Goal: Task Accomplishment & Management: Manage account settings

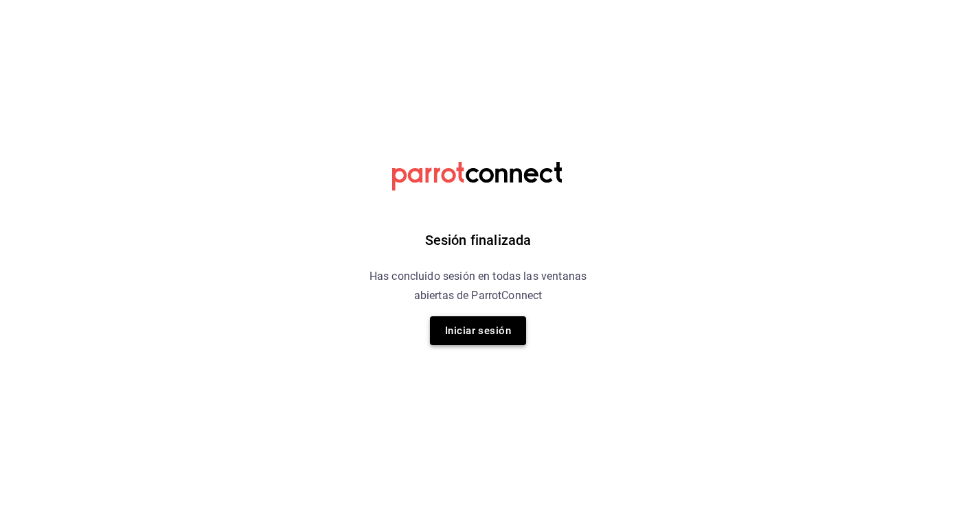
click at [483, 323] on button "Iniciar sesión" at bounding box center [478, 331] width 96 height 29
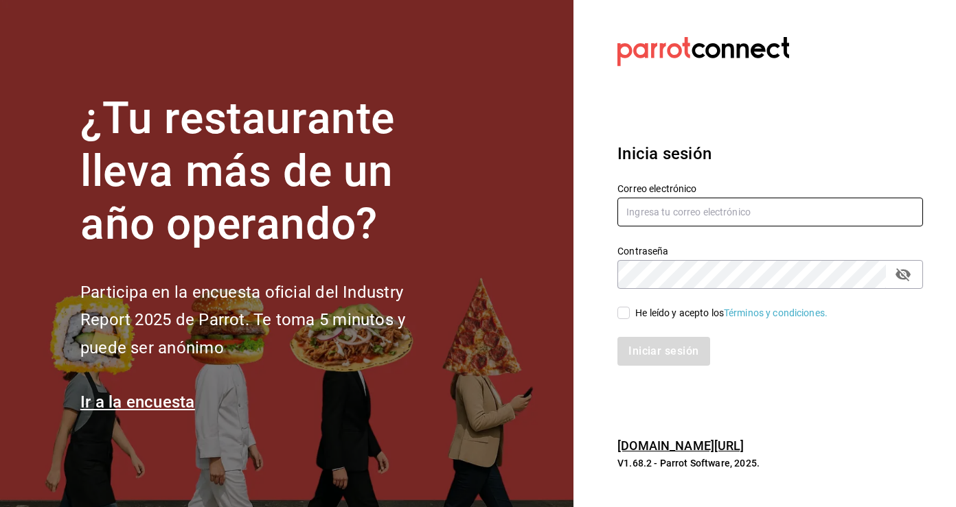
click at [665, 220] on input "text" at bounding box center [770, 212] width 306 height 29
type input "ferkyd@gmail.com"
click at [621, 316] on input "He leído y acepto los Términos y condiciones." at bounding box center [623, 313] width 12 height 12
checkbox input "true"
click at [643, 349] on button "Iniciar sesión" at bounding box center [663, 351] width 93 height 29
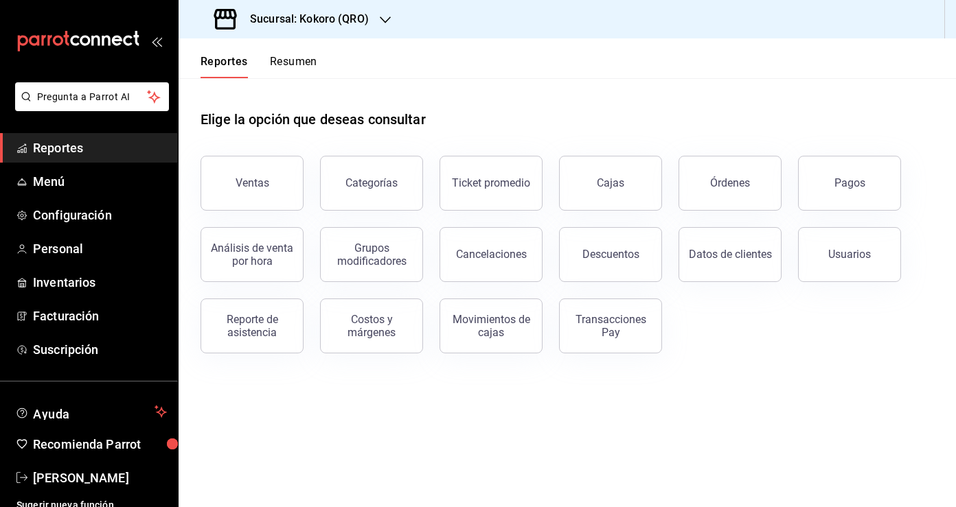
click at [303, 65] on button "Resumen" at bounding box center [293, 66] width 47 height 23
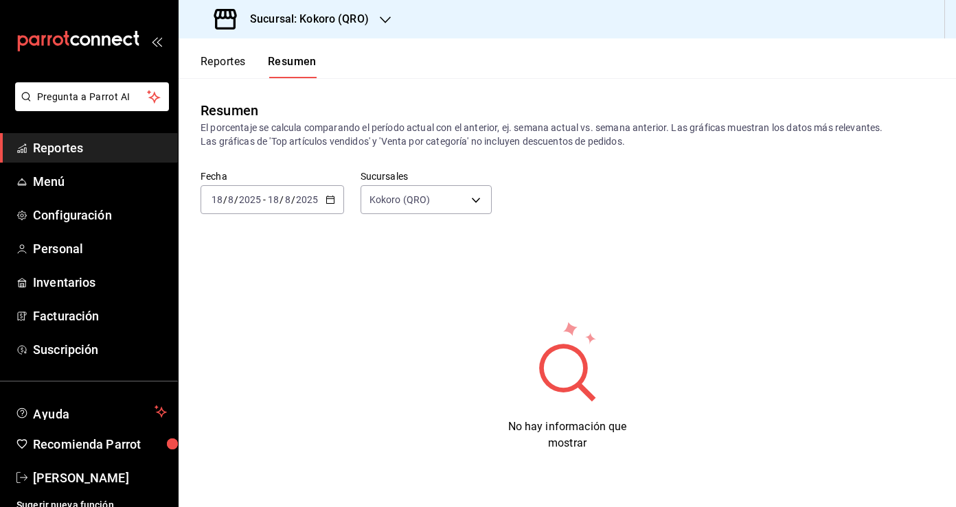
click at [326, 202] on icon "button" at bounding box center [330, 200] width 10 height 10
click at [249, 392] on span "Rango de fechas" at bounding box center [265, 396] width 106 height 14
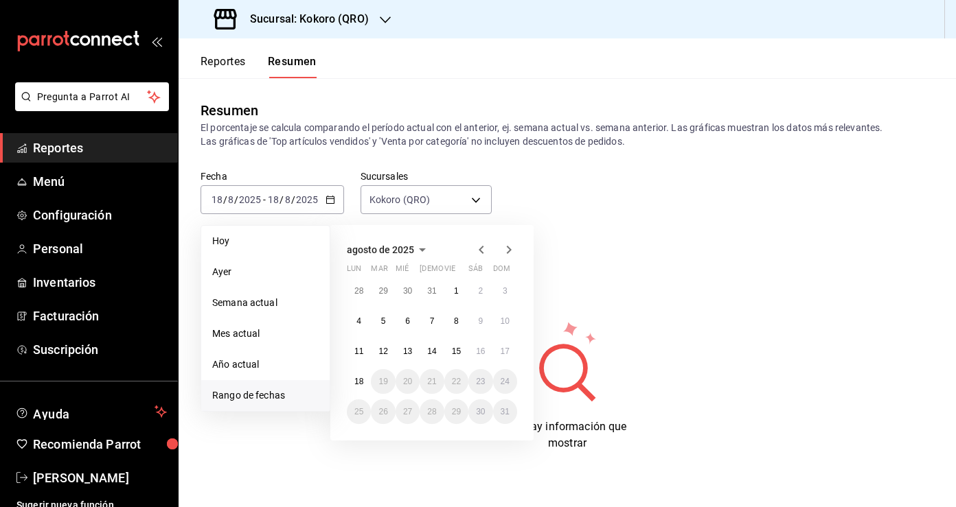
click at [485, 249] on icon "button" at bounding box center [481, 250] width 16 height 16
click at [503, 290] on abbr "1" at bounding box center [505, 291] width 5 height 10
click at [359, 439] on abbr "30" at bounding box center [358, 442] width 9 height 10
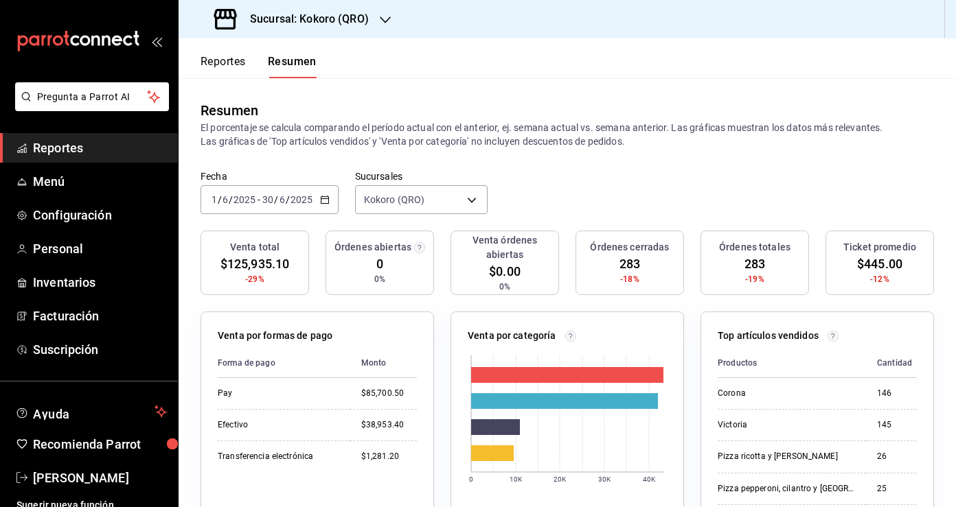
click at [376, 22] on div "Sucursal: Kokoro (QRO)" at bounding box center [293, 19] width 207 height 38
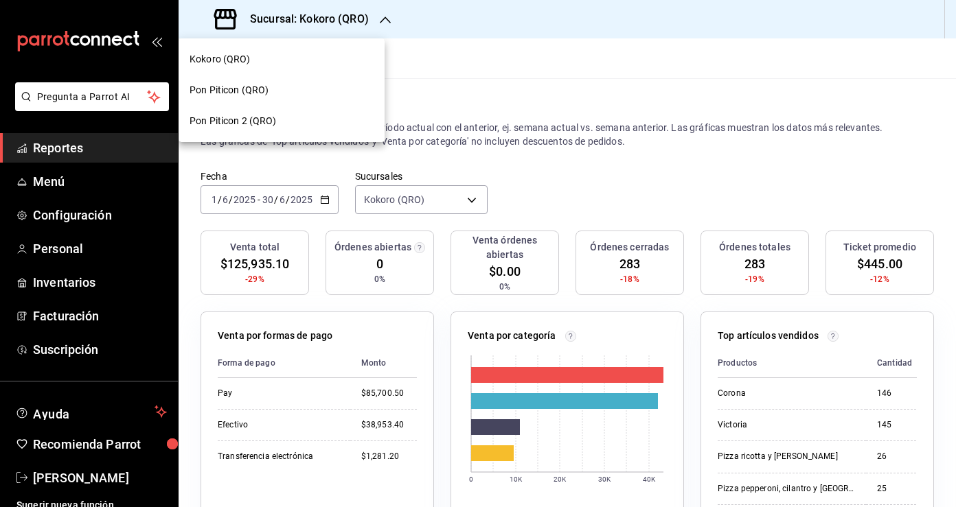
click at [271, 55] on div "Kokoro (QRO)" at bounding box center [282, 59] width 184 height 14
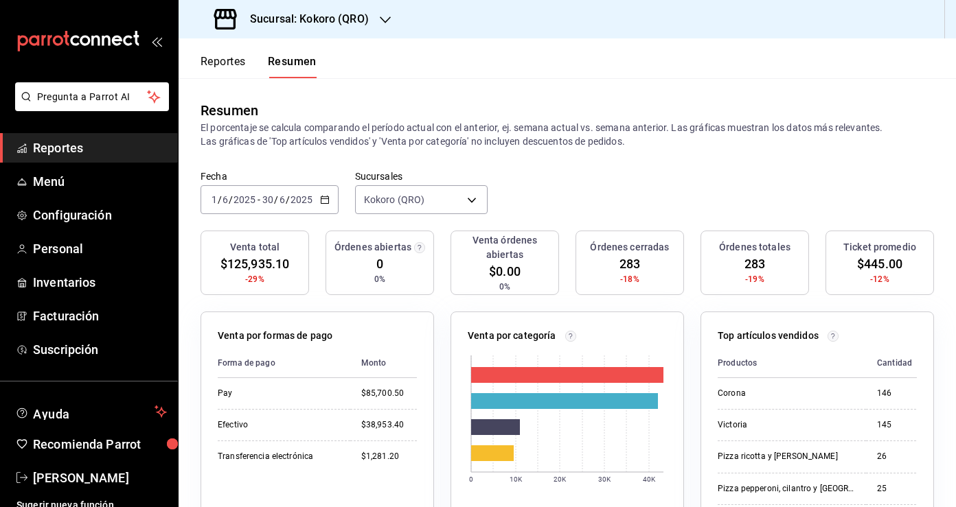
click at [354, 27] on h3 "Sucursal: Kokoro (QRO)" at bounding box center [304, 19] width 130 height 16
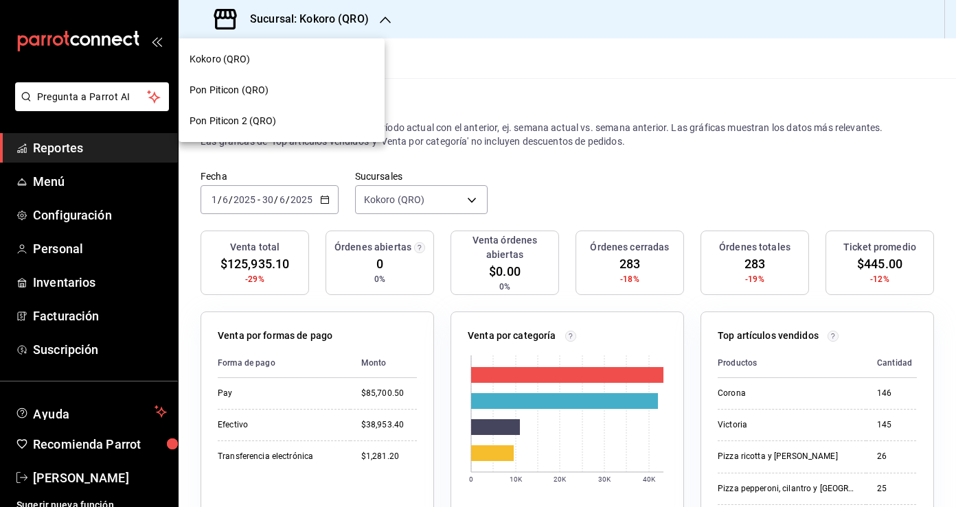
click at [313, 87] on div "Pon Piticon (QRO)" at bounding box center [282, 90] width 184 height 14
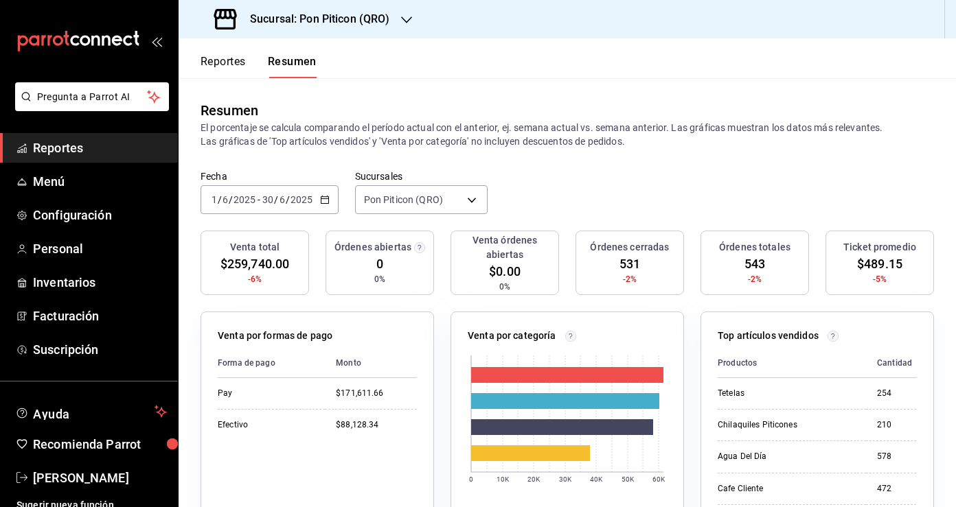
click at [323, 199] on \(Stroke\) "button" at bounding box center [325, 198] width 8 height 1
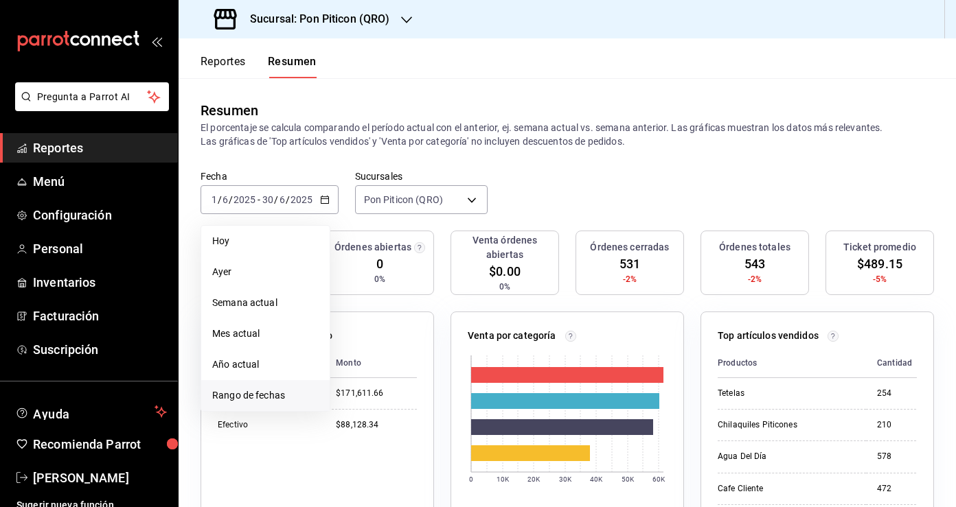
click at [249, 396] on span "Rango de fechas" at bounding box center [265, 396] width 106 height 14
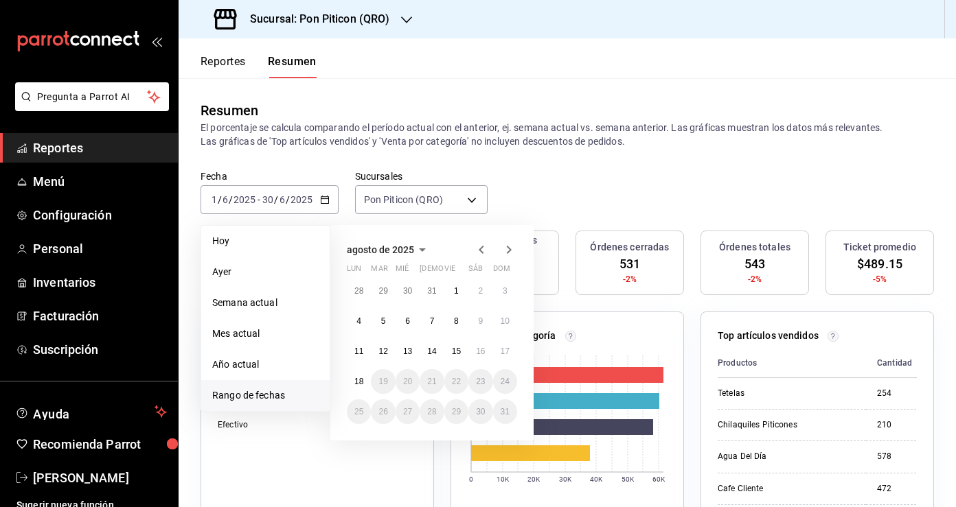
click at [481, 249] on icon "button" at bounding box center [481, 250] width 5 height 8
click at [511, 293] on button "1" at bounding box center [505, 291] width 24 height 25
click at [365, 442] on button "30" at bounding box center [359, 442] width 24 height 25
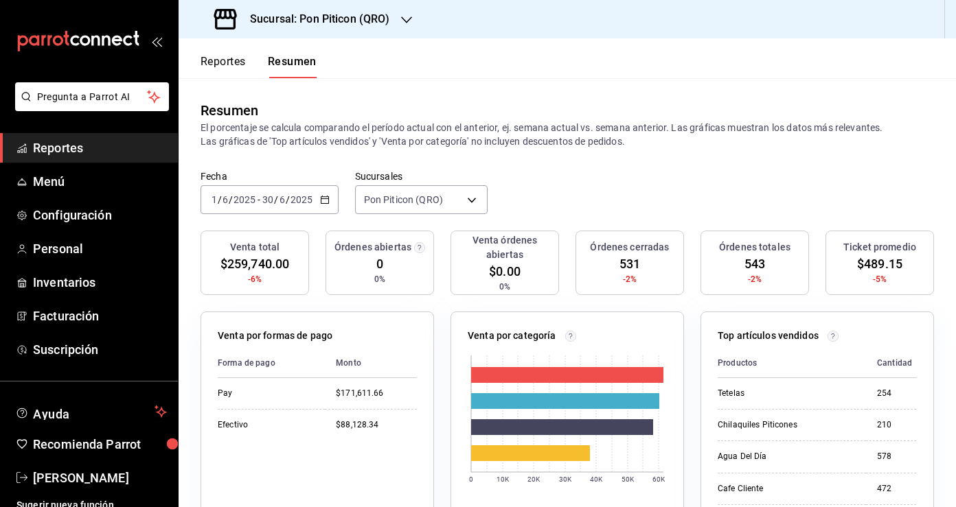
click at [228, 67] on button "Reportes" at bounding box center [222, 66] width 45 height 23
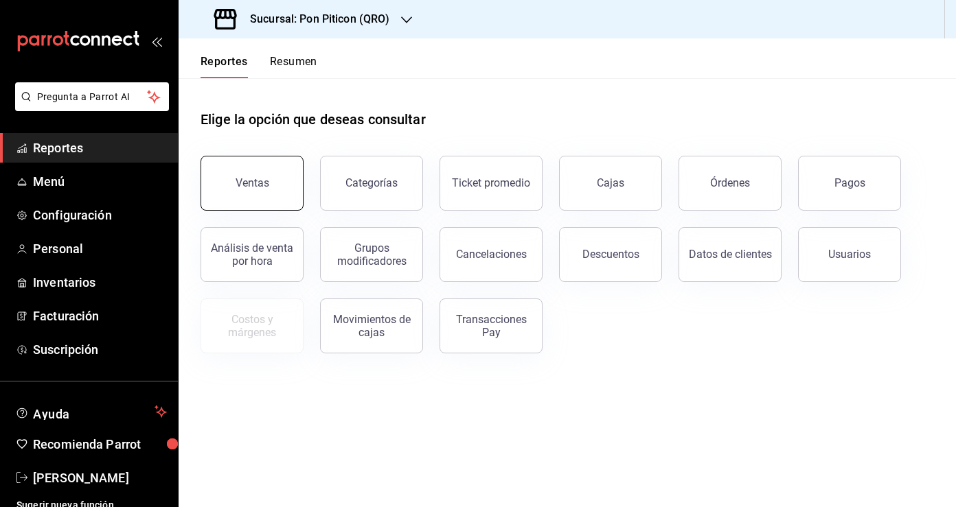
click at [279, 183] on button "Ventas" at bounding box center [251, 183] width 103 height 55
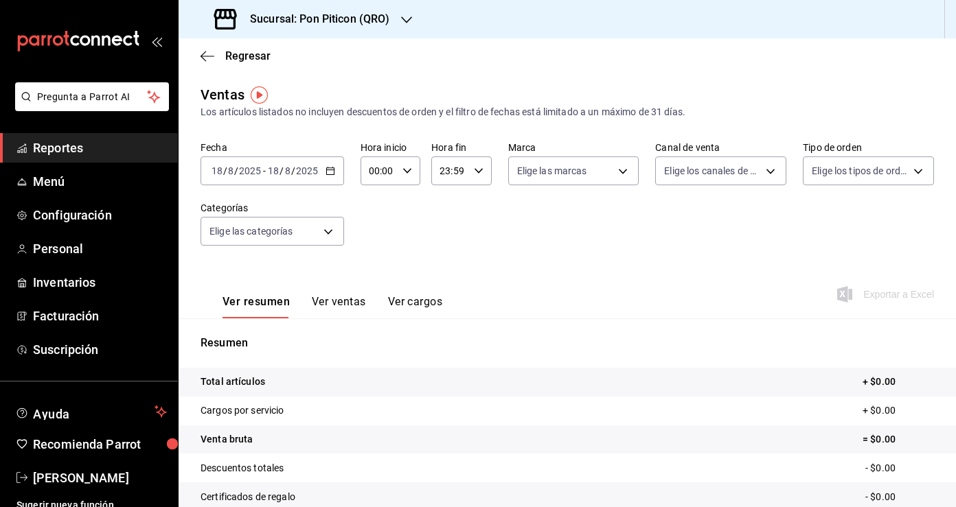
click at [328, 170] on icon "button" at bounding box center [330, 171] width 10 height 10
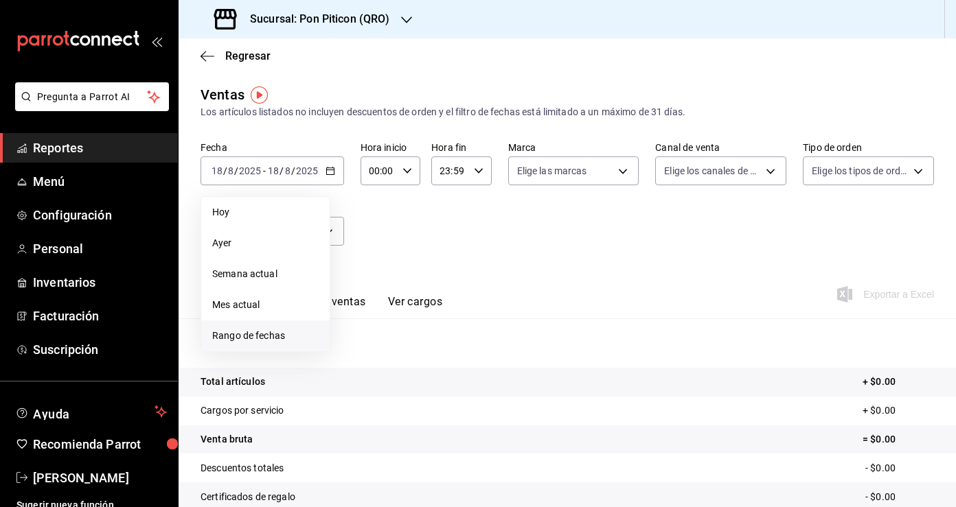
click at [279, 334] on span "Rango de fechas" at bounding box center [265, 336] width 106 height 14
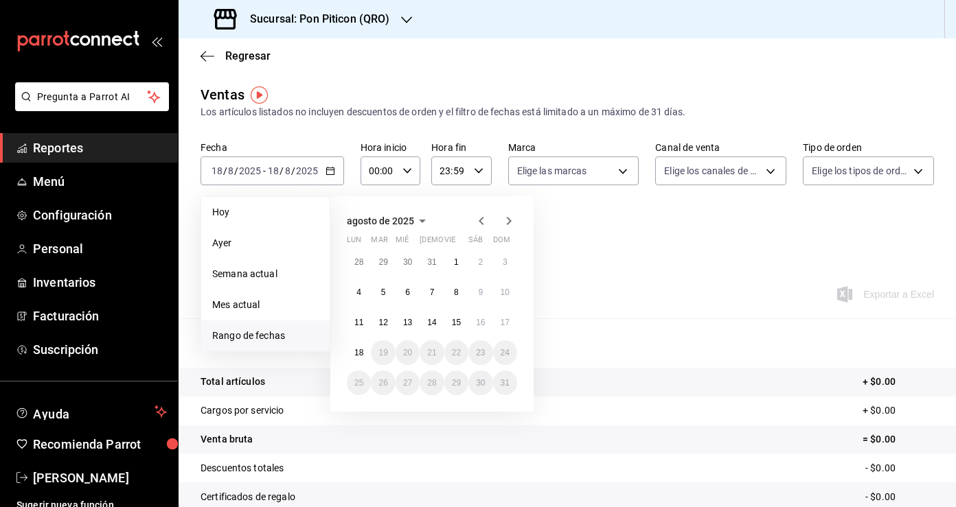
click at [477, 220] on icon "button" at bounding box center [481, 221] width 16 height 16
click at [505, 257] on abbr "1" at bounding box center [505, 262] width 5 height 10
click at [359, 414] on abbr "30" at bounding box center [358, 414] width 9 height 10
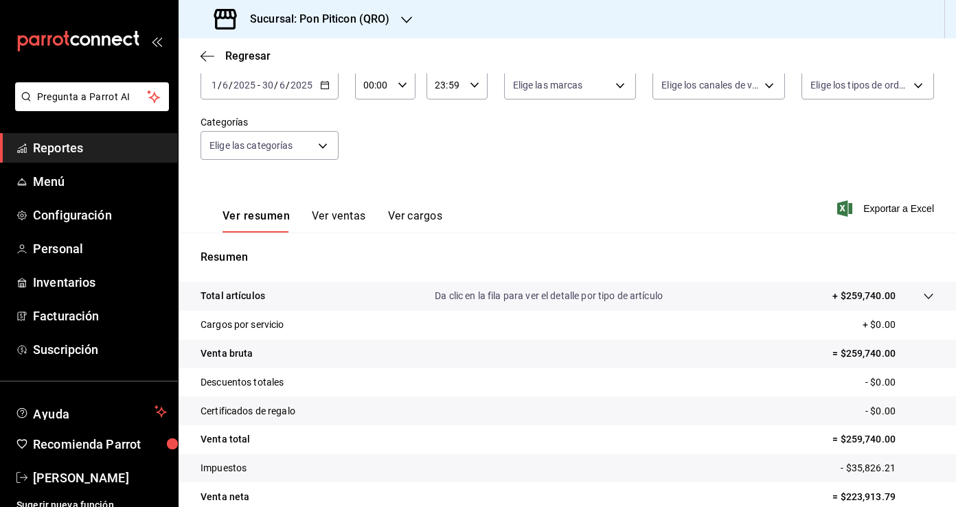
scroll to position [150, 0]
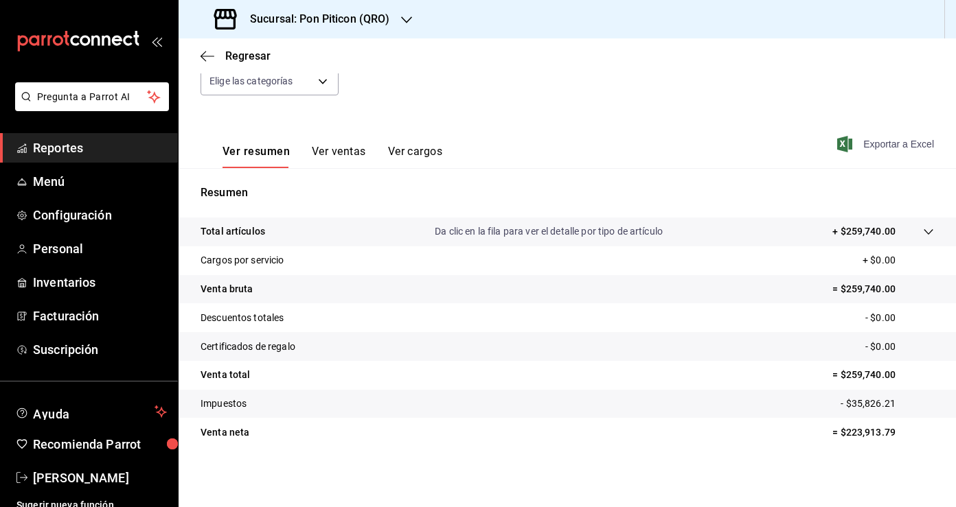
click at [888, 145] on span "Exportar a Excel" at bounding box center [887, 144] width 94 height 16
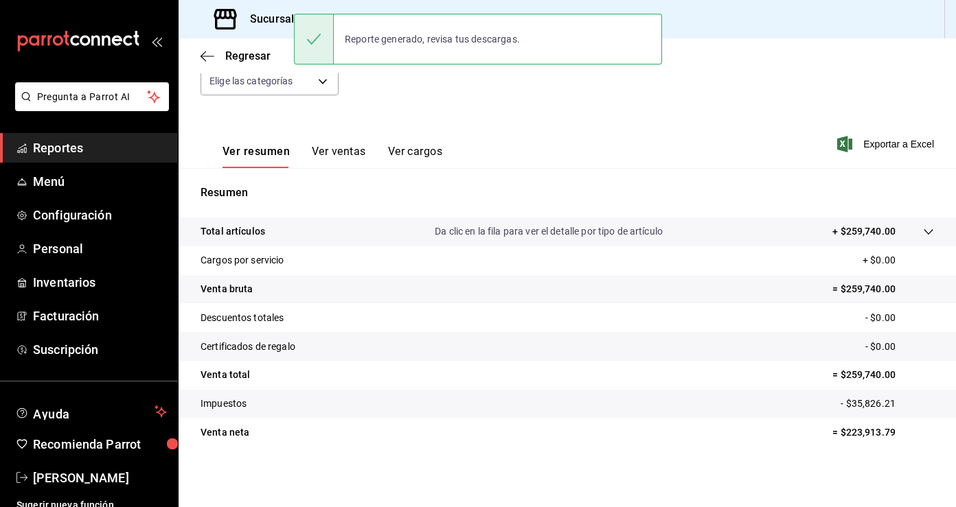
click at [345, 153] on button "Ver ventas" at bounding box center [339, 156] width 54 height 23
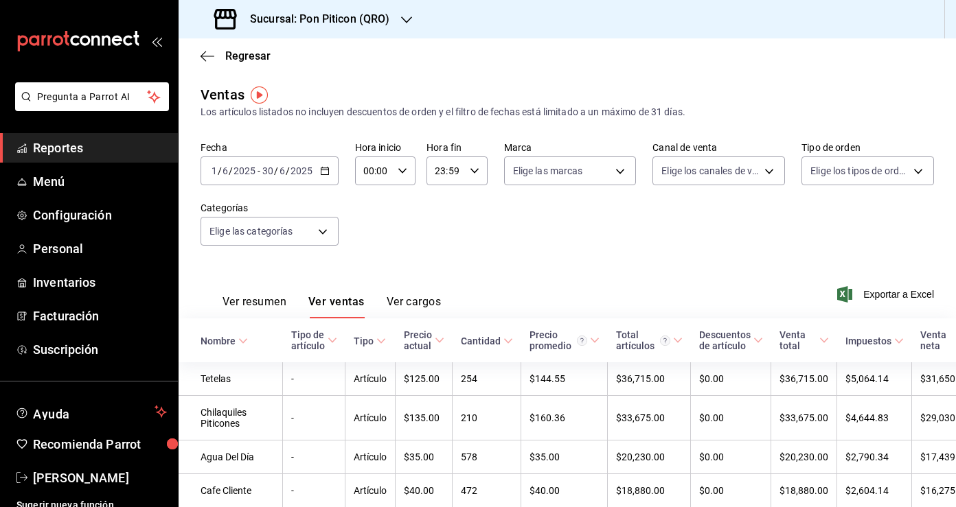
click at [408, 301] on button "Ver cargos" at bounding box center [414, 306] width 55 height 23
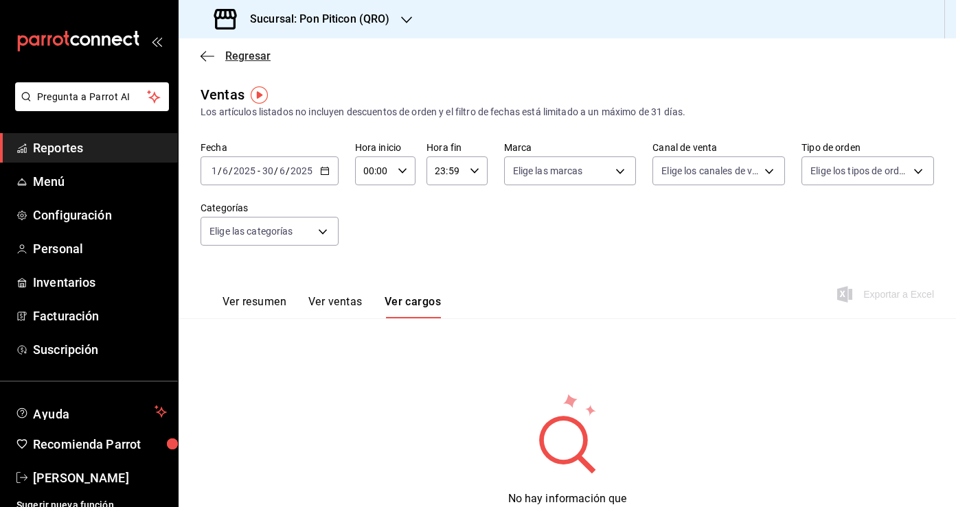
click at [205, 54] on icon "button" at bounding box center [207, 56] width 14 height 12
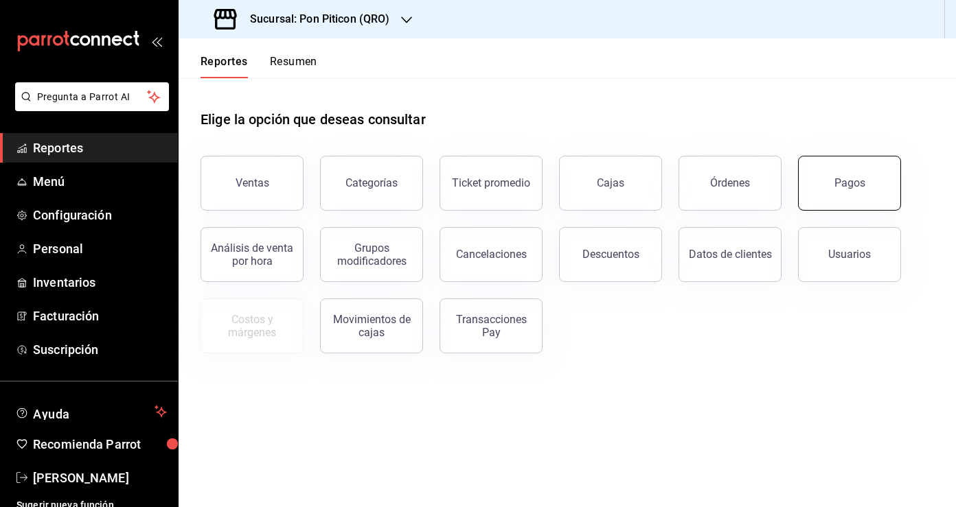
click at [860, 179] on div "Pagos" at bounding box center [849, 182] width 31 height 13
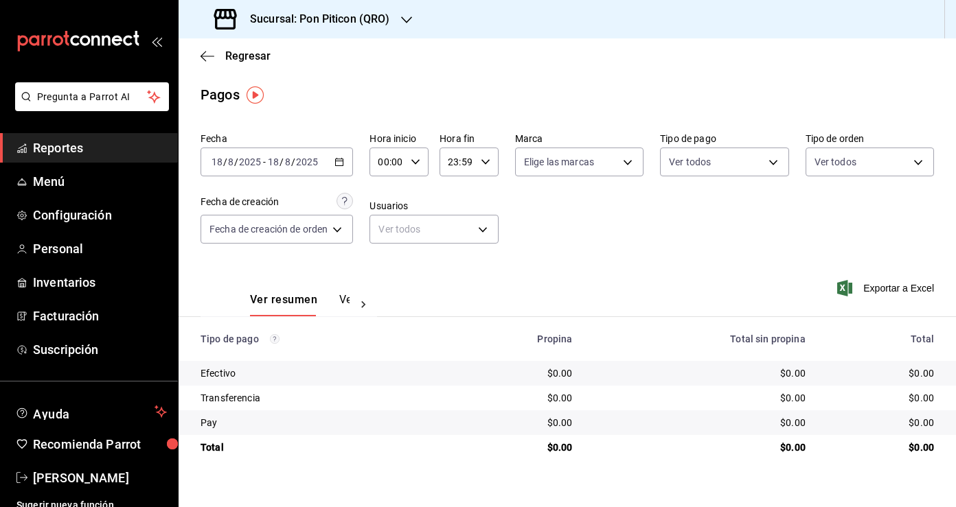
click at [336, 169] on div "2025-08-18 18 / 8 / 2025 - 2025-08-18 18 / 8 / 2025" at bounding box center [276, 162] width 152 height 29
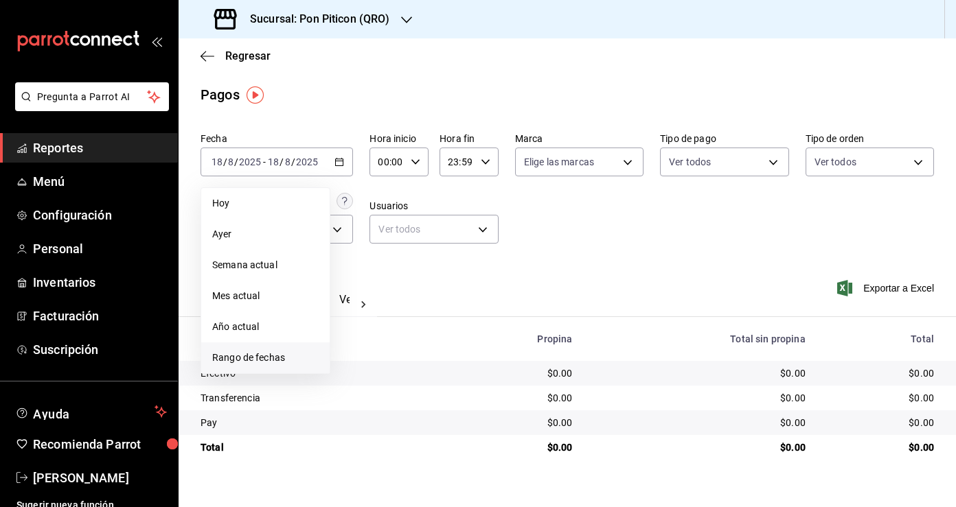
click at [257, 351] on span "Rango de fechas" at bounding box center [265, 358] width 106 height 14
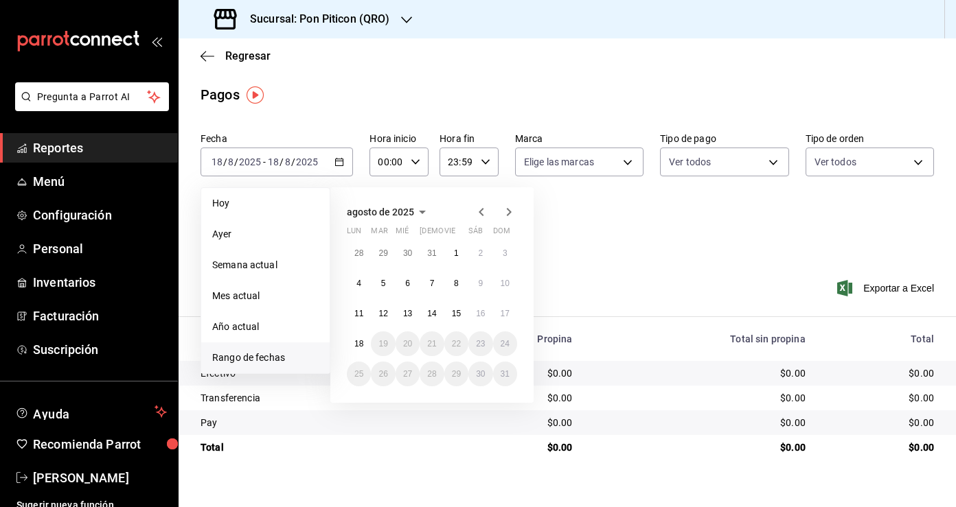
click at [483, 211] on icon "button" at bounding box center [481, 212] width 16 height 16
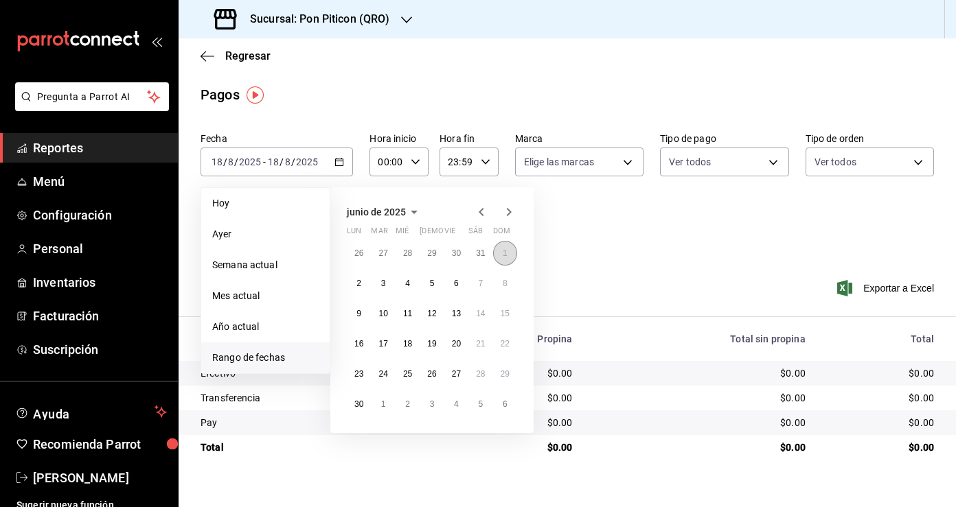
click at [504, 255] on abbr "1" at bounding box center [505, 254] width 5 height 10
click at [358, 399] on button "30" at bounding box center [359, 404] width 24 height 25
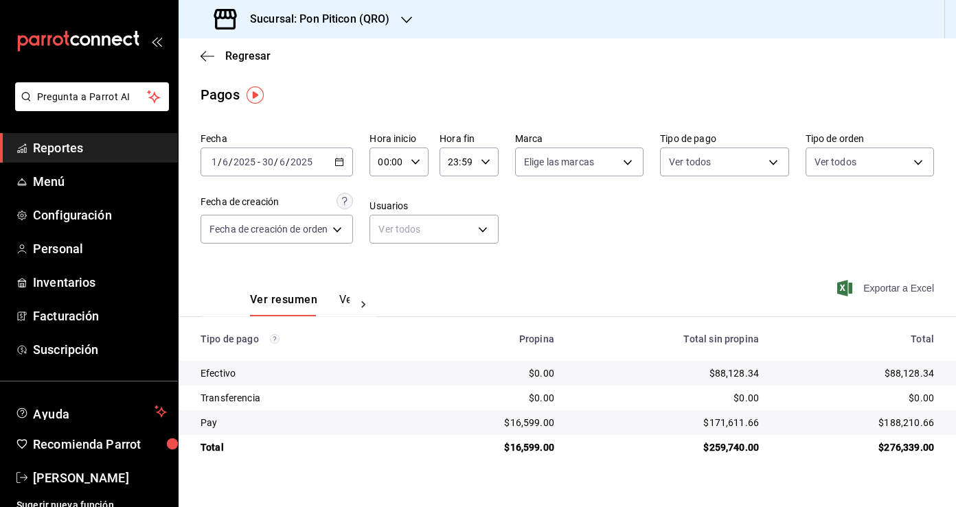
click at [878, 288] on span "Exportar a Excel" at bounding box center [887, 288] width 94 height 16
click at [341, 169] on div "2025-06-01 1 / 6 / 2025 - 2025-06-30 30 / 6 / 2025" at bounding box center [276, 162] width 152 height 29
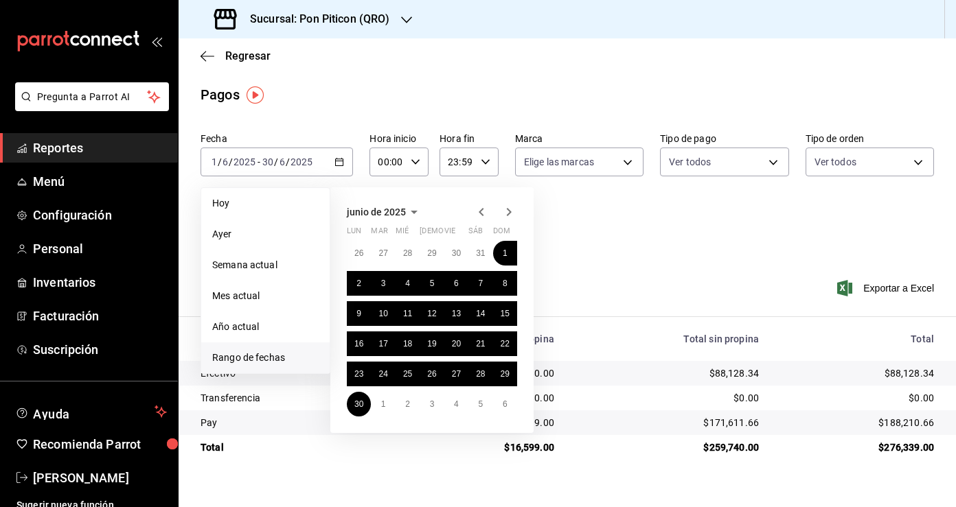
click at [557, 230] on div "junio de 2025 lun mar mié jue vie sáb dom 26 27 28 29 30 31 1 2 3 4 5 6 7 8 9 1…" at bounding box center [450, 304] width 240 height 257
click at [207, 53] on icon "button" at bounding box center [207, 56] width 14 height 12
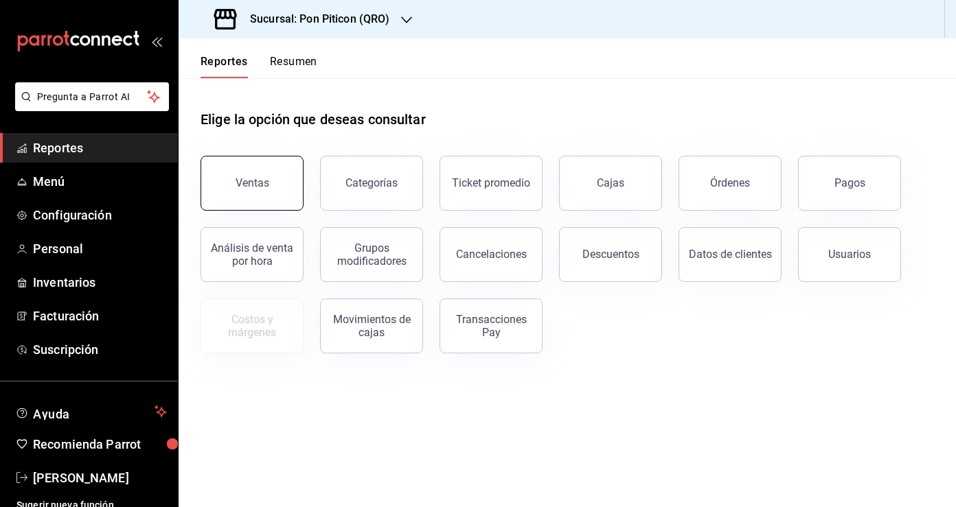
click at [263, 185] on div "Ventas" at bounding box center [253, 182] width 34 height 13
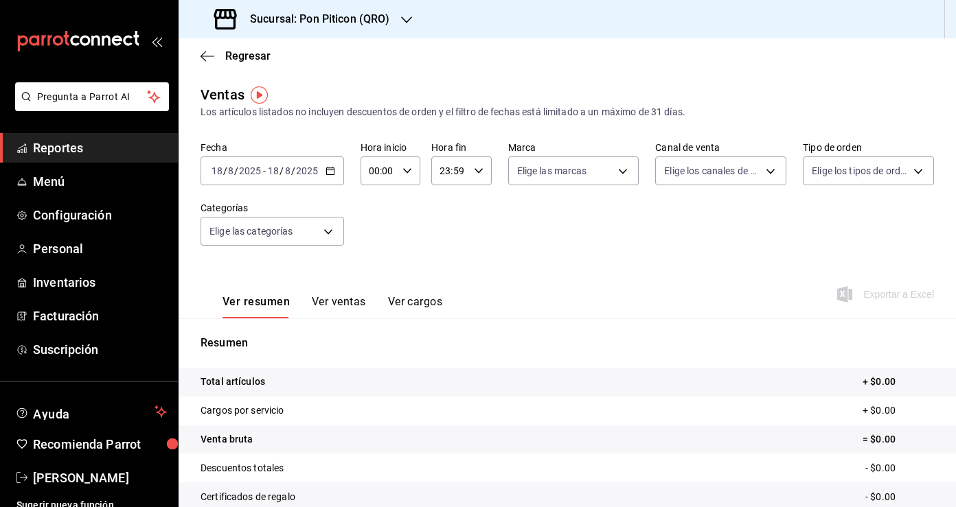
click at [326, 169] on icon "button" at bounding box center [330, 171] width 10 height 10
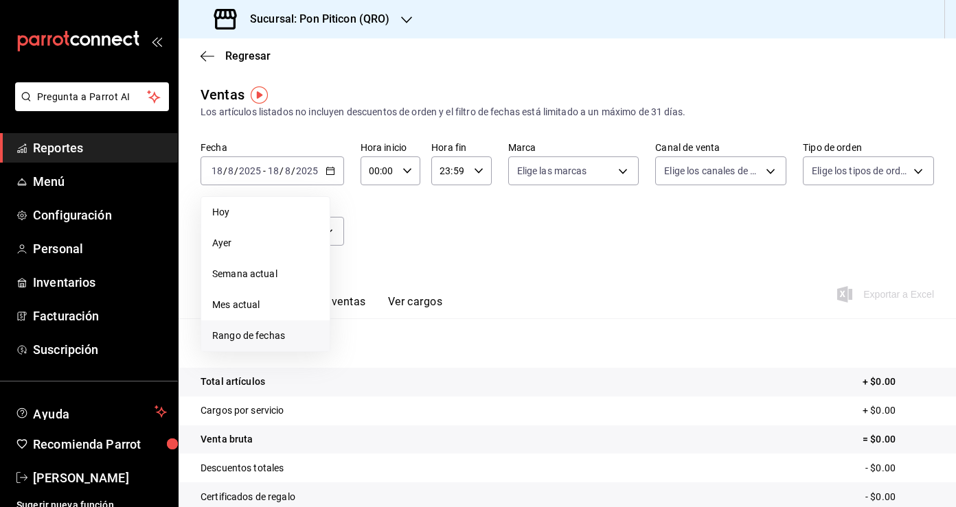
click at [269, 326] on li "Rango de fechas" at bounding box center [265, 336] width 128 height 31
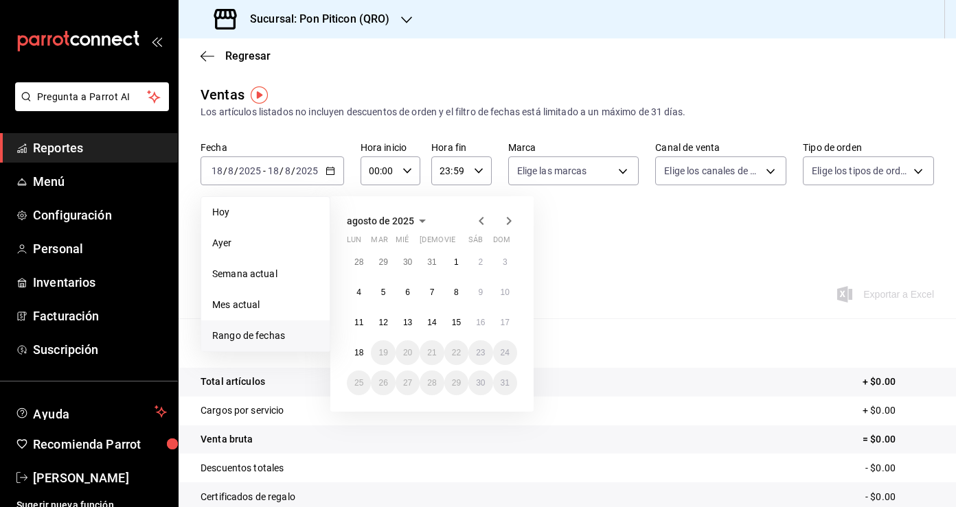
click at [490, 224] on div at bounding box center [495, 221] width 44 height 16
click at [483, 220] on icon "button" at bounding box center [481, 221] width 16 height 16
click at [504, 262] on abbr "1" at bounding box center [505, 262] width 5 height 10
click at [363, 413] on abbr "30" at bounding box center [358, 414] width 9 height 10
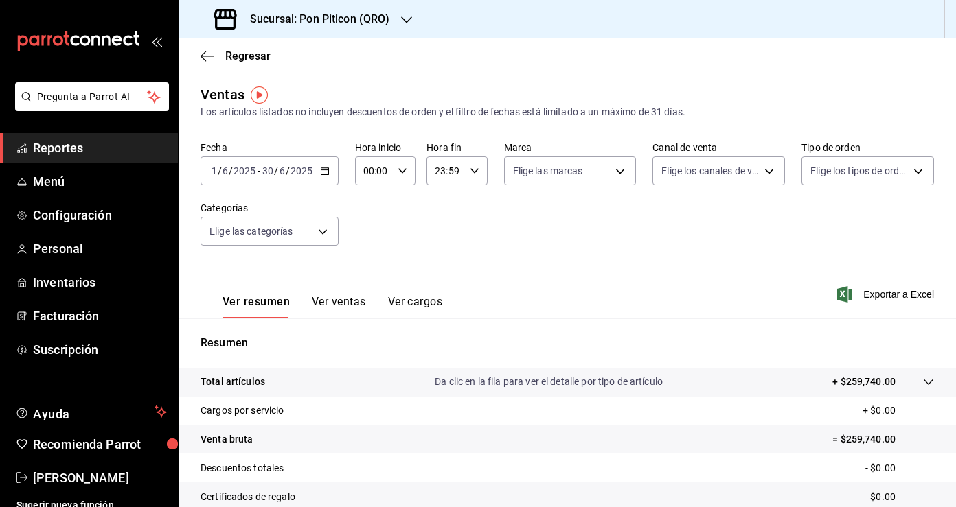
click at [330, 165] on div "2025-06-01 1 / 6 / 2025 - 2025-06-30 30 / 6 / 2025" at bounding box center [269, 171] width 138 height 29
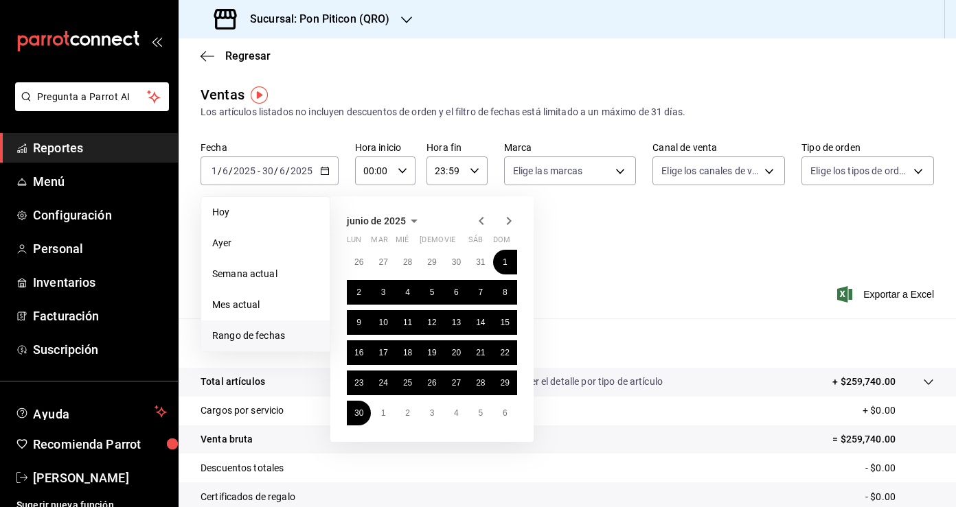
click at [678, 277] on div "Ver resumen Ver ventas Ver cargos Exportar a Excel" at bounding box center [567, 290] width 777 height 56
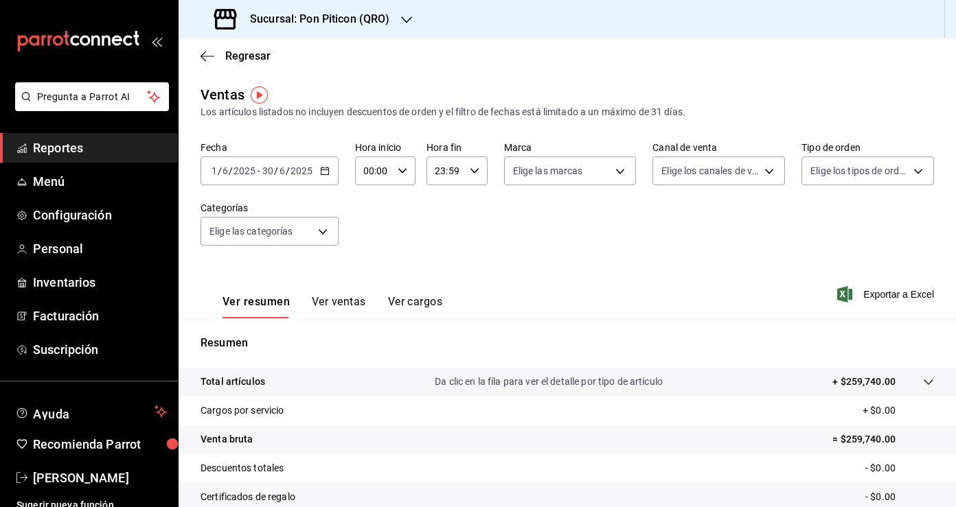
scroll to position [150, 0]
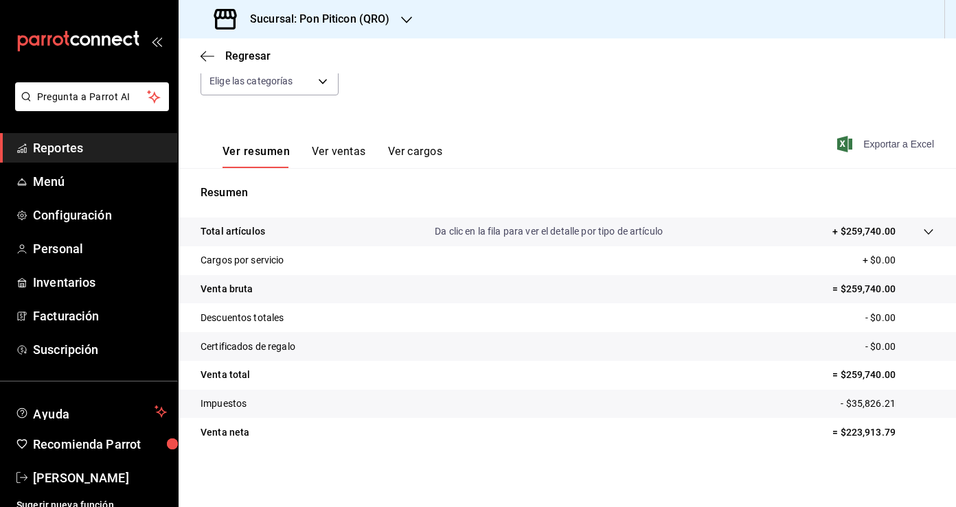
click at [909, 145] on span "Exportar a Excel" at bounding box center [887, 144] width 94 height 16
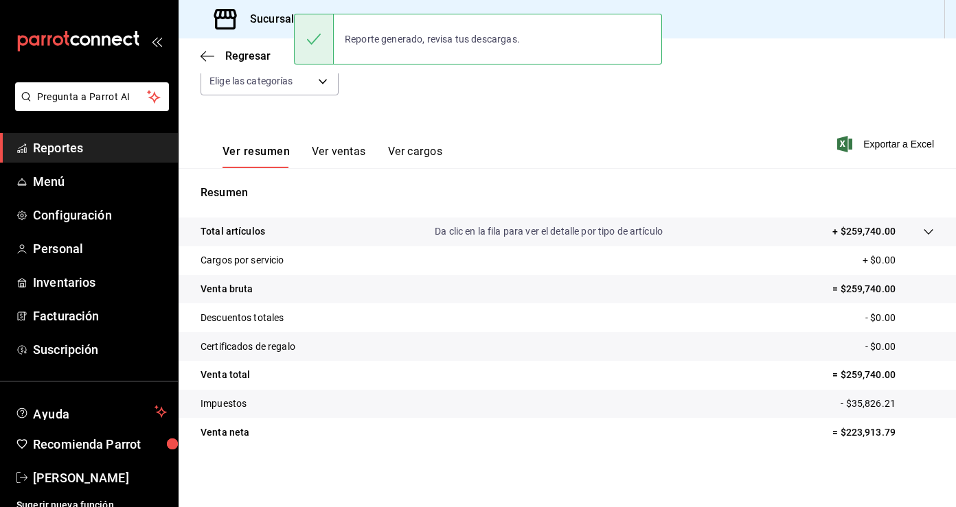
scroll to position [0, 0]
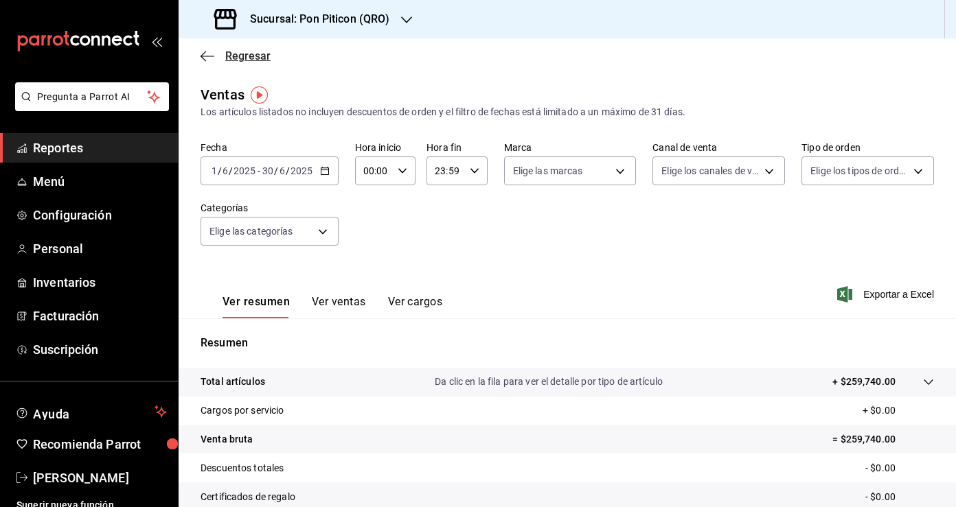
click at [205, 58] on icon "button" at bounding box center [207, 56] width 14 height 12
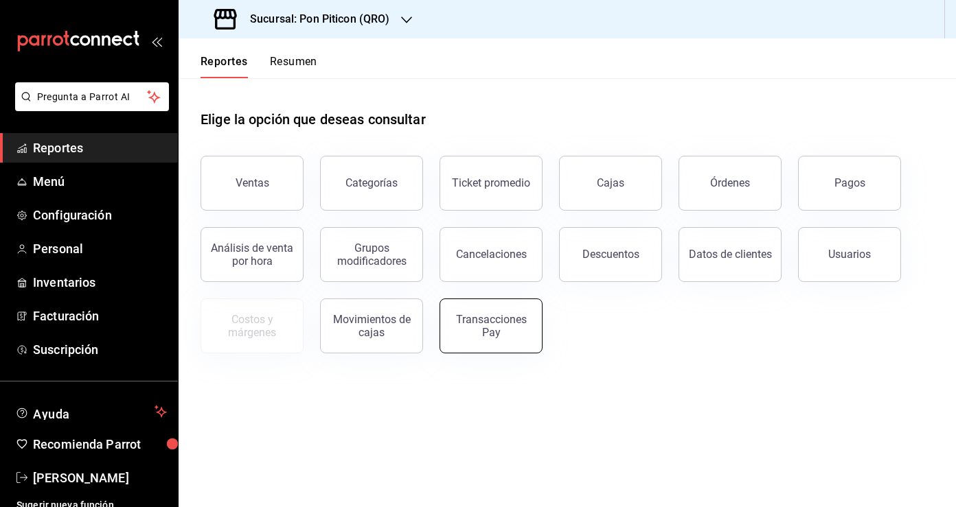
click at [503, 332] on div "Transacciones Pay" at bounding box center [490, 326] width 85 height 26
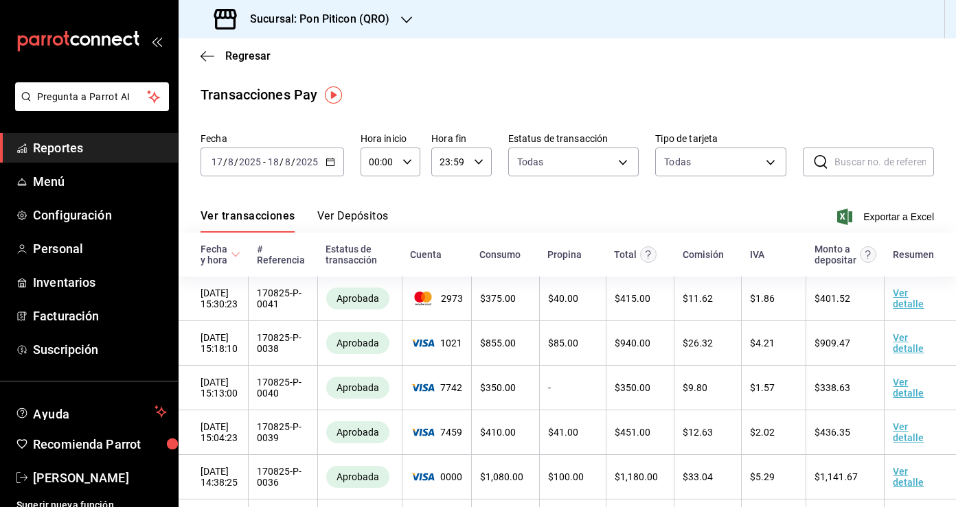
click at [329, 164] on icon "button" at bounding box center [330, 162] width 10 height 10
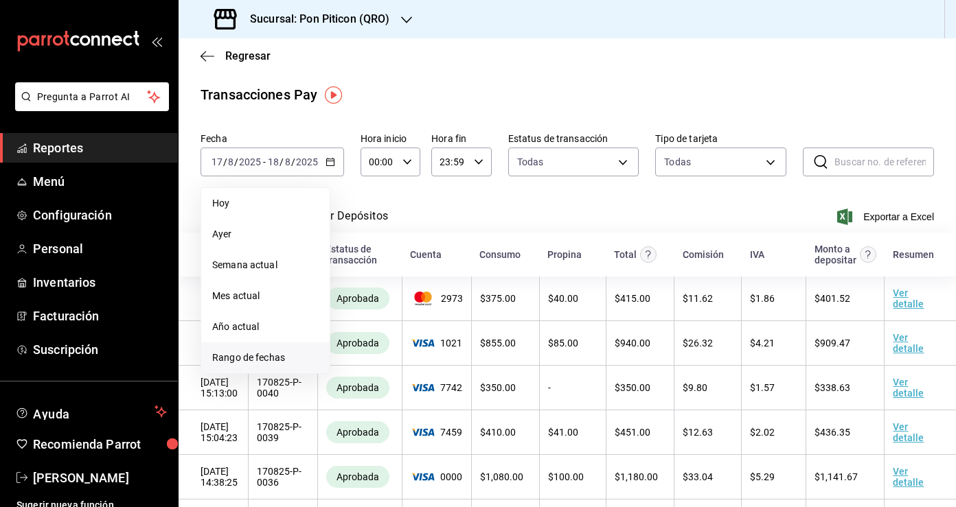
click at [279, 353] on span "Rango de fechas" at bounding box center [265, 358] width 106 height 14
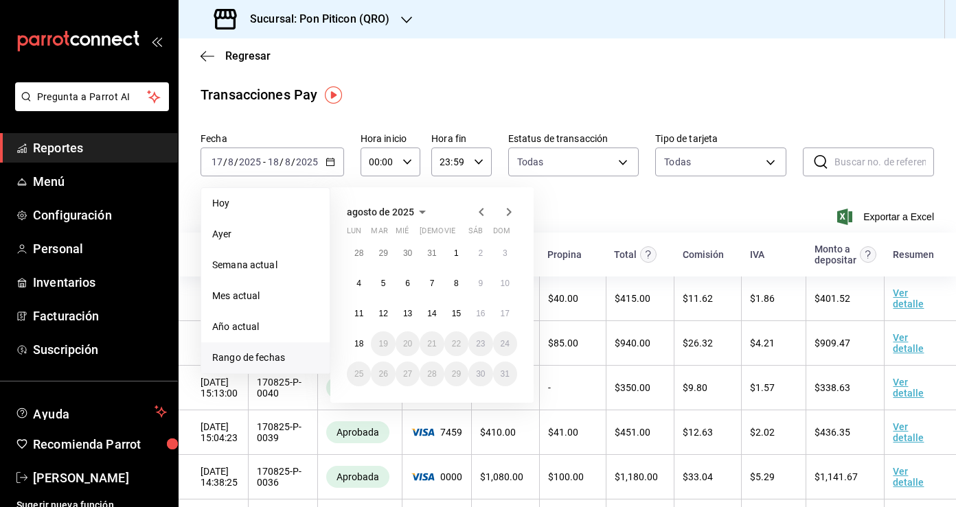
click at [480, 214] on icon "button" at bounding box center [481, 212] width 5 height 8
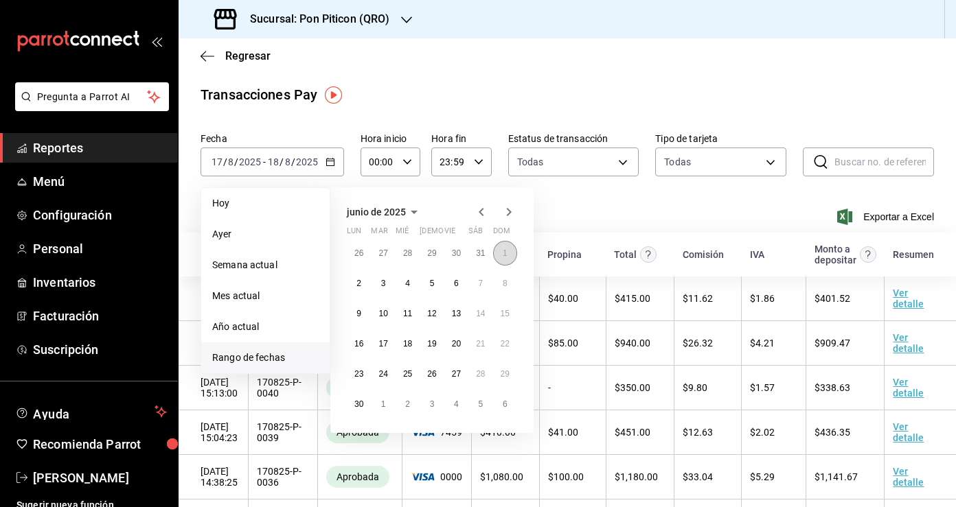
click at [507, 251] on button "1" at bounding box center [505, 253] width 24 height 25
click at [364, 406] on button "30" at bounding box center [359, 404] width 24 height 25
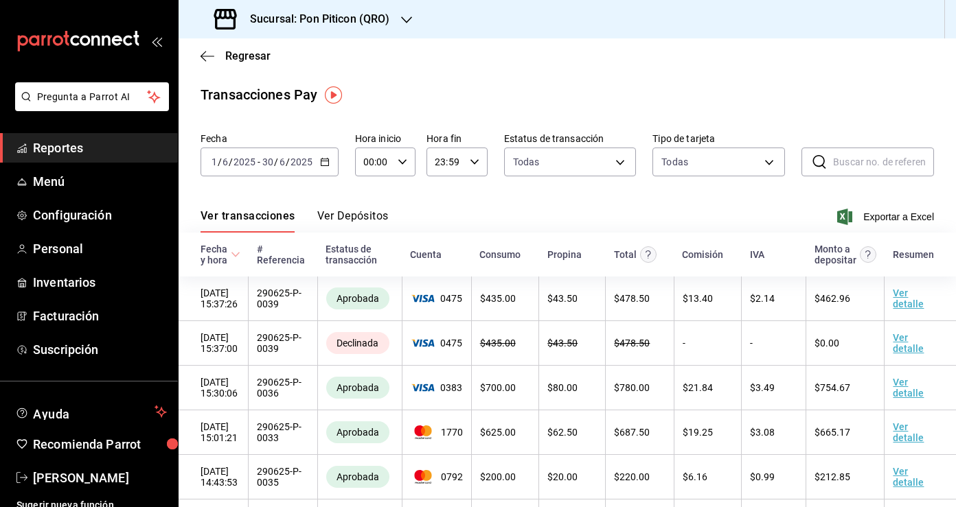
click at [371, 216] on button "Ver Depósitos" at bounding box center [352, 220] width 71 height 23
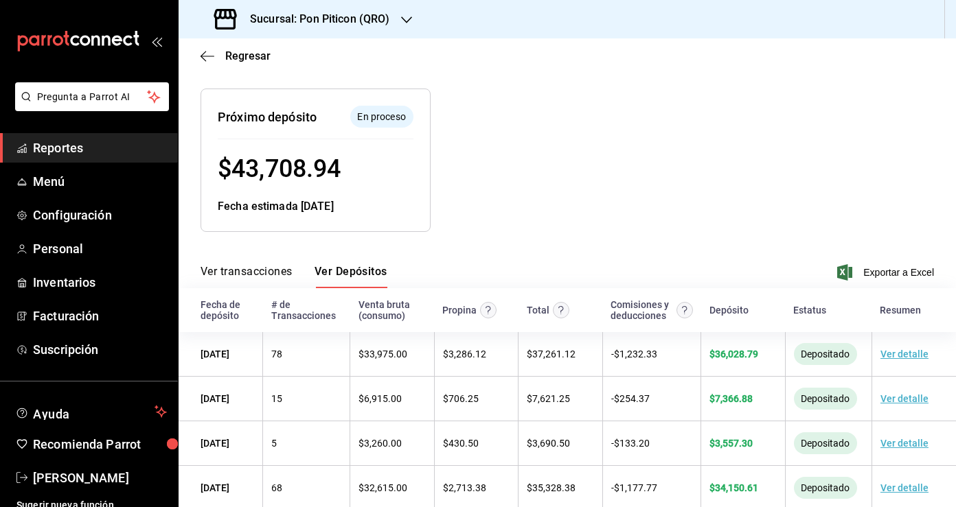
scroll to position [133, 0]
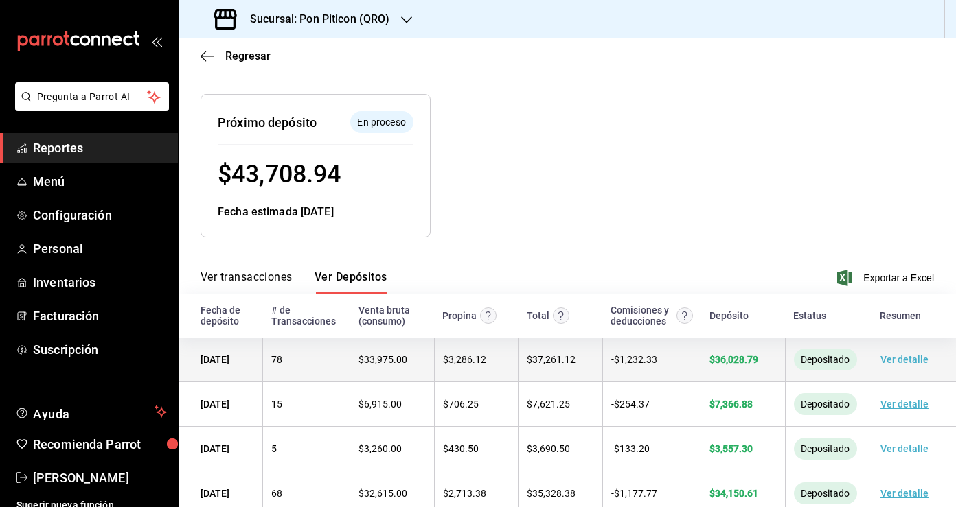
click at [908, 360] on link "Ver detalle" at bounding box center [904, 359] width 48 height 11
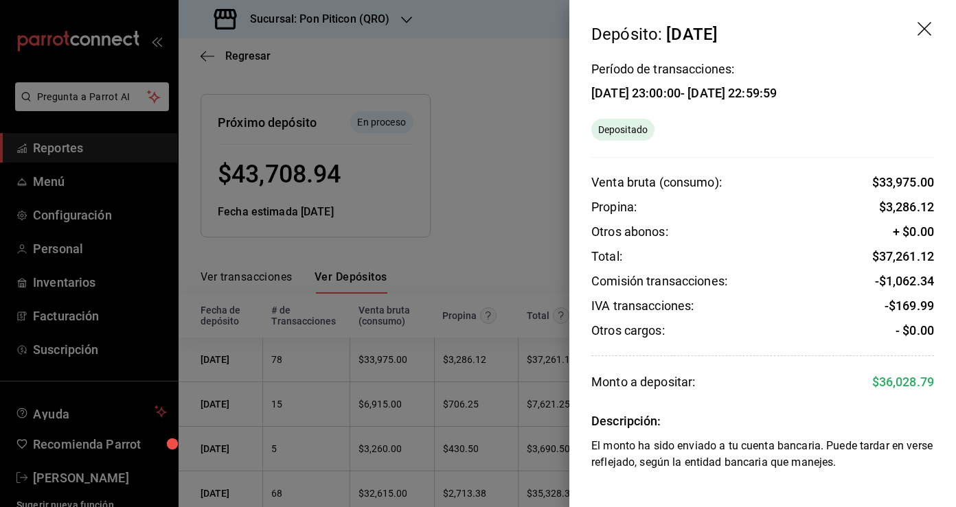
click at [922, 25] on icon "drag" at bounding box center [925, 30] width 16 height 16
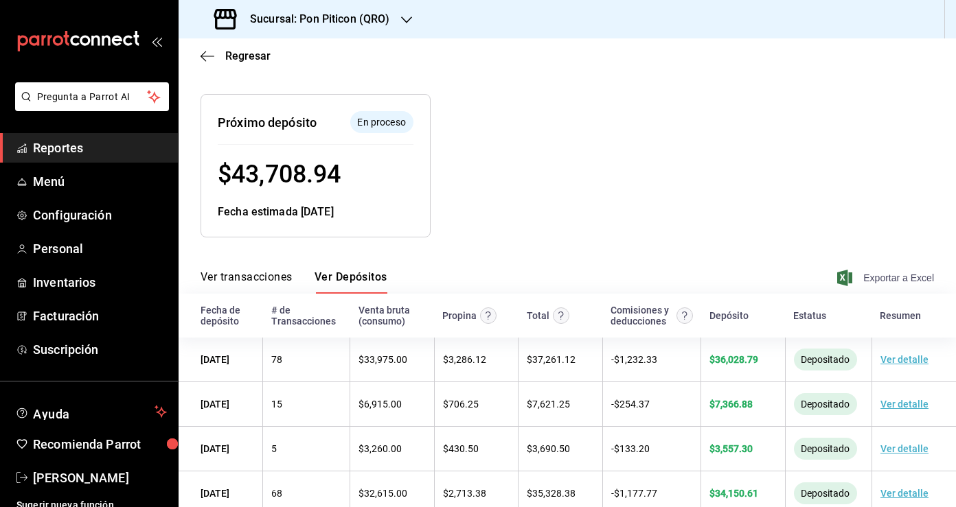
click at [901, 276] on span "Exportar a Excel" at bounding box center [887, 278] width 94 height 16
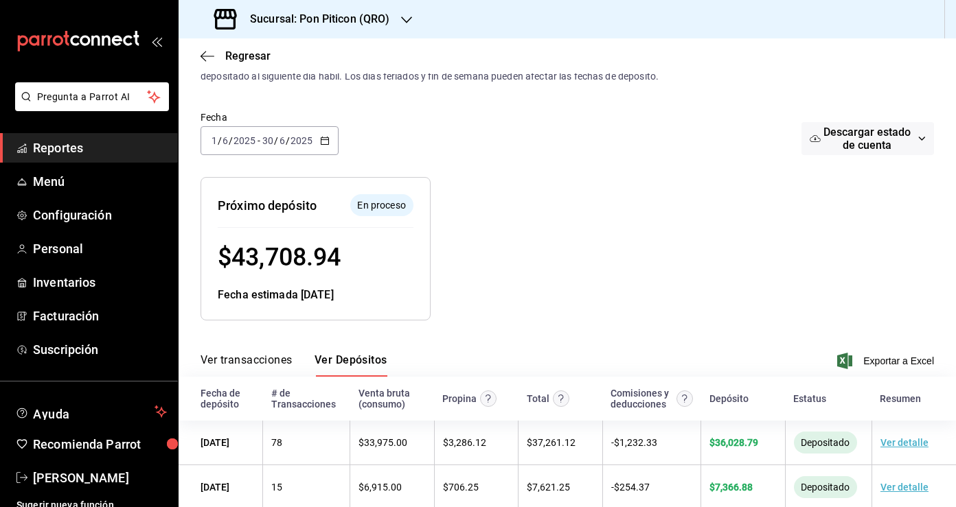
scroll to position [0, 0]
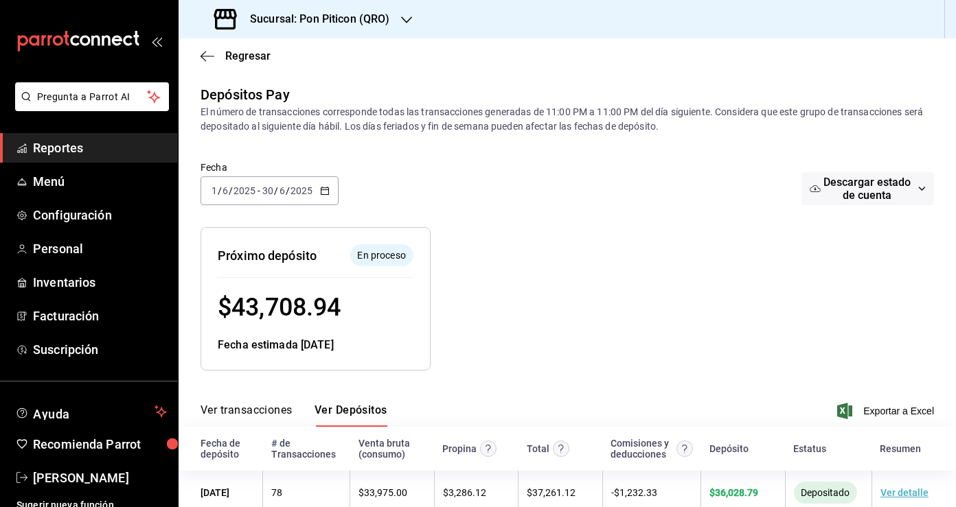
click at [335, 194] on div "2025-06-01 1 / 6 / 2025 - 2025-06-30 30 / 6 / 2025" at bounding box center [269, 190] width 138 height 29
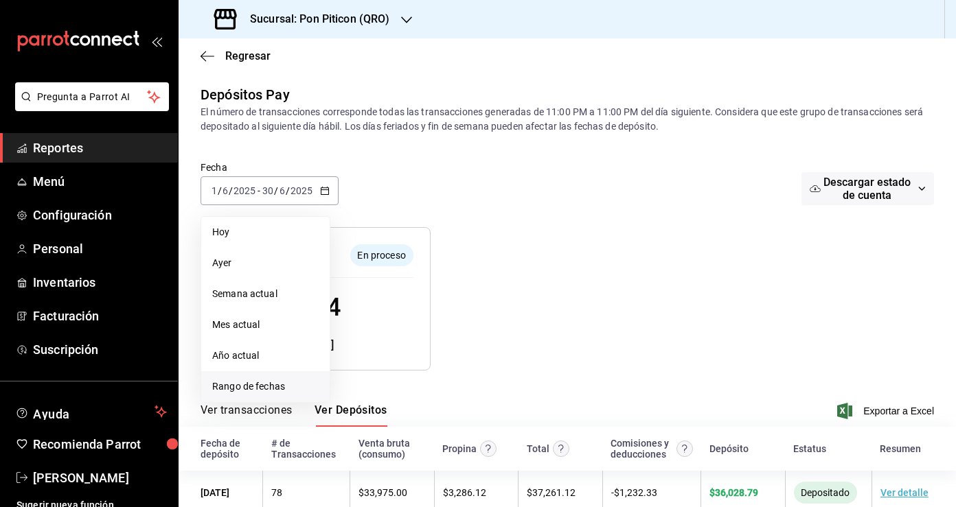
click at [270, 385] on span "Rango de fechas" at bounding box center [265, 387] width 106 height 14
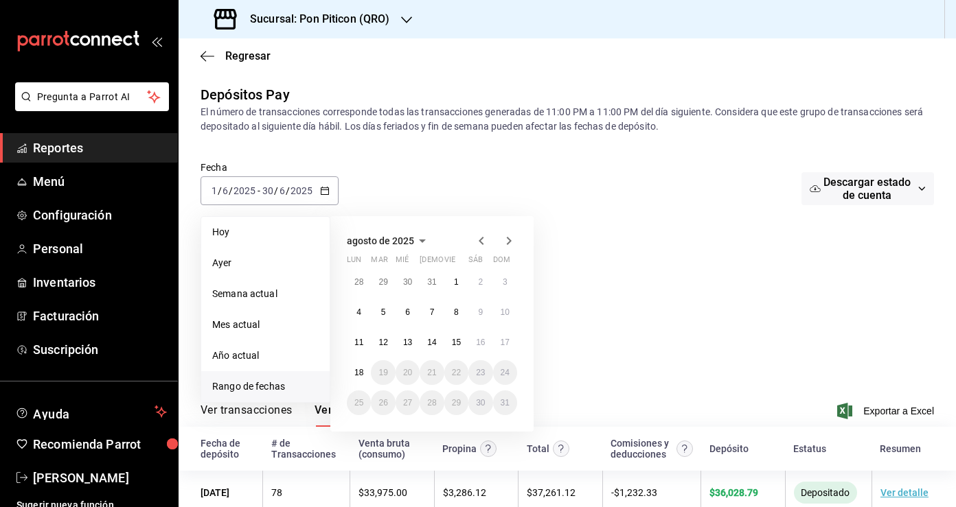
click at [485, 243] on icon "button" at bounding box center [481, 241] width 16 height 16
click at [387, 280] on button "1" at bounding box center [383, 282] width 24 height 25
click at [427, 283] on button "3" at bounding box center [432, 282] width 24 height 25
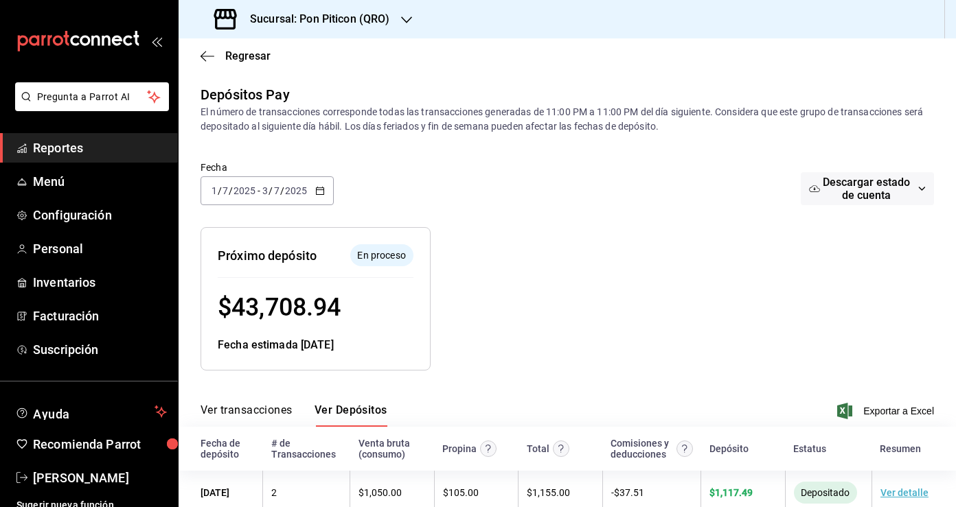
scroll to position [12, 0]
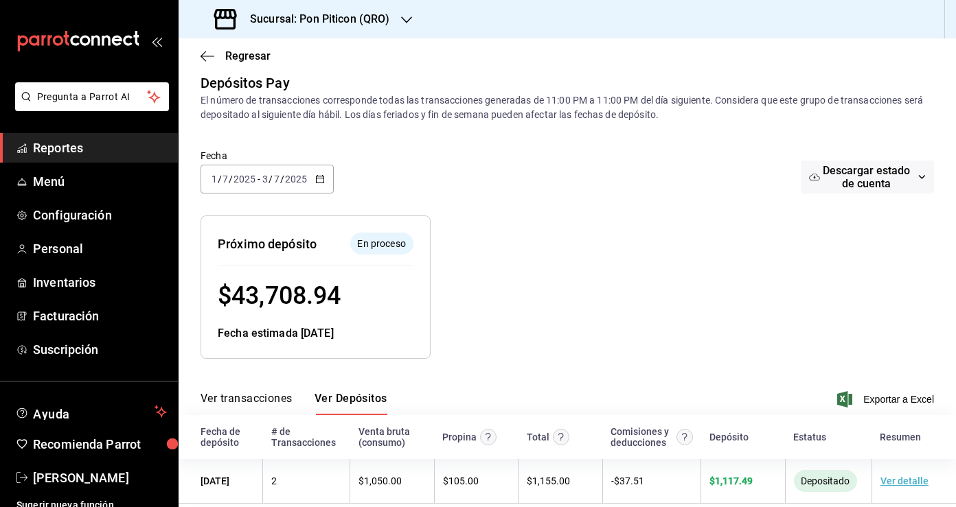
click at [576, 313] on div at bounding box center [620, 276] width 378 height 165
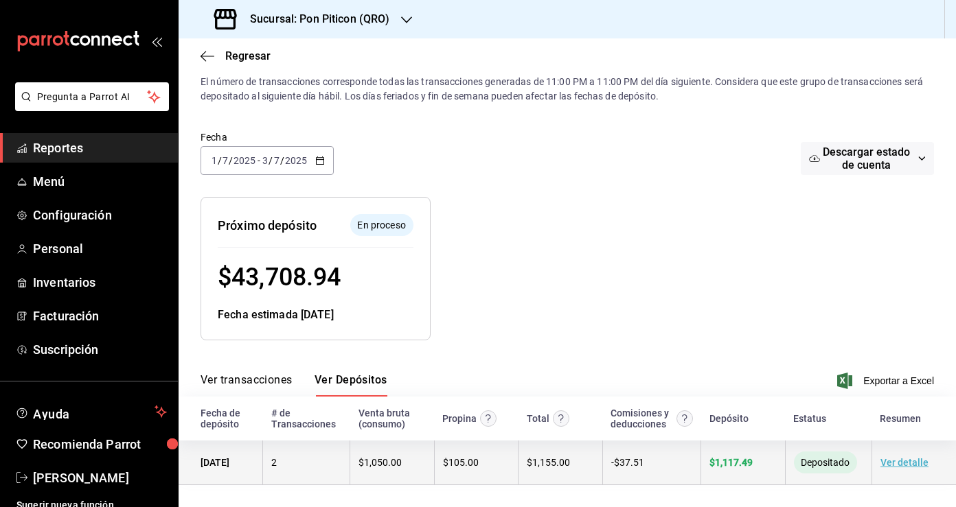
click at [897, 463] on link "Ver detalle" at bounding box center [904, 462] width 48 height 11
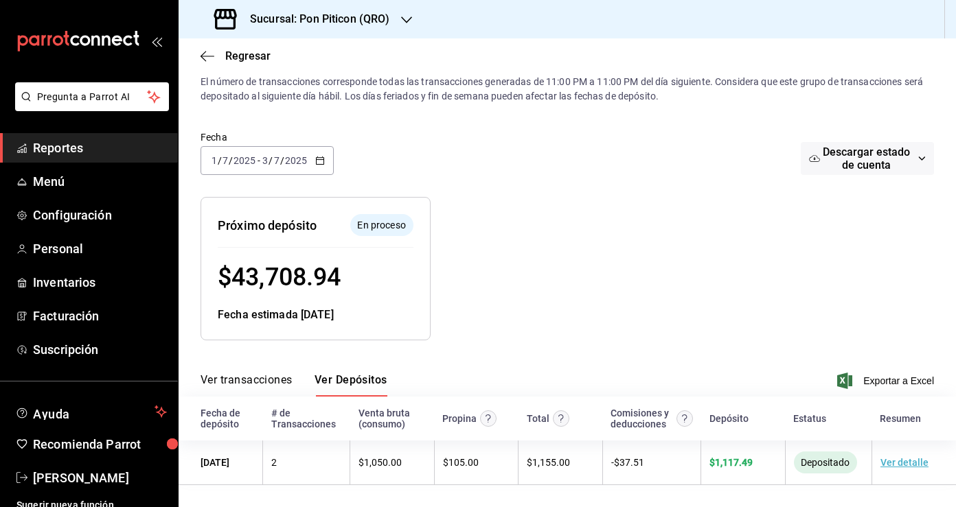
click at [319, 159] on \(Stroke\) "button" at bounding box center [321, 159] width 8 height 1
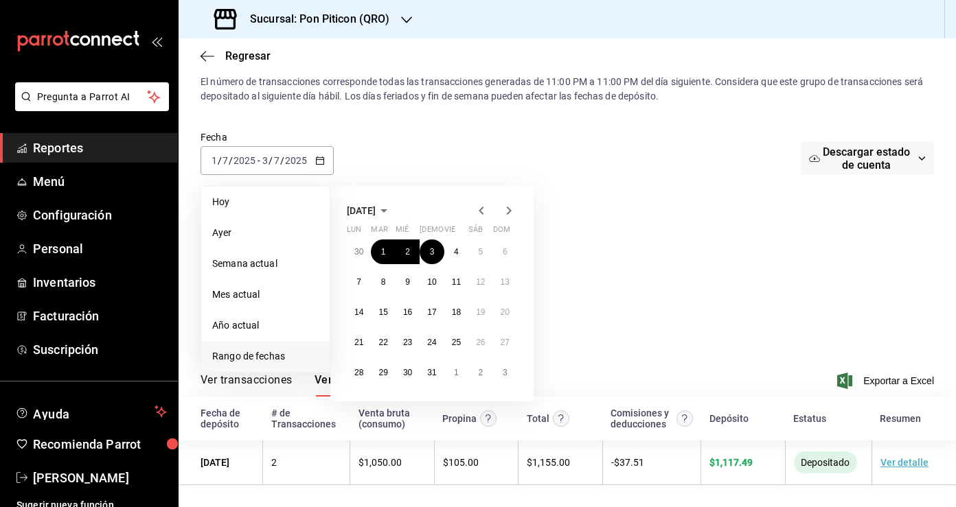
click at [483, 210] on icon "button" at bounding box center [481, 211] width 16 height 16
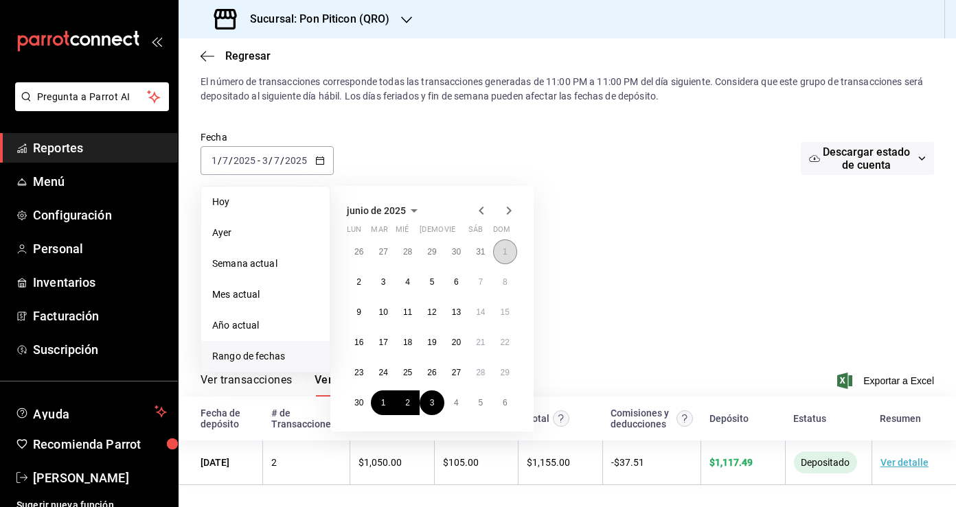
click at [507, 254] on abbr "1" at bounding box center [505, 252] width 5 height 10
click at [386, 283] on button "3" at bounding box center [383, 282] width 24 height 25
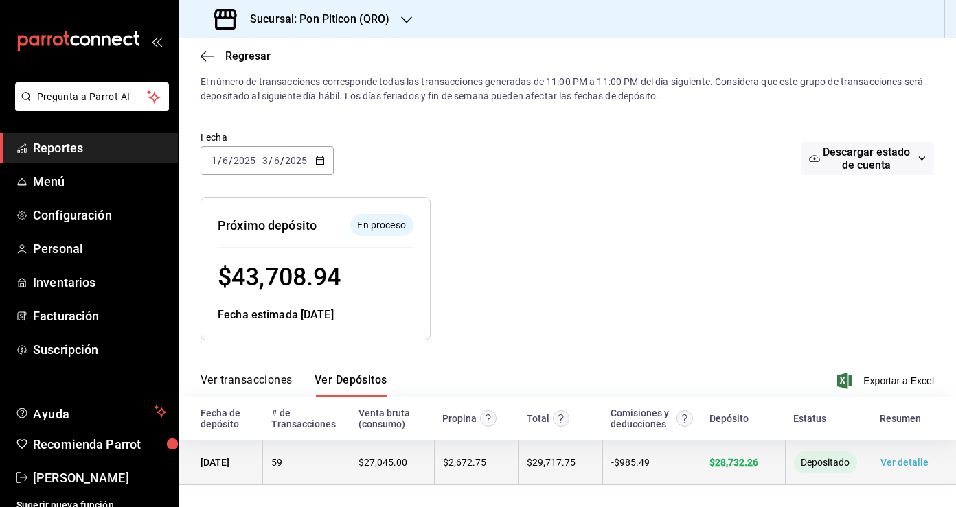
click at [899, 463] on link "Ver detalle" at bounding box center [904, 462] width 48 height 11
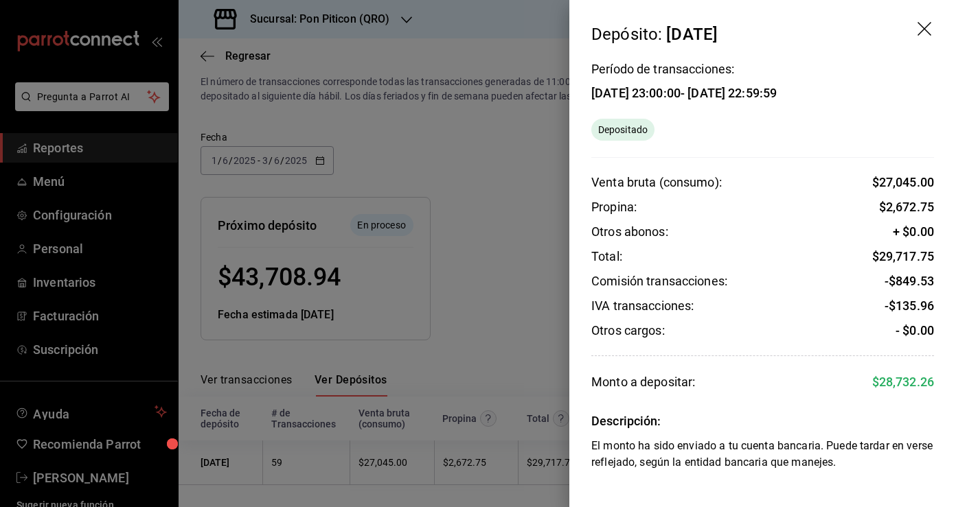
click at [519, 299] on div at bounding box center [478, 253] width 956 height 507
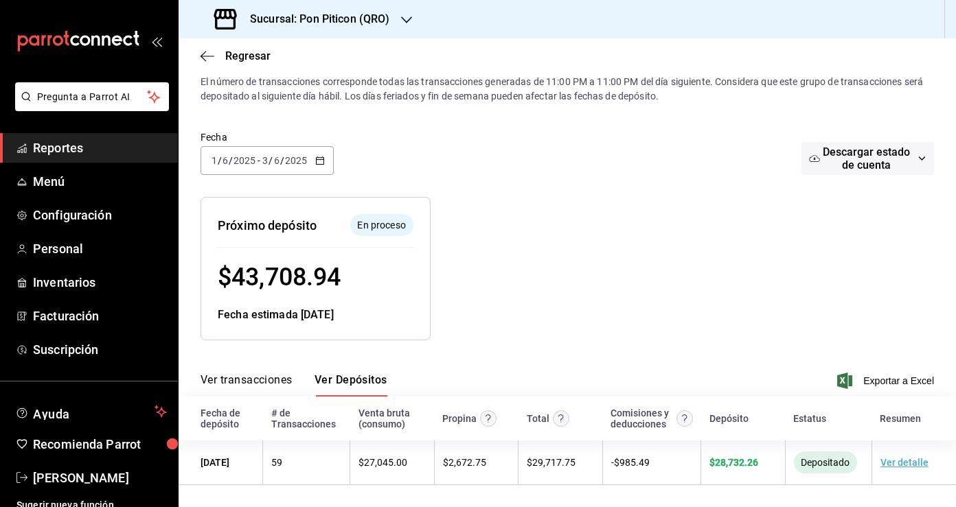
click at [320, 164] on icon "button" at bounding box center [320, 161] width 10 height 10
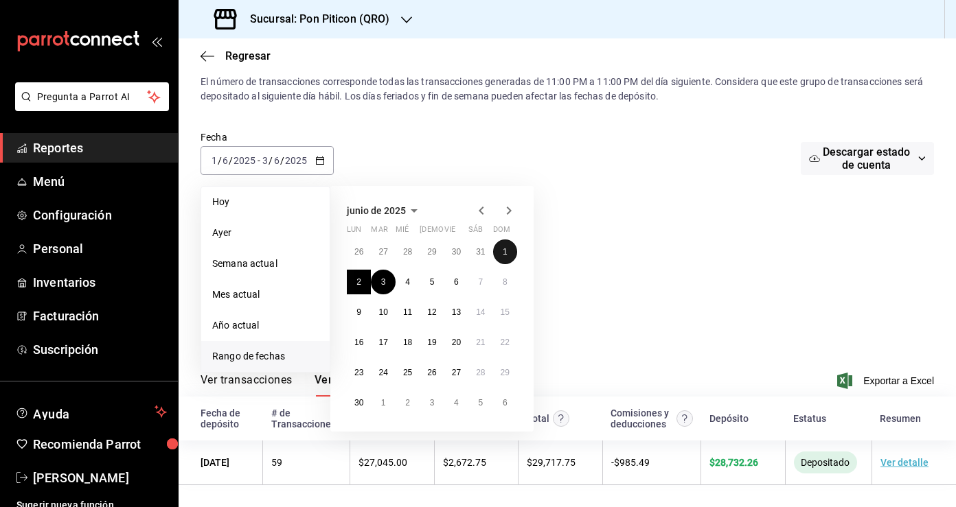
click at [503, 245] on button "1" at bounding box center [505, 252] width 24 height 25
click at [603, 240] on div at bounding box center [620, 257] width 378 height 165
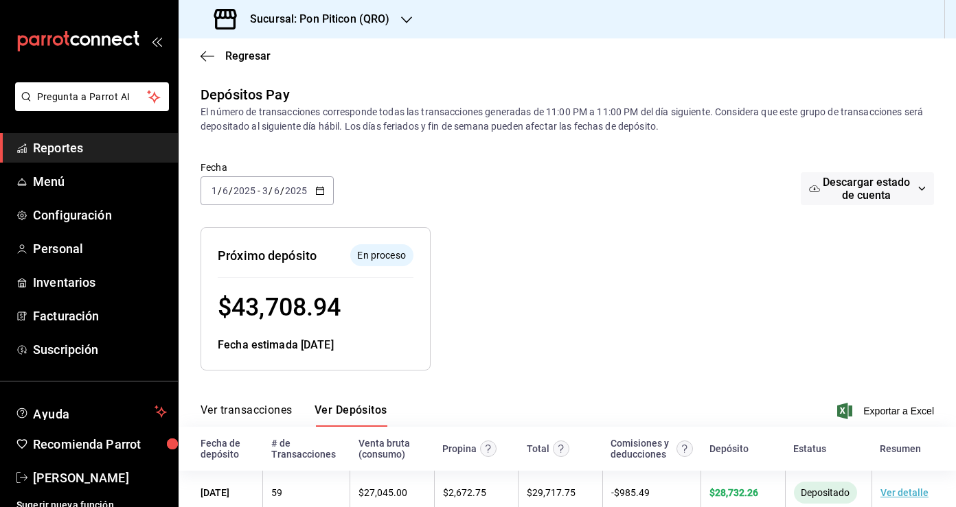
scroll to position [31, 0]
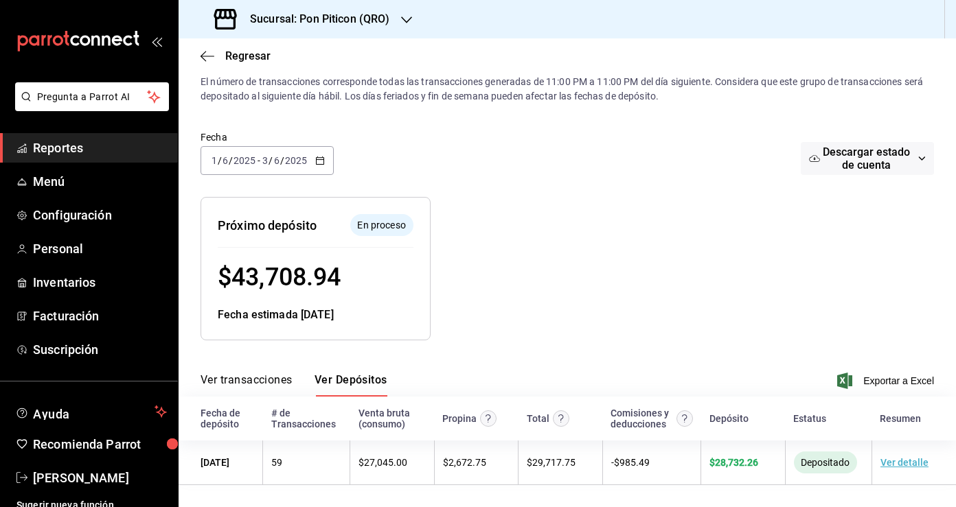
click at [321, 160] on icon "button" at bounding box center [320, 161] width 10 height 10
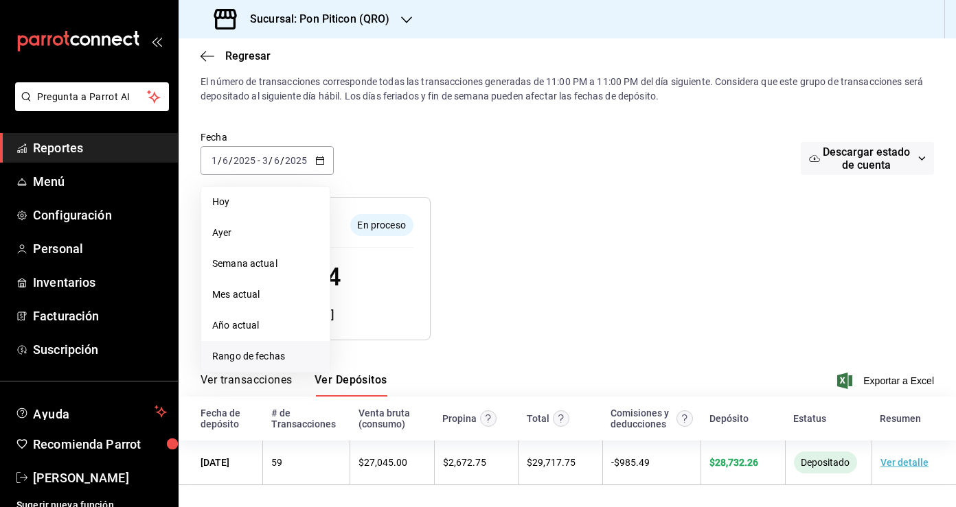
click at [281, 356] on span "Rango de fechas" at bounding box center [265, 356] width 106 height 14
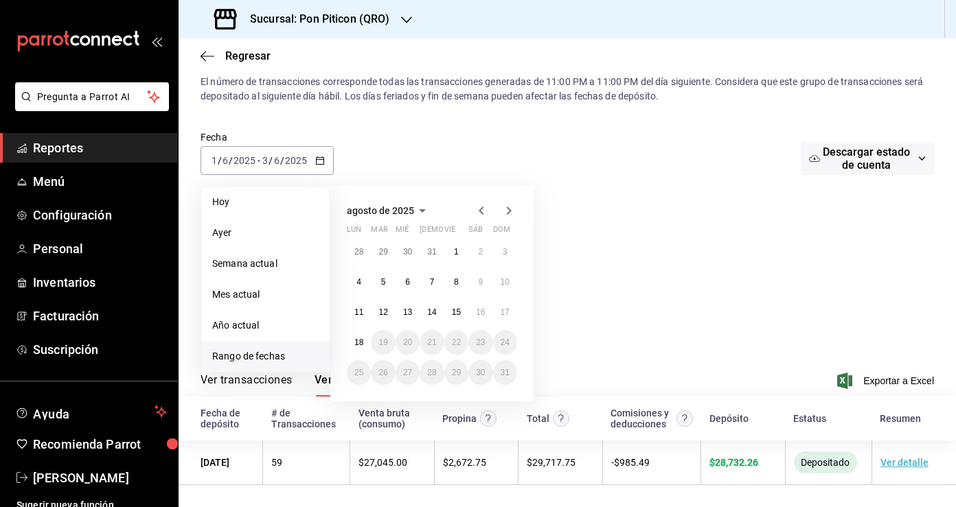
click at [487, 214] on icon "button" at bounding box center [481, 211] width 16 height 16
click at [486, 214] on icon "button" at bounding box center [481, 211] width 16 height 16
click at [361, 283] on button "2" at bounding box center [359, 282] width 24 height 25
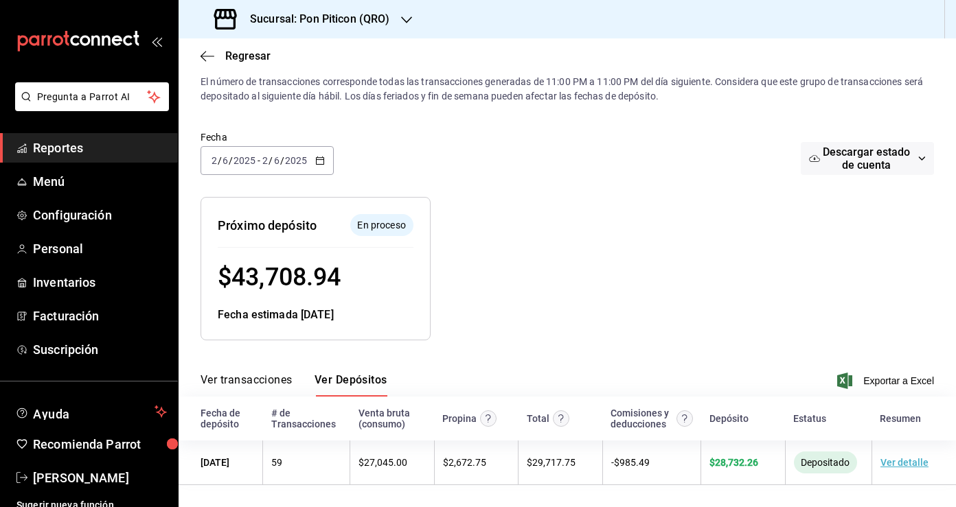
click at [317, 159] on icon "button" at bounding box center [320, 161] width 10 height 10
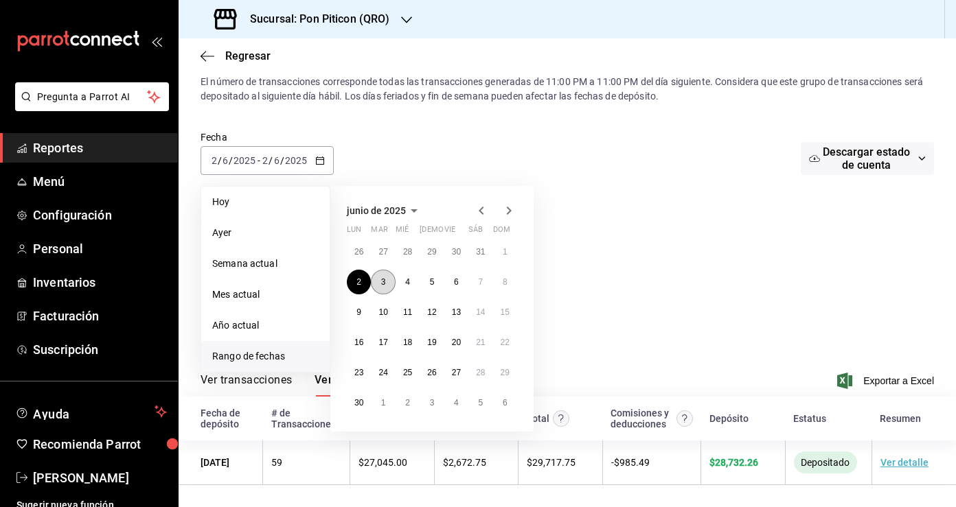
click at [387, 279] on button "3" at bounding box center [383, 282] width 24 height 25
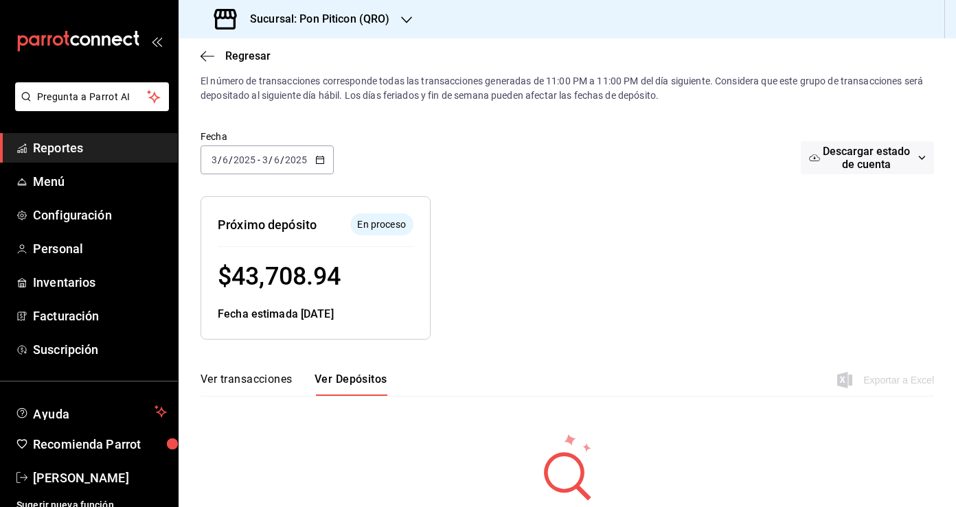
click at [316, 161] on \(Stroke\) "button" at bounding box center [320, 161] width 8 height 8
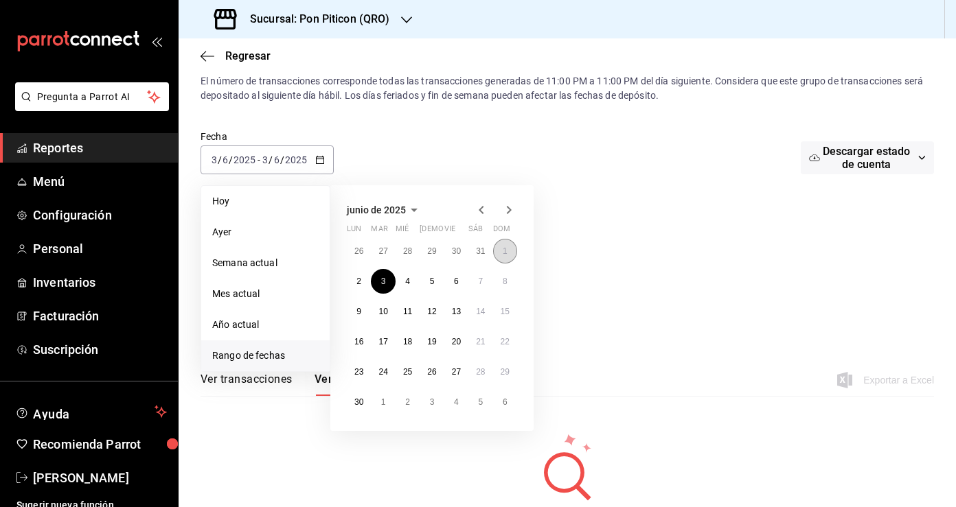
click at [504, 253] on abbr "1" at bounding box center [505, 252] width 5 height 10
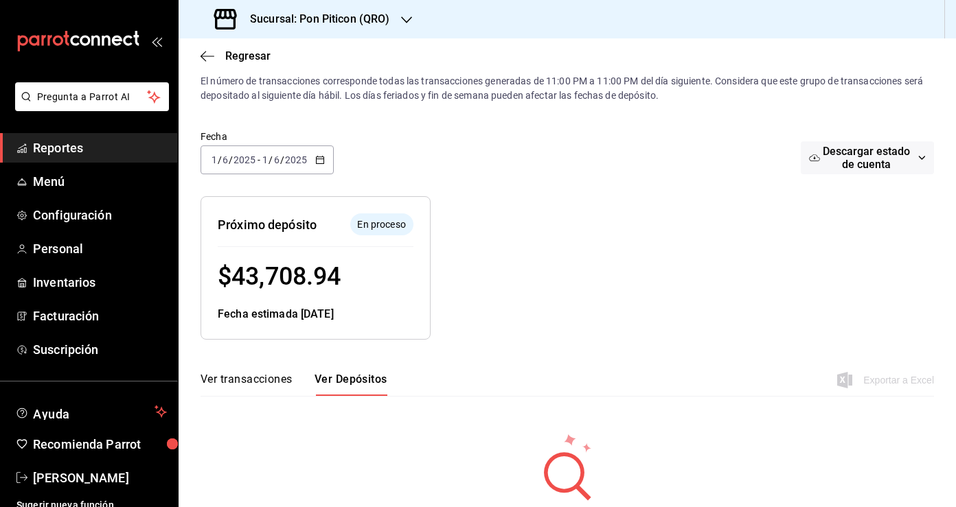
click at [317, 161] on icon "button" at bounding box center [320, 160] width 10 height 10
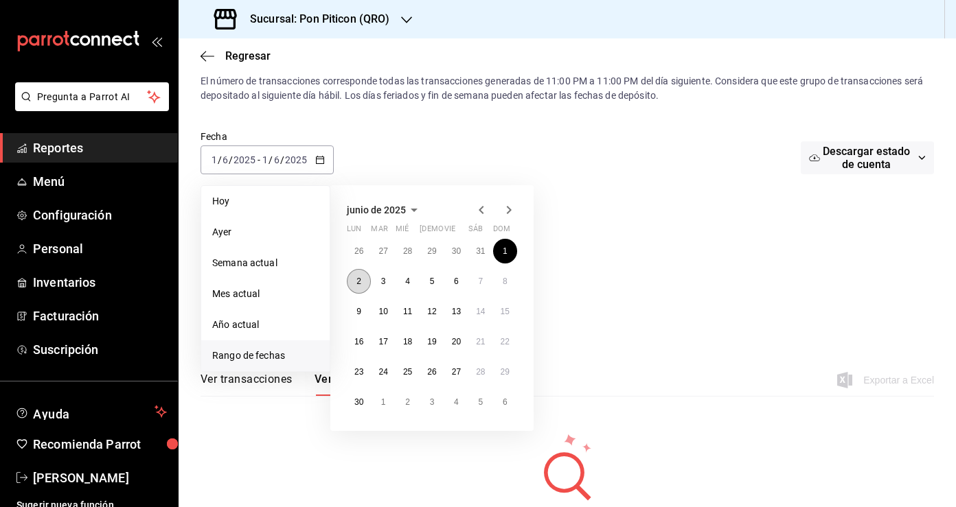
click at [356, 284] on button "2" at bounding box center [359, 281] width 24 height 25
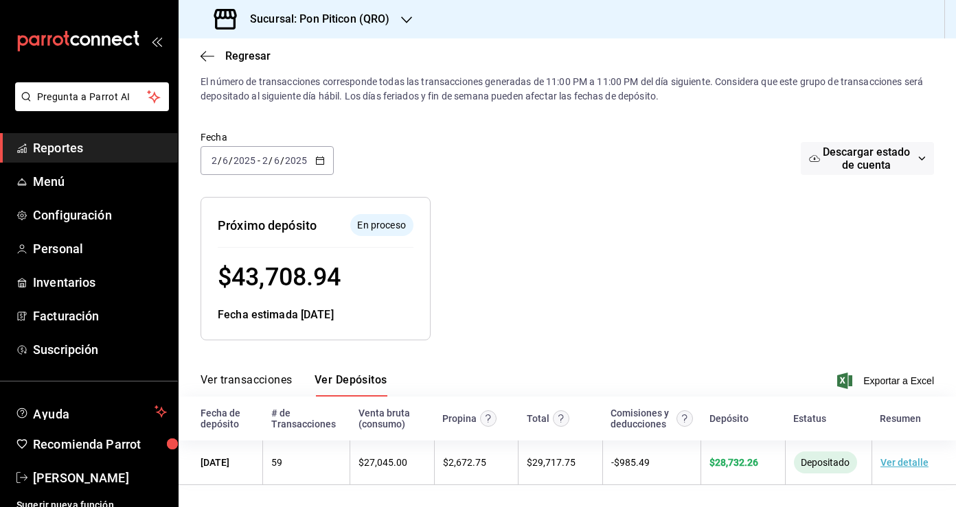
click at [323, 158] on icon "button" at bounding box center [320, 161] width 10 height 10
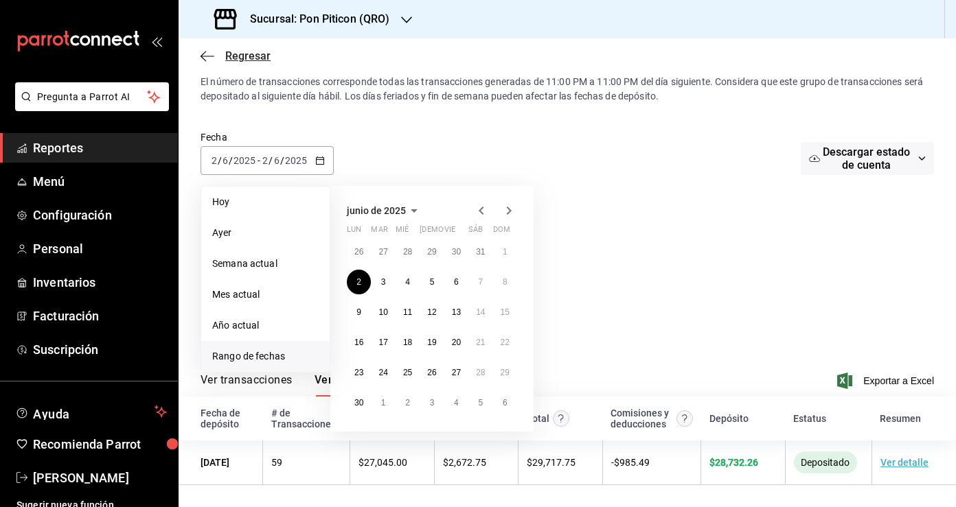
click at [213, 50] on icon "button" at bounding box center [207, 56] width 14 height 12
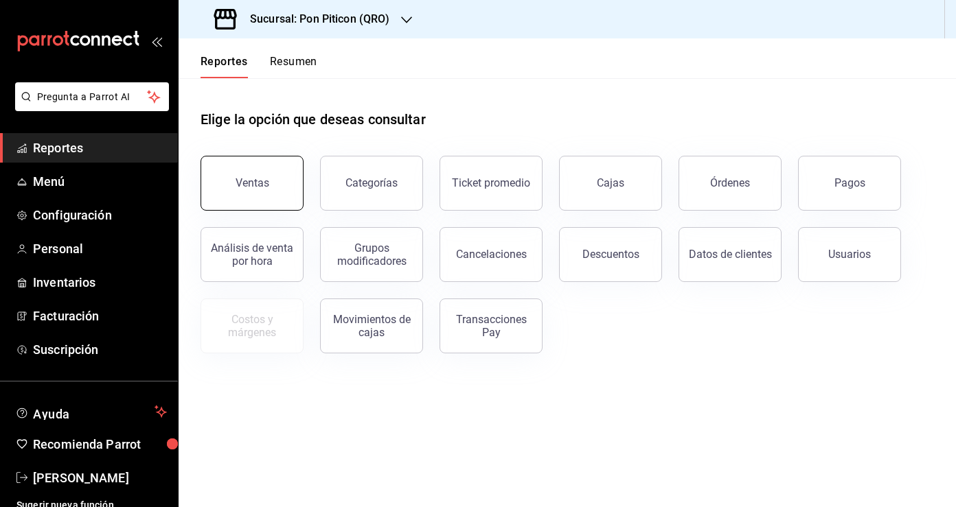
click at [267, 197] on button "Ventas" at bounding box center [251, 183] width 103 height 55
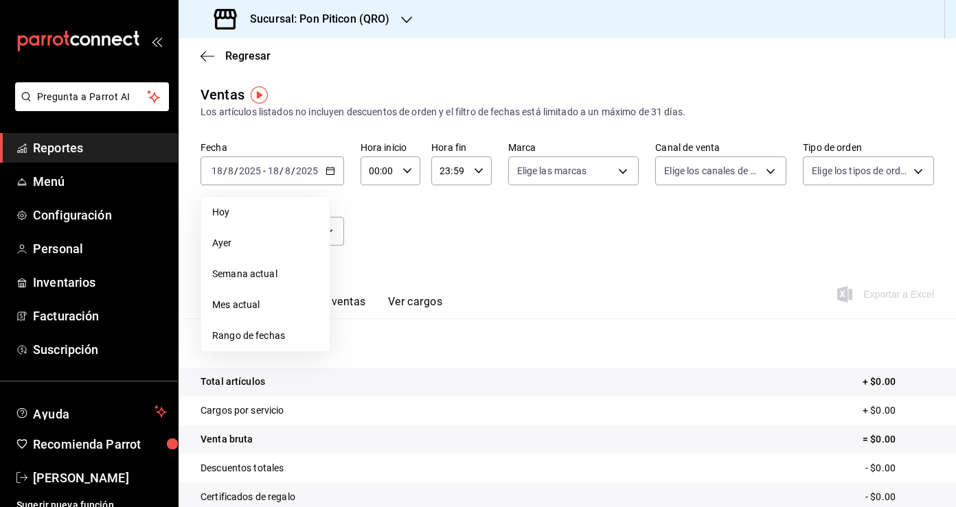
click at [432, 248] on div "Fecha [DATE] [DATE] - [DATE] [DATE] [DATE] [DATE] Semana actual Mes actual Rang…" at bounding box center [566, 201] width 733 height 121
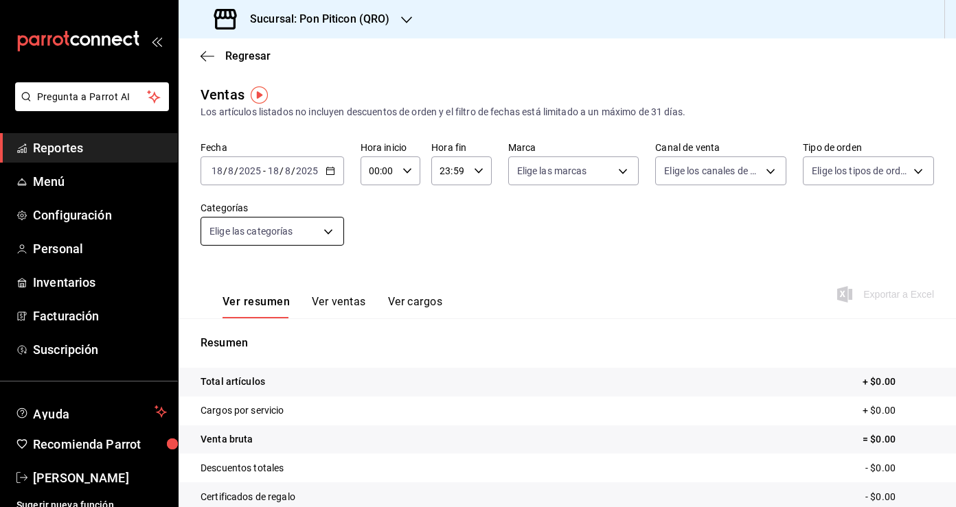
click at [322, 231] on body "Pregunta a Parrot AI Reportes Menú Configuración Personal Inventarios Facturaci…" at bounding box center [478, 253] width 956 height 507
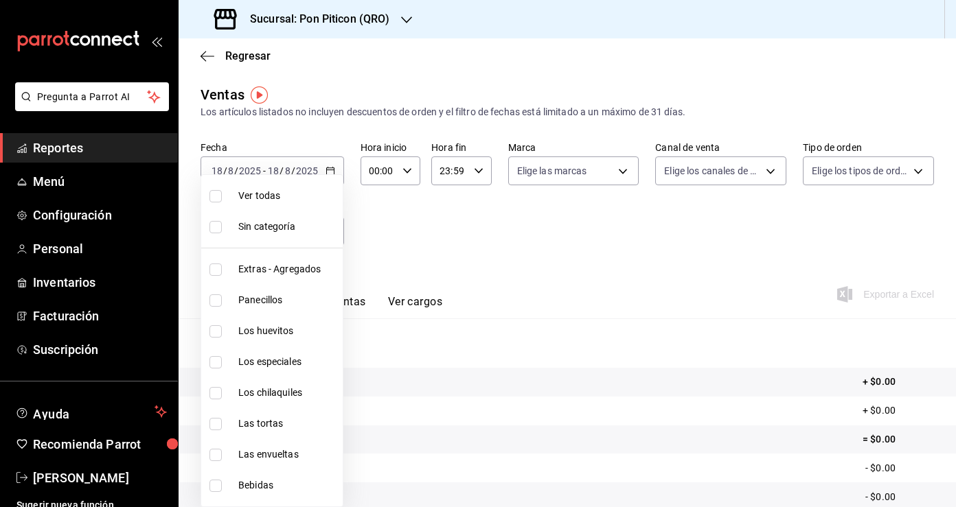
click at [400, 240] on div at bounding box center [478, 253] width 956 height 507
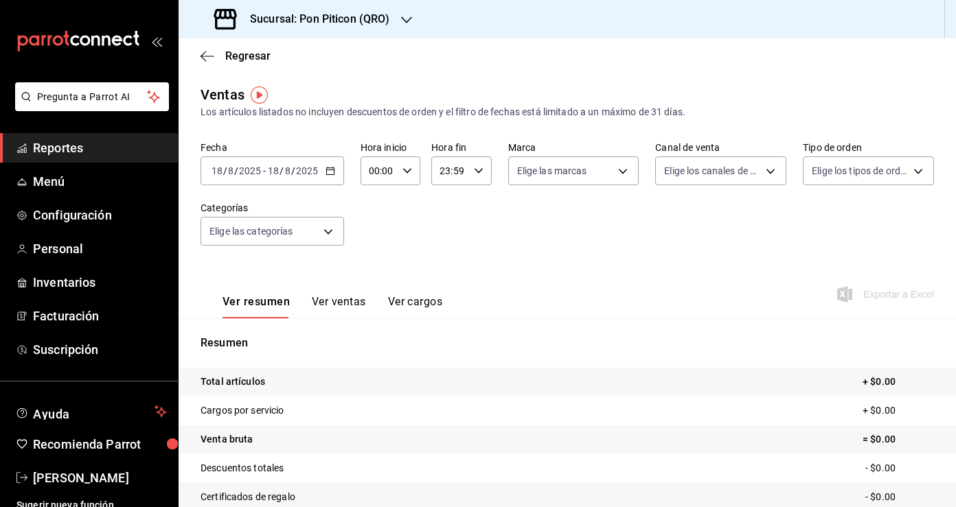
click at [328, 166] on icon "button" at bounding box center [330, 171] width 10 height 10
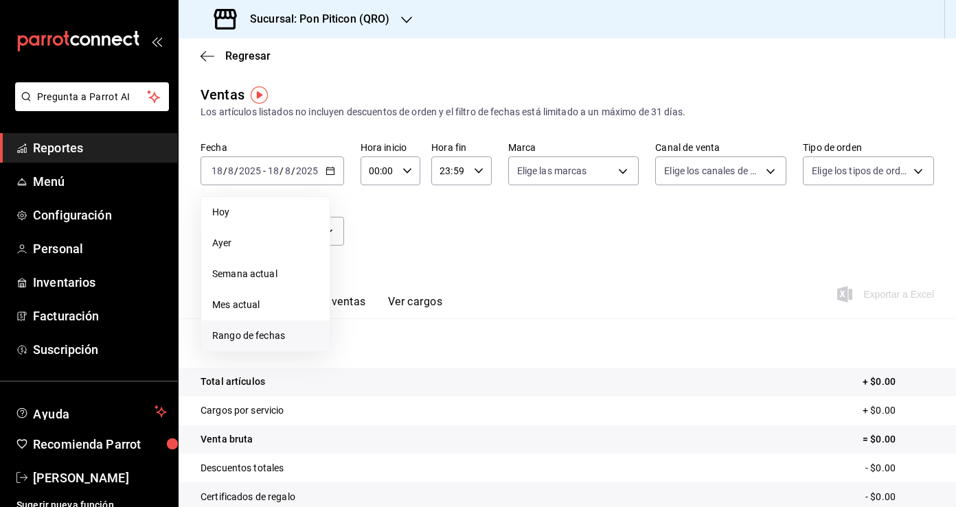
click at [270, 339] on span "Rango de fechas" at bounding box center [265, 336] width 106 height 14
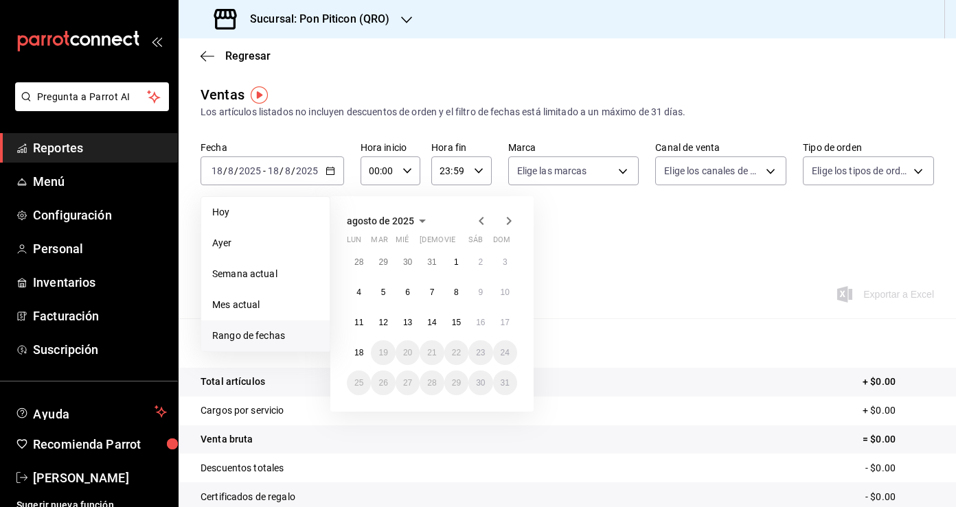
click at [477, 216] on icon "button" at bounding box center [481, 221] width 16 height 16
click at [485, 264] on button "31" at bounding box center [480, 262] width 24 height 25
click at [478, 386] on abbr "31" at bounding box center [480, 383] width 9 height 10
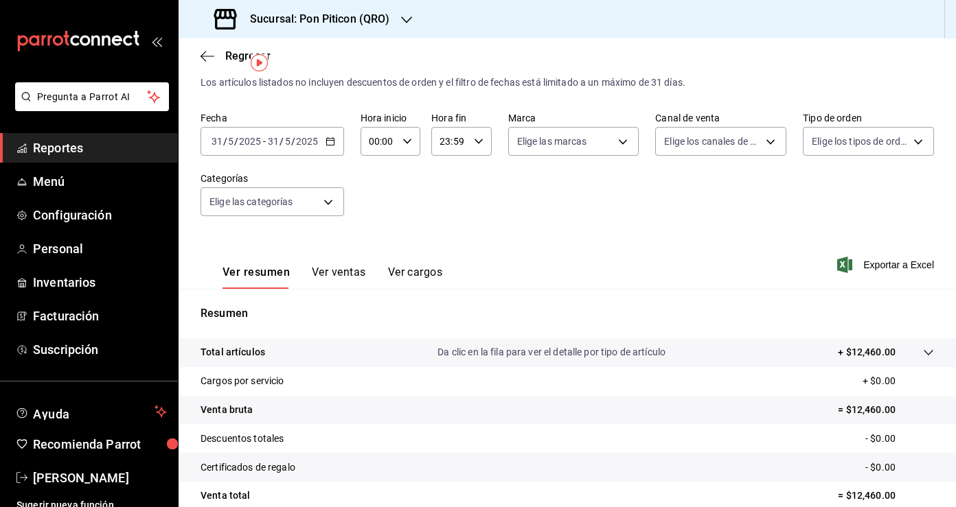
scroll to position [28, 0]
click at [330, 143] on icon "button" at bounding box center [330, 143] width 10 height 10
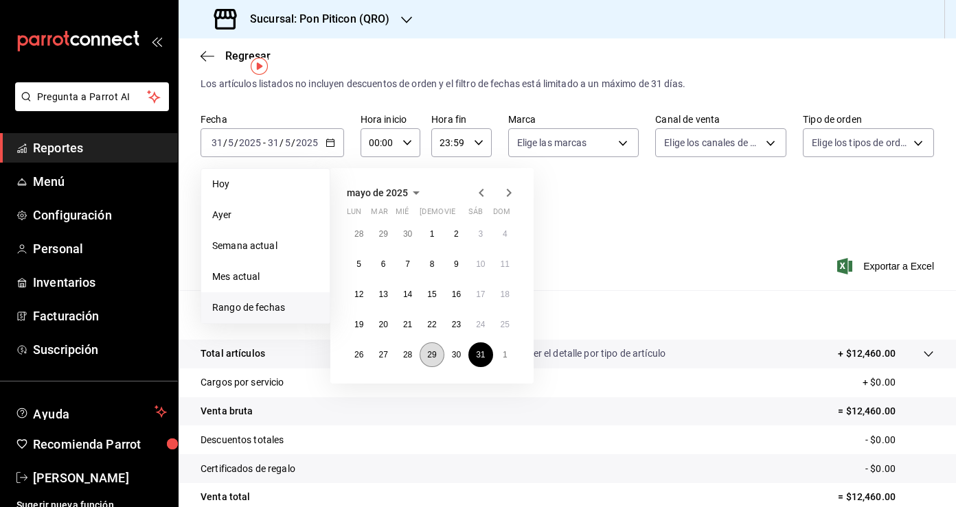
click at [435, 356] on abbr "29" at bounding box center [431, 355] width 9 height 10
click at [483, 354] on abbr "31" at bounding box center [480, 355] width 9 height 10
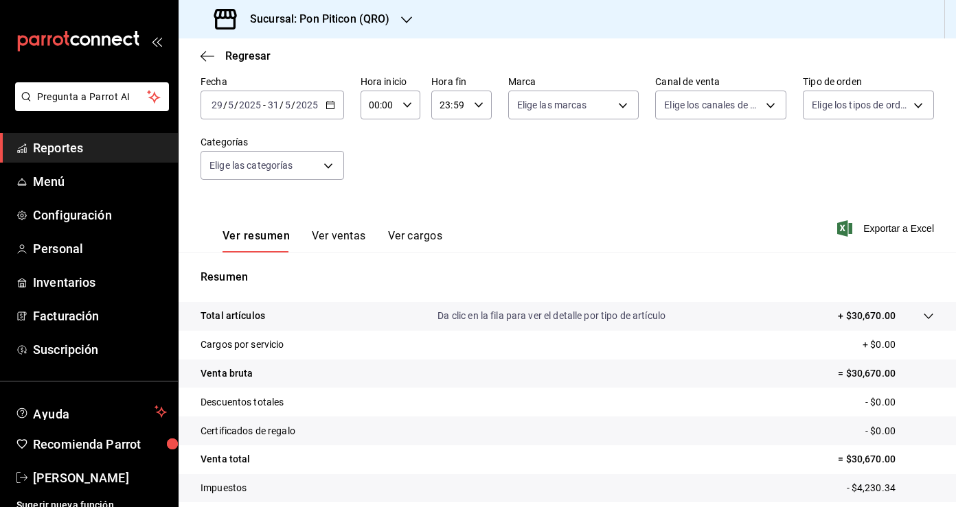
scroll to position [150, 0]
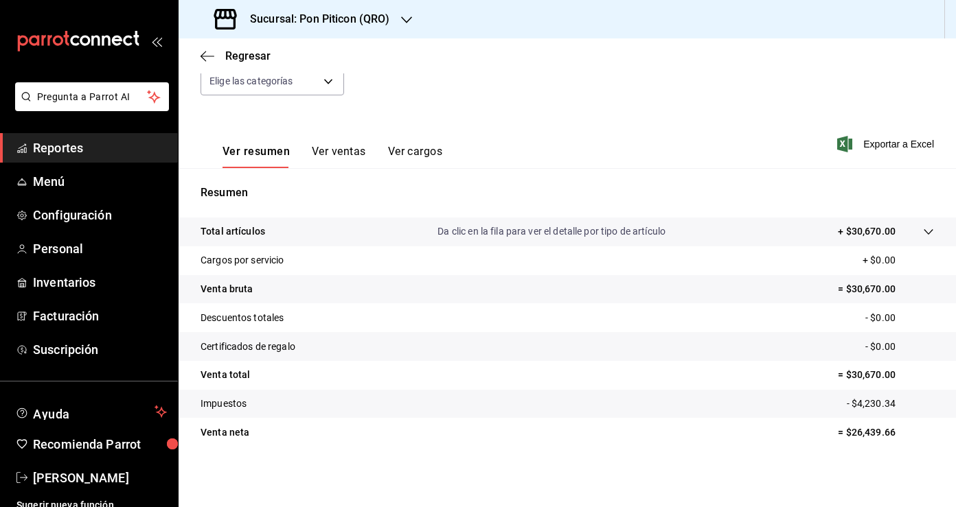
click at [420, 144] on div "Ver resumen Ver ventas Ver cargos" at bounding box center [321, 148] width 242 height 40
click at [420, 158] on button "Ver cargos" at bounding box center [415, 156] width 55 height 23
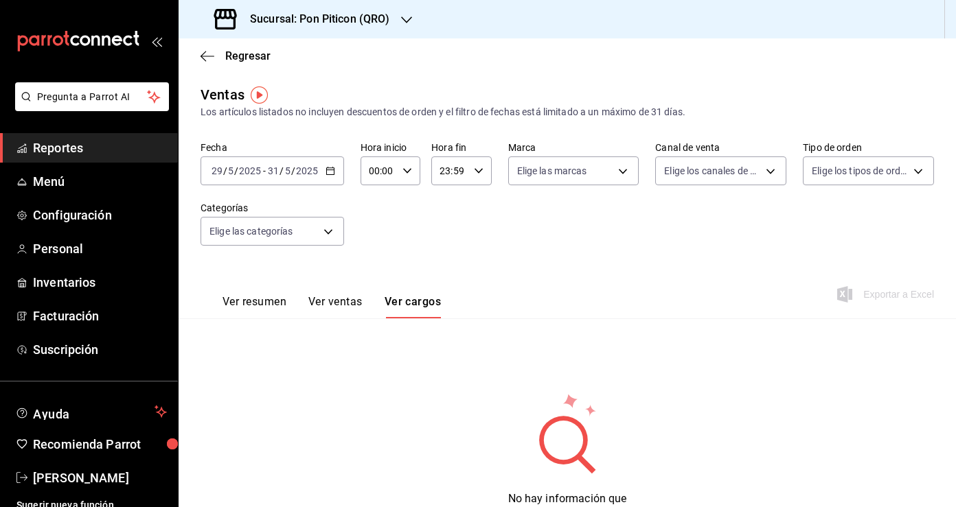
click at [276, 303] on button "Ver resumen" at bounding box center [254, 306] width 64 height 23
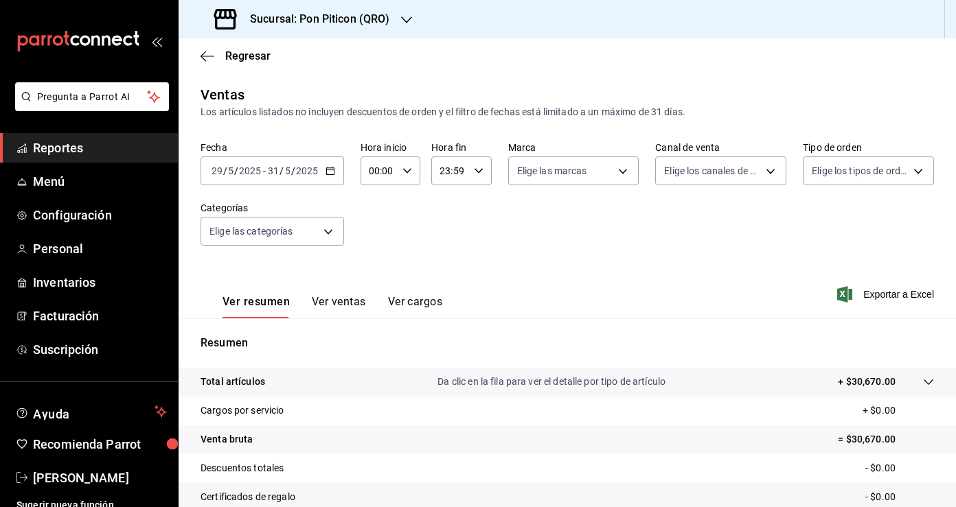
scroll to position [150, 0]
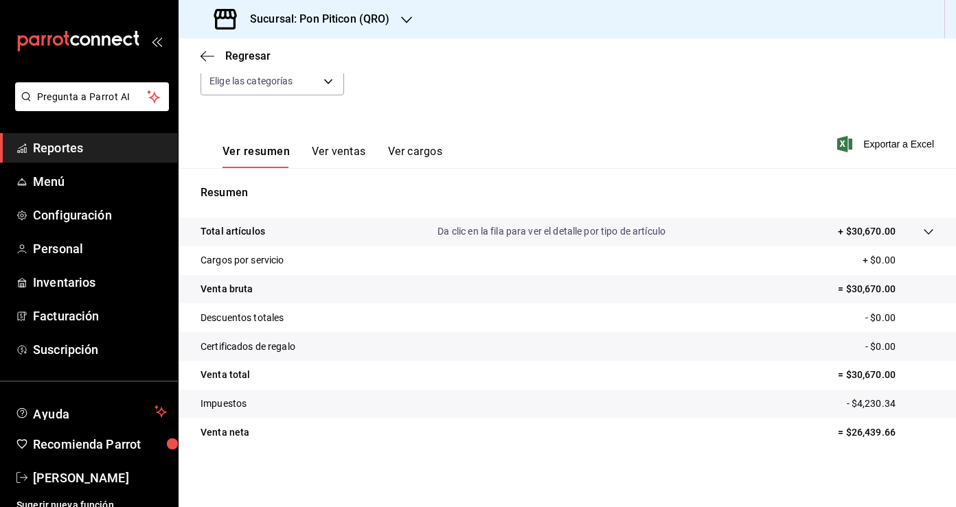
click at [350, 158] on button "Ver ventas" at bounding box center [339, 156] width 54 height 23
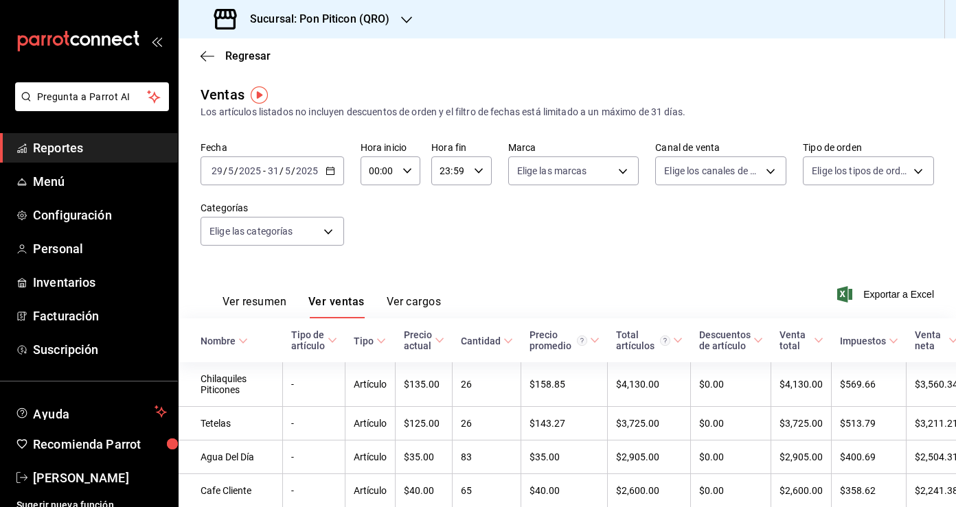
click at [420, 307] on button "Ver cargos" at bounding box center [414, 306] width 55 height 23
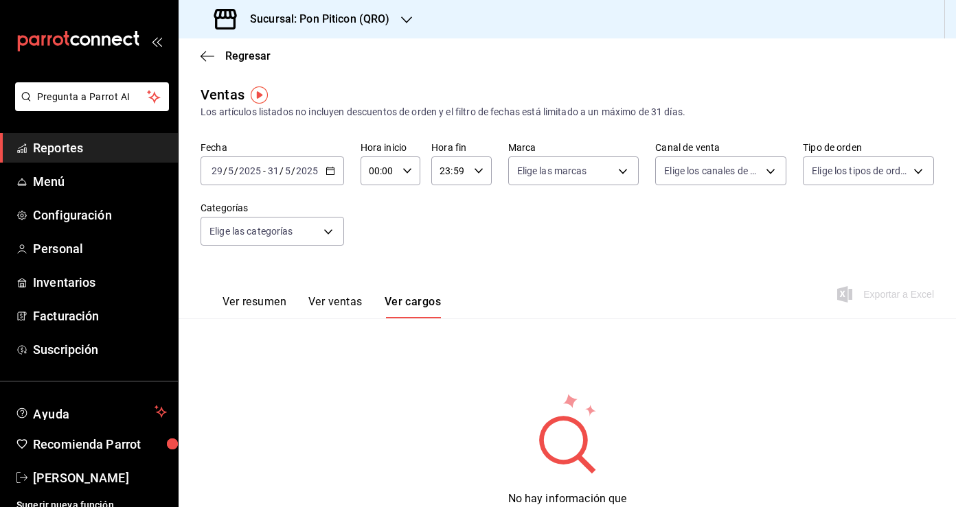
click at [244, 297] on button "Ver resumen" at bounding box center [254, 306] width 64 height 23
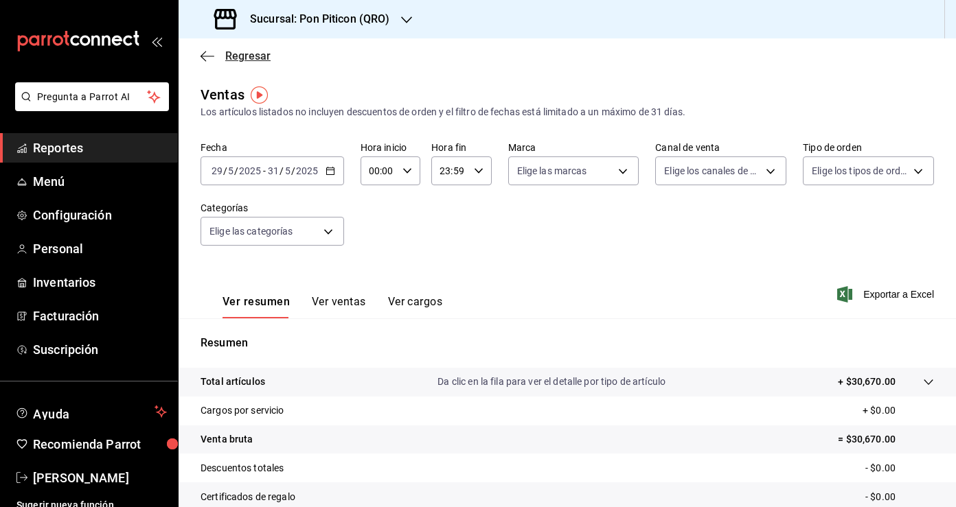
click at [205, 60] on icon "button" at bounding box center [202, 56] width 5 height 10
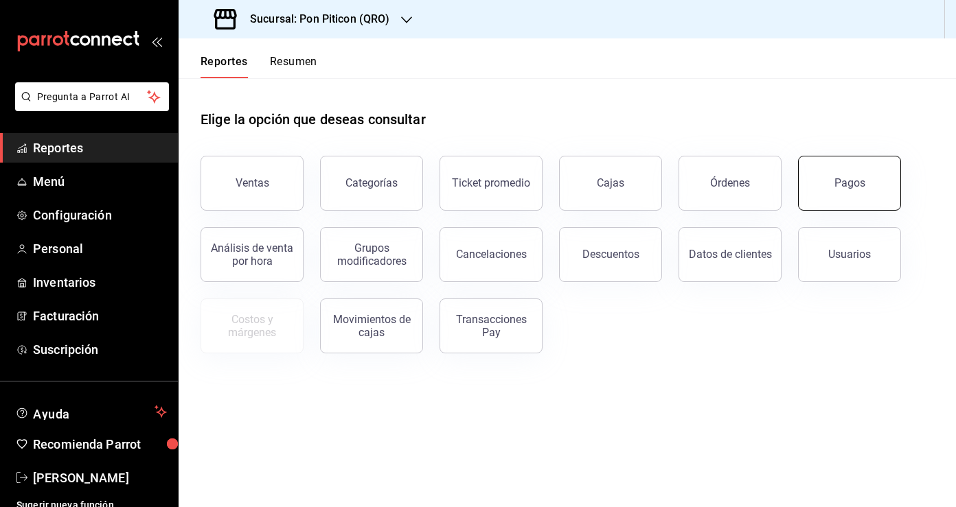
click at [851, 185] on div "Pagos" at bounding box center [849, 182] width 31 height 13
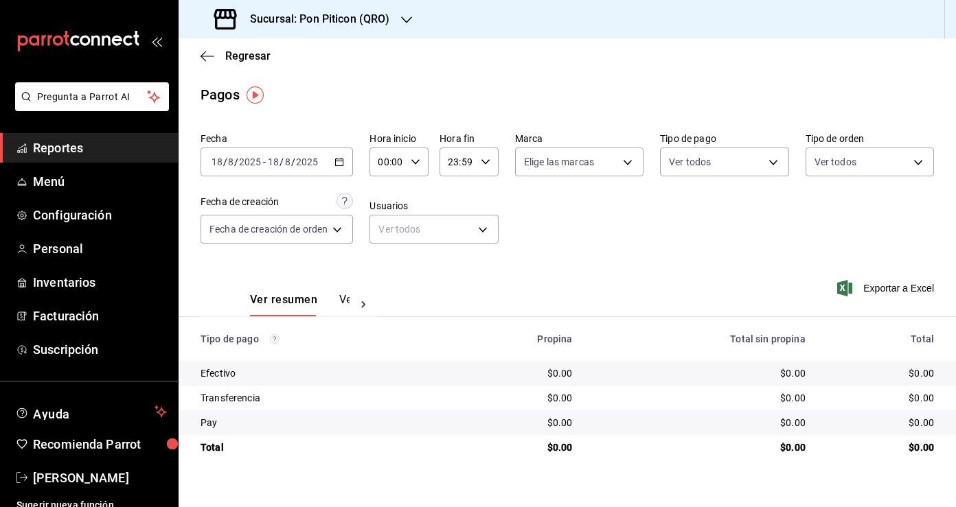
click at [341, 164] on icon "button" at bounding box center [339, 162] width 10 height 10
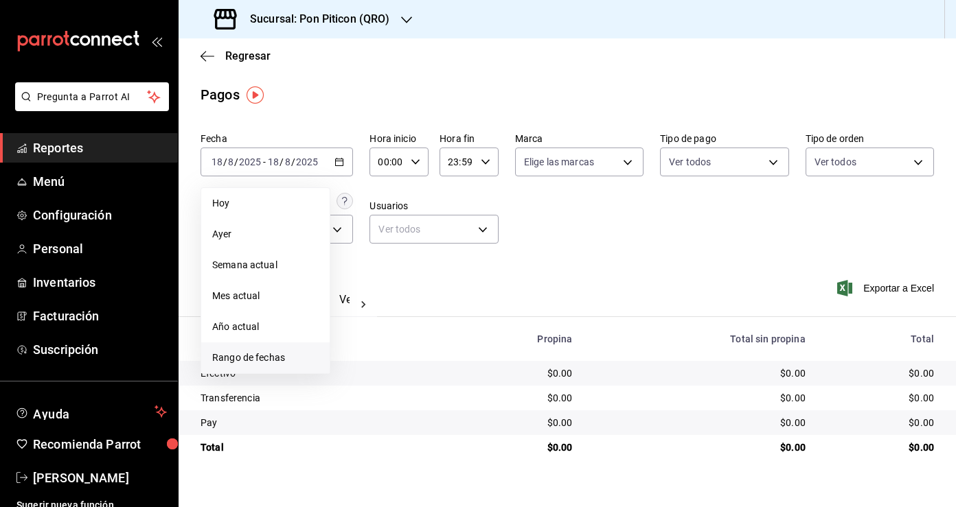
click at [263, 358] on span "Rango de fechas" at bounding box center [265, 358] width 106 height 14
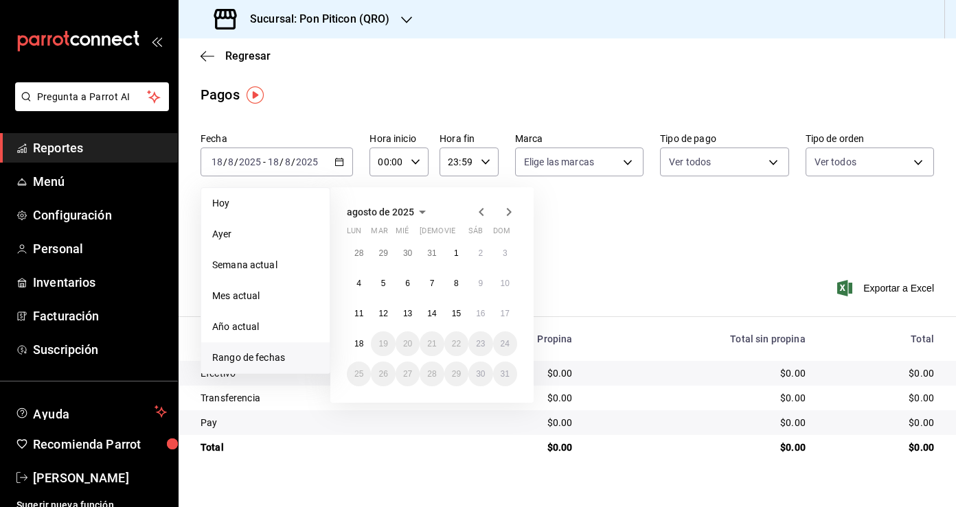
click at [483, 214] on icon "button" at bounding box center [481, 212] width 16 height 16
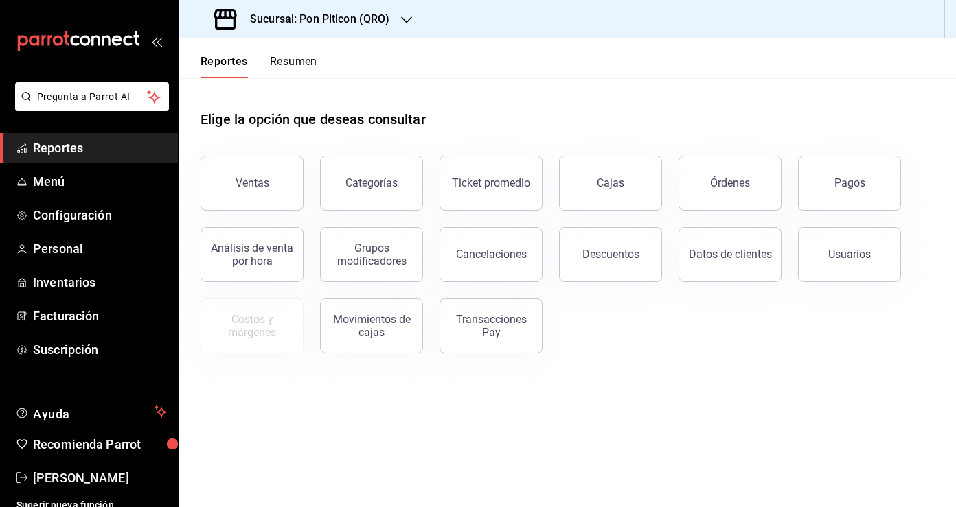
click at [294, 64] on button "Resumen" at bounding box center [293, 66] width 47 height 23
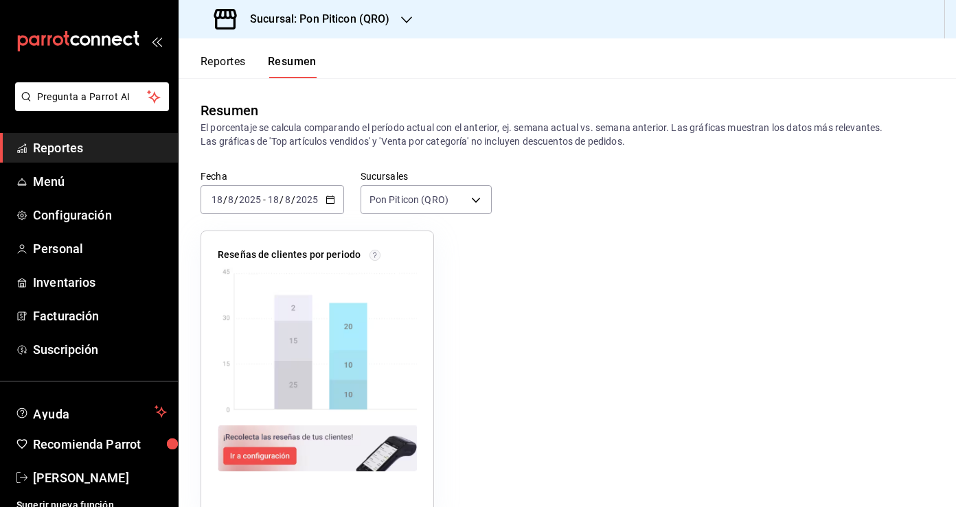
click at [331, 202] on icon "button" at bounding box center [330, 200] width 10 height 10
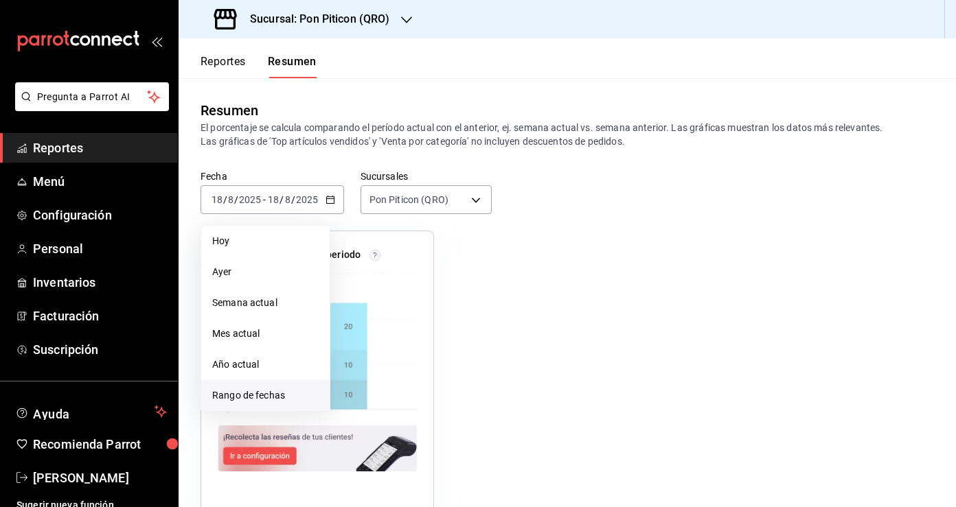
click at [297, 391] on span "Rango de fechas" at bounding box center [265, 396] width 106 height 14
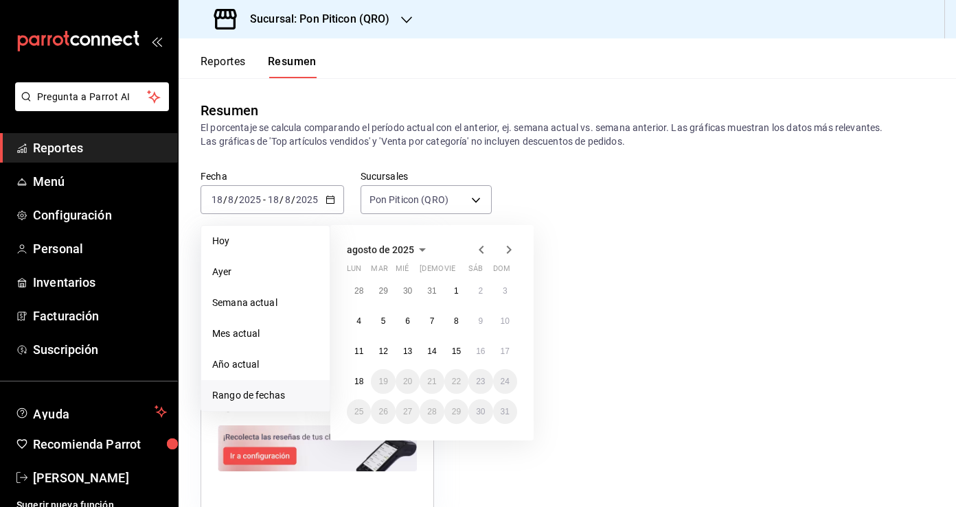
click at [478, 251] on icon "button" at bounding box center [481, 250] width 16 height 16
click at [483, 251] on icon "button" at bounding box center [481, 250] width 16 height 16
click at [431, 411] on abbr "29" at bounding box center [431, 412] width 9 height 10
click at [485, 411] on abbr "31" at bounding box center [480, 412] width 9 height 10
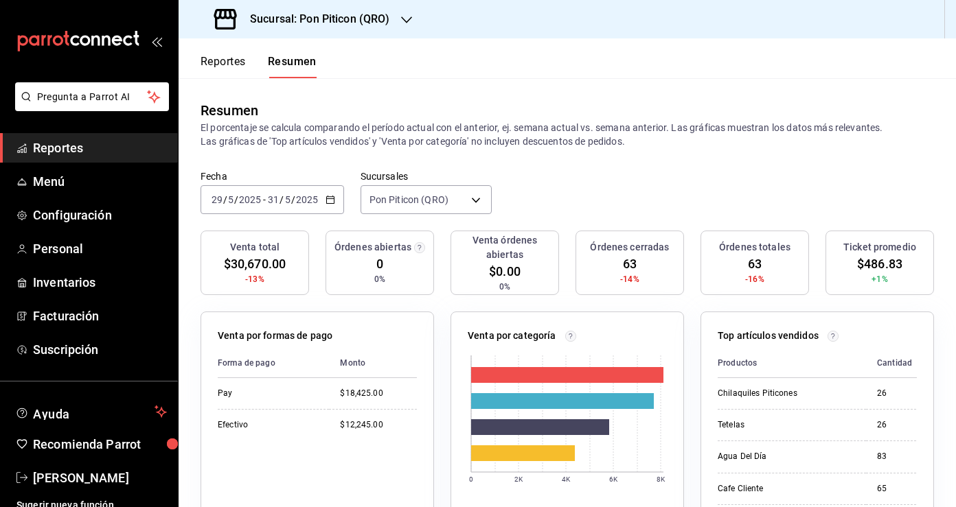
click at [328, 203] on \(Stroke\) "button" at bounding box center [330, 200] width 8 height 8
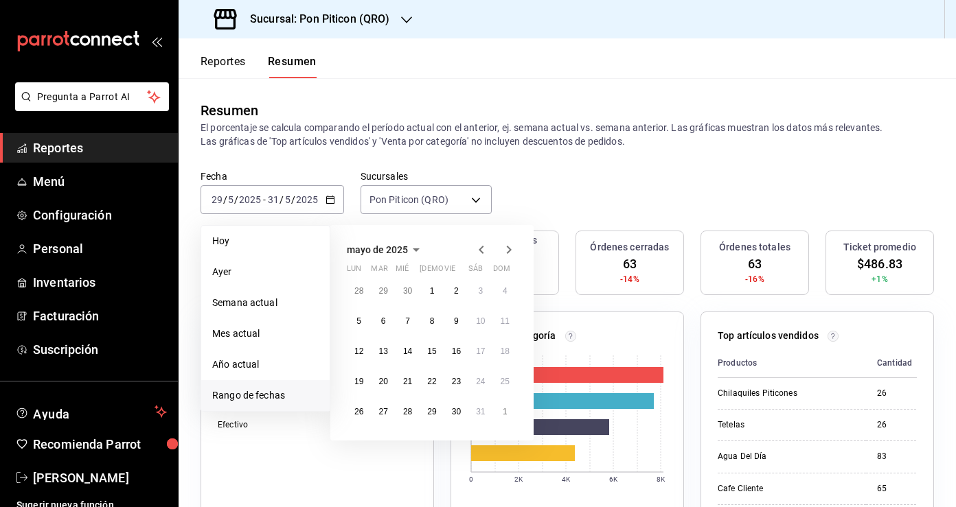
click at [225, 64] on button "Reportes" at bounding box center [222, 66] width 45 height 23
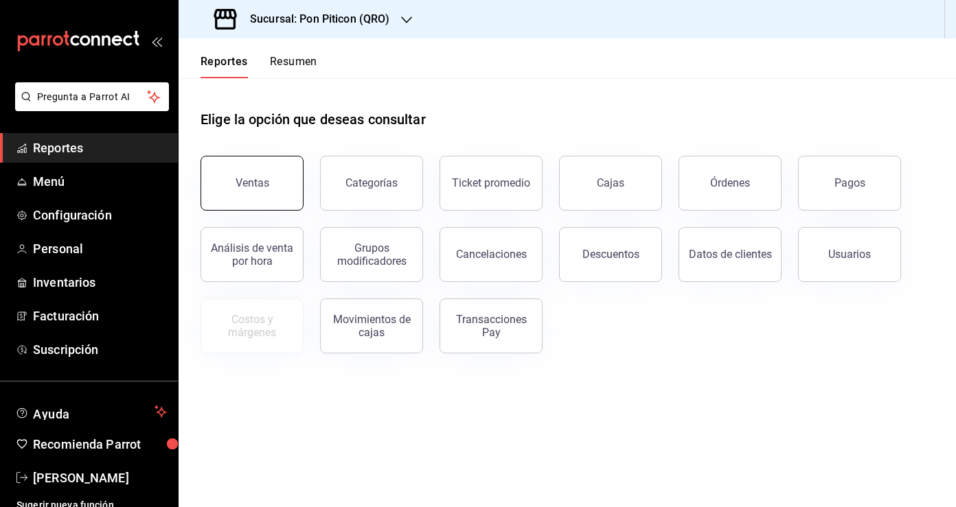
click at [283, 190] on button "Ventas" at bounding box center [251, 183] width 103 height 55
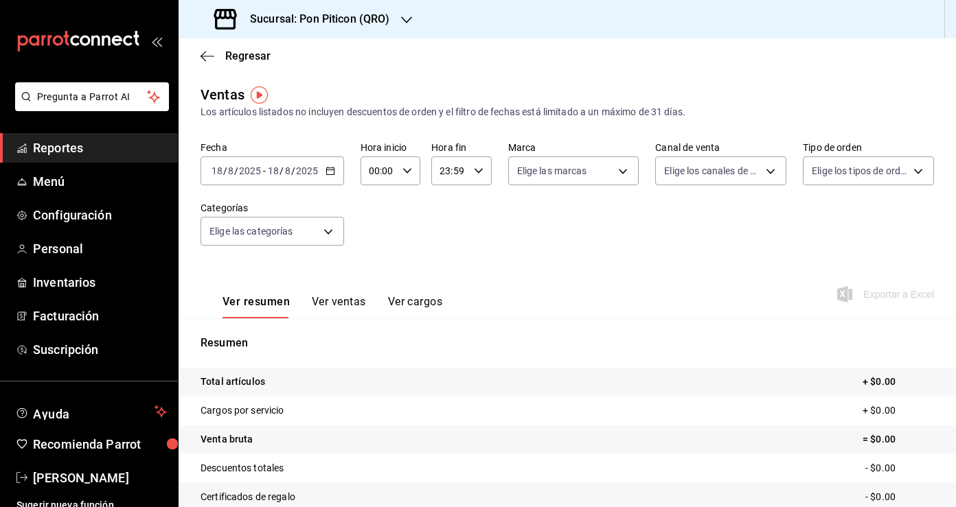
click at [331, 170] on \(Stroke\) "button" at bounding box center [330, 170] width 8 height 1
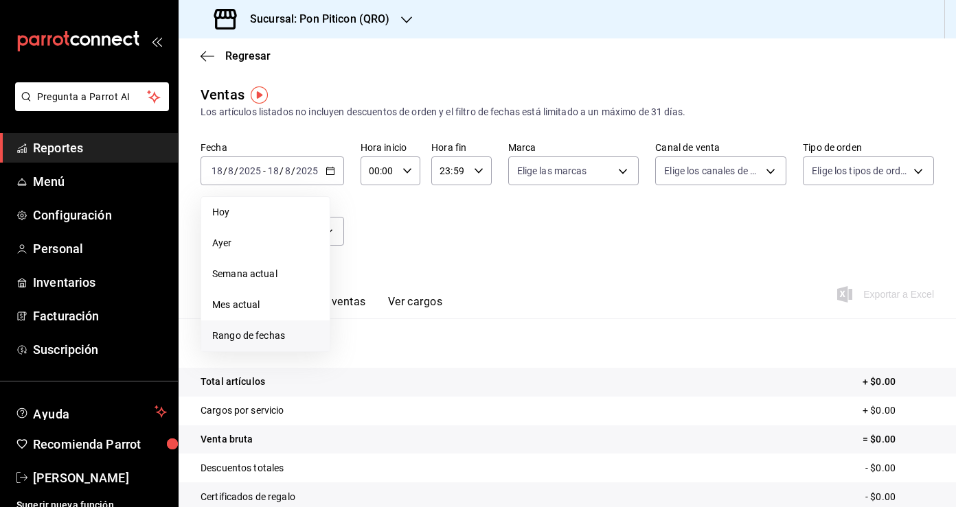
click at [307, 333] on span "Rango de fechas" at bounding box center [265, 336] width 106 height 14
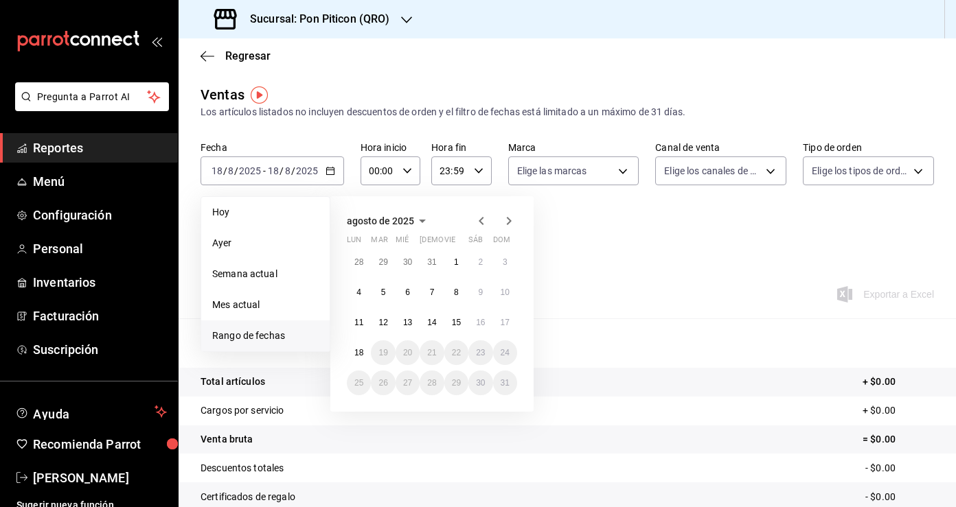
click at [481, 227] on icon "button" at bounding box center [481, 221] width 16 height 16
click at [481, 225] on icon "button" at bounding box center [481, 221] width 16 height 16
click at [475, 220] on icon "button" at bounding box center [481, 221] width 16 height 16
click at [452, 380] on abbr "30" at bounding box center [456, 383] width 9 height 10
click at [455, 380] on abbr "30" at bounding box center [456, 383] width 9 height 10
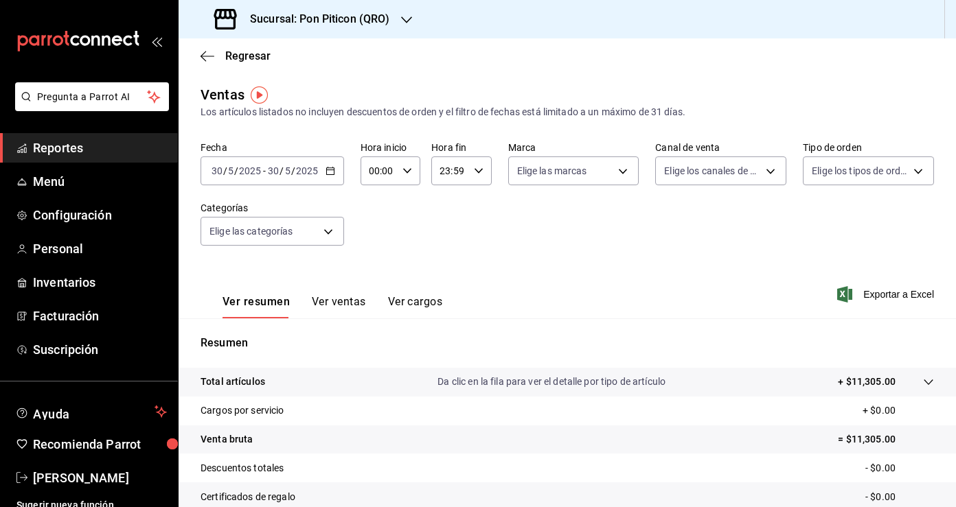
click at [326, 166] on icon "button" at bounding box center [330, 171] width 10 height 10
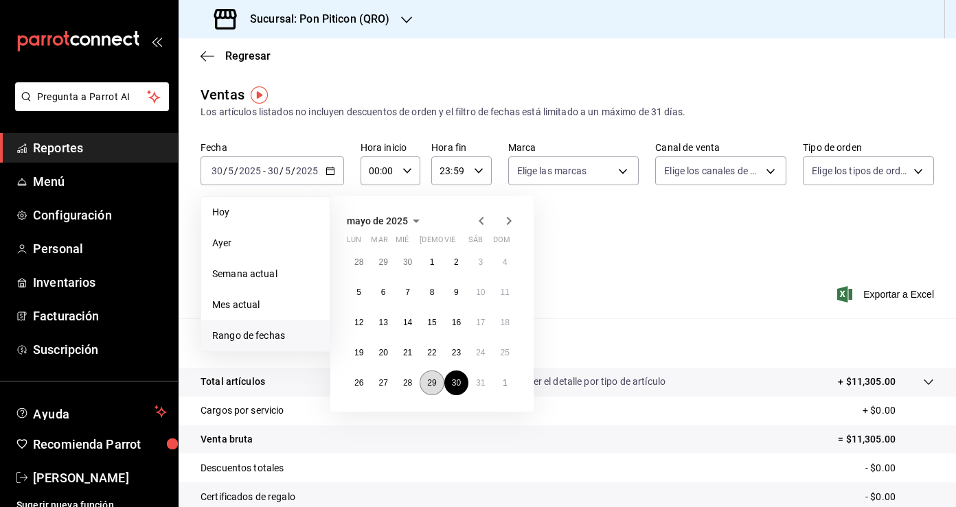
click at [436, 381] on abbr "29" at bounding box center [431, 383] width 9 height 10
click at [482, 387] on abbr "31" at bounding box center [480, 383] width 9 height 10
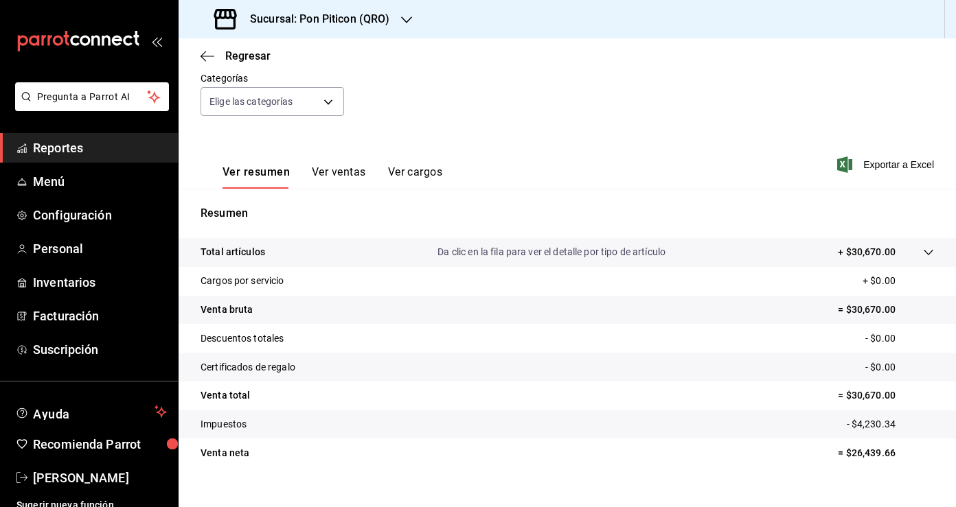
scroll to position [150, 0]
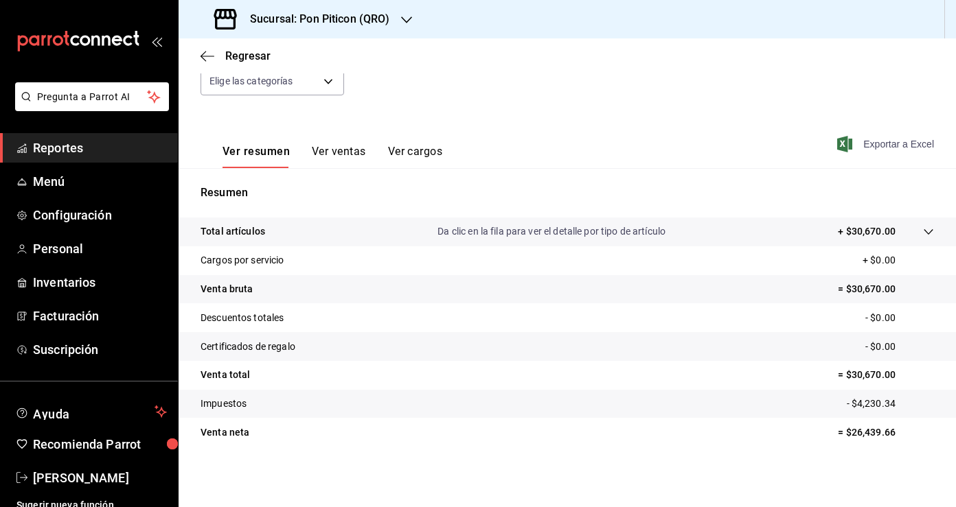
click at [878, 145] on span "Exportar a Excel" at bounding box center [887, 144] width 94 height 16
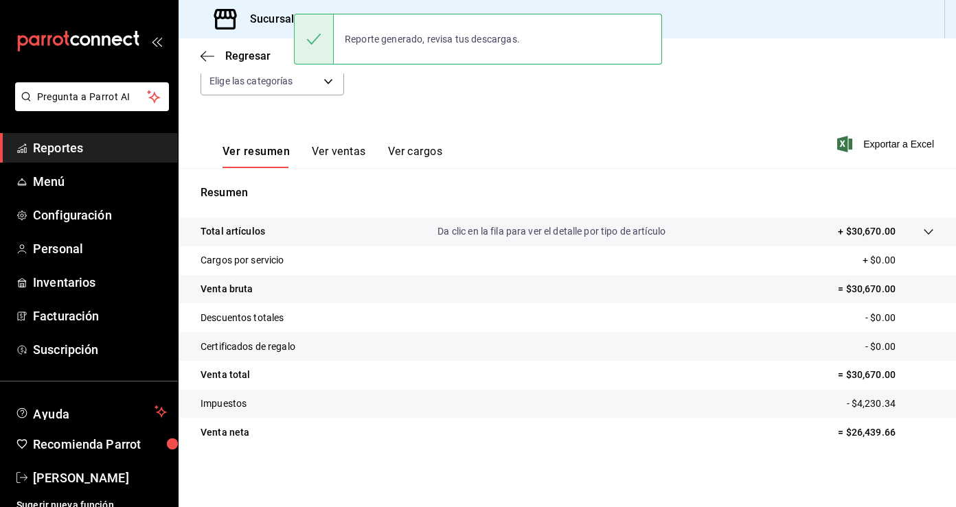
scroll to position [0, 0]
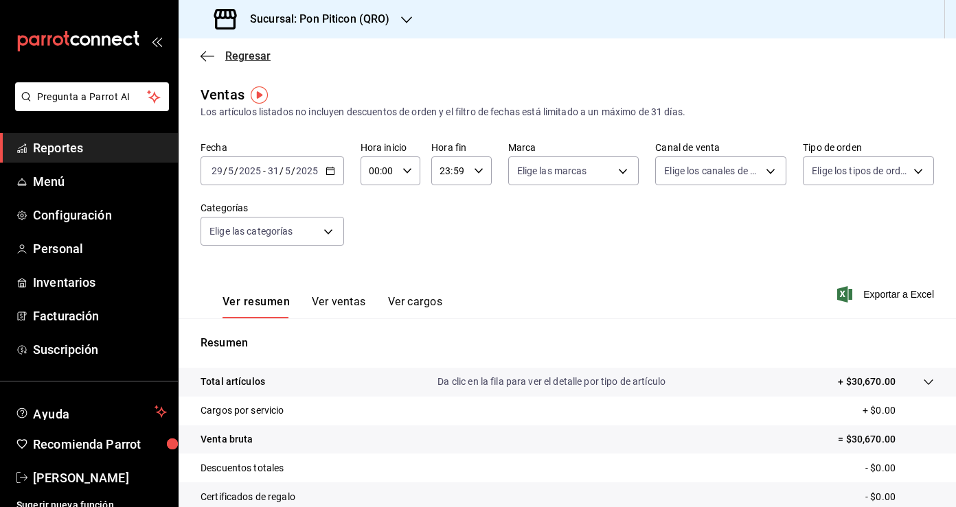
click at [211, 56] on icon "button" at bounding box center [207, 56] width 14 height 12
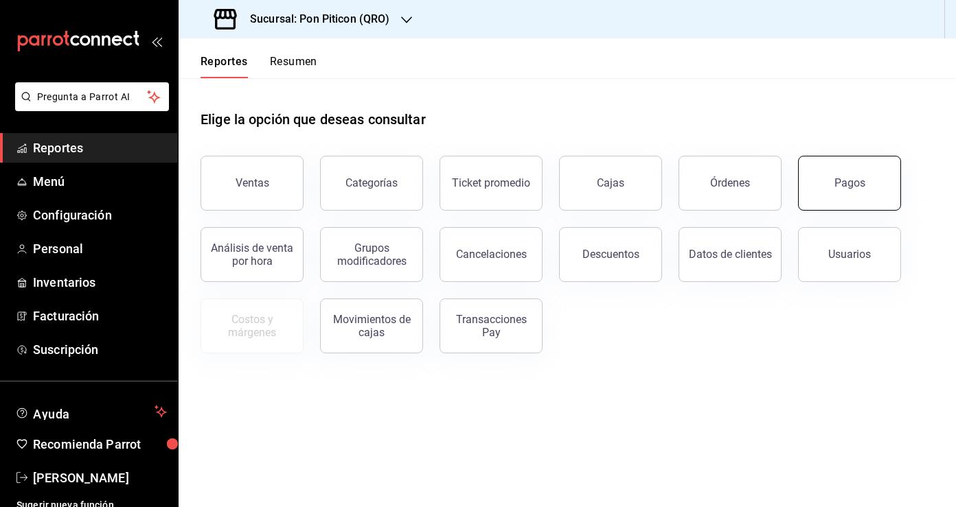
click at [848, 196] on button "Pagos" at bounding box center [849, 183] width 103 height 55
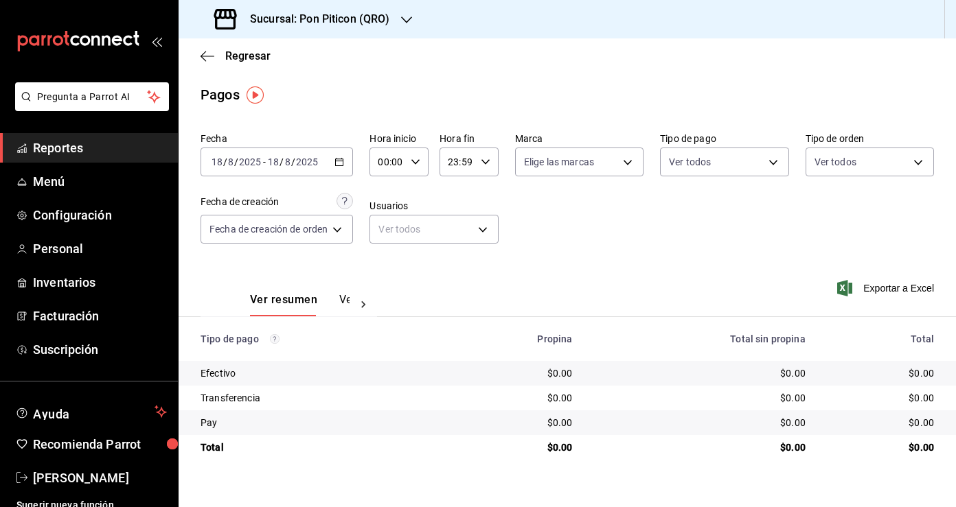
click at [344, 165] on icon "button" at bounding box center [339, 162] width 10 height 10
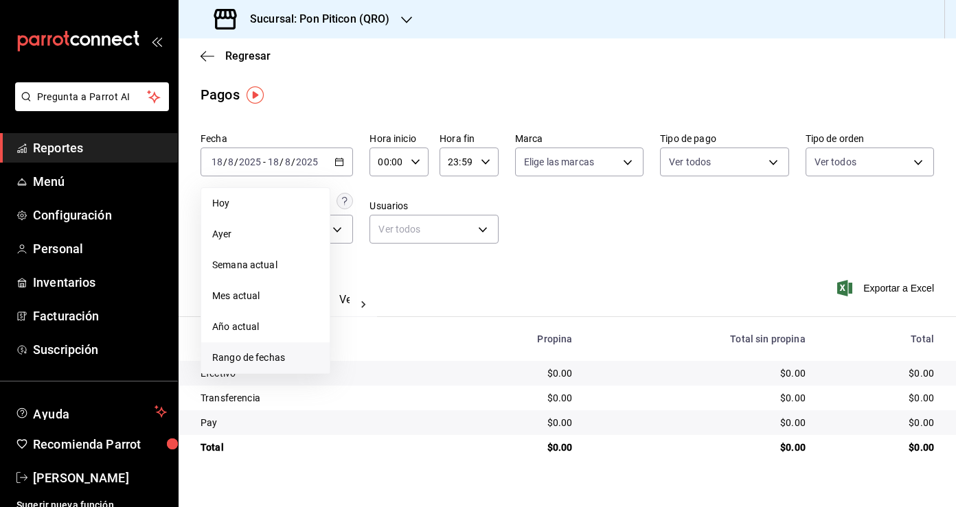
click at [280, 361] on span "Rango de fechas" at bounding box center [265, 358] width 106 height 14
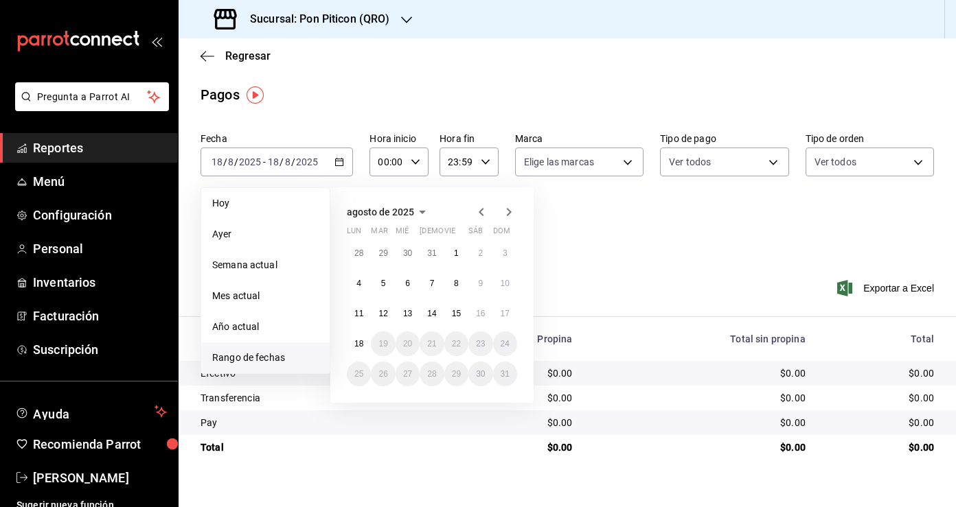
click at [482, 206] on icon "button" at bounding box center [481, 212] width 16 height 16
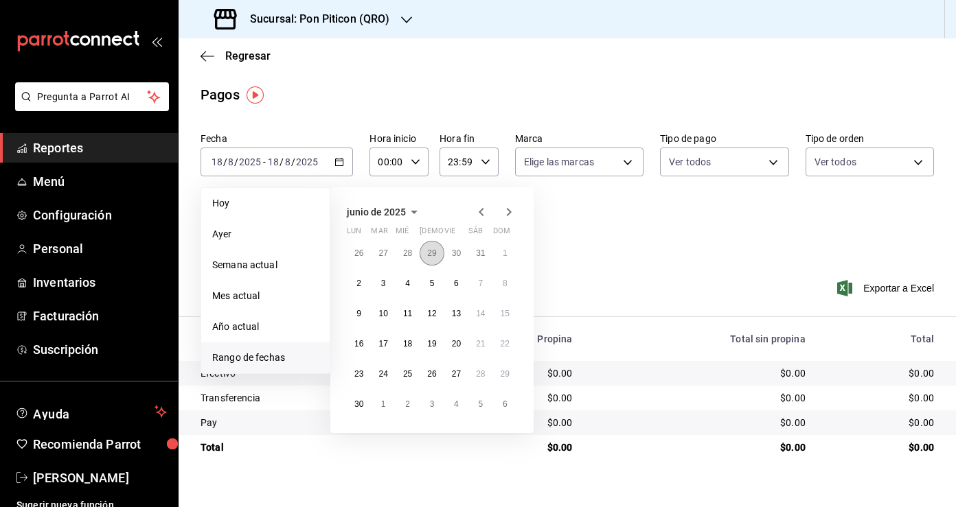
click at [430, 250] on abbr "29" at bounding box center [431, 254] width 9 height 10
click at [479, 371] on abbr "31" at bounding box center [480, 374] width 9 height 10
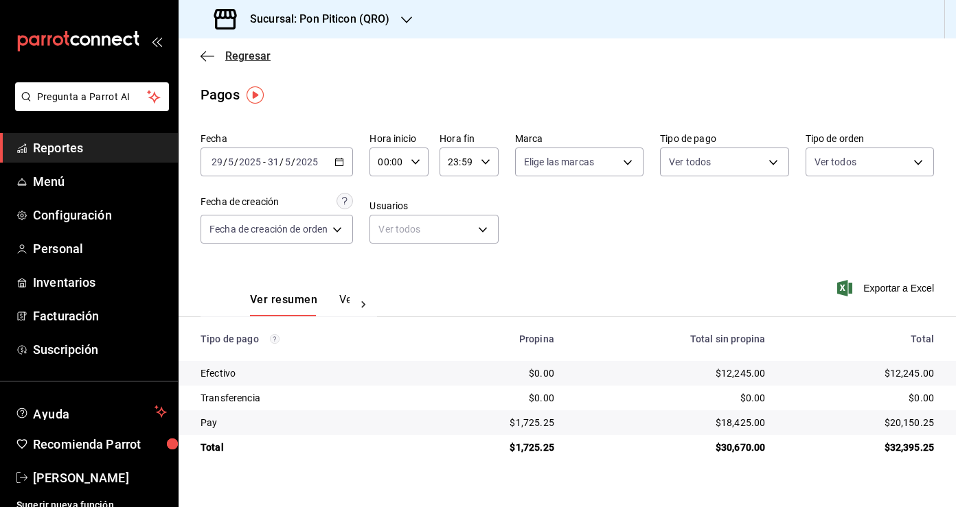
click at [200, 55] on icon "button" at bounding box center [207, 56] width 14 height 12
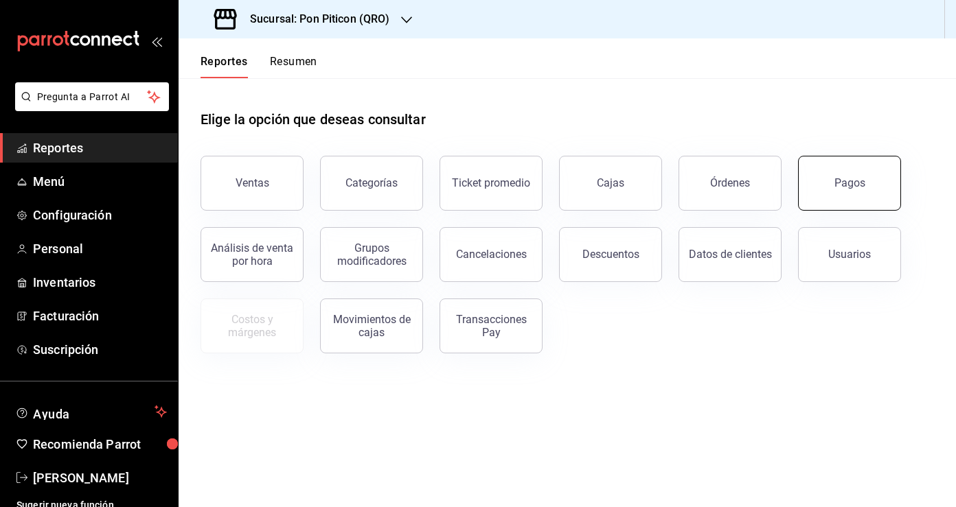
click at [837, 185] on div "Pagos" at bounding box center [849, 182] width 31 height 13
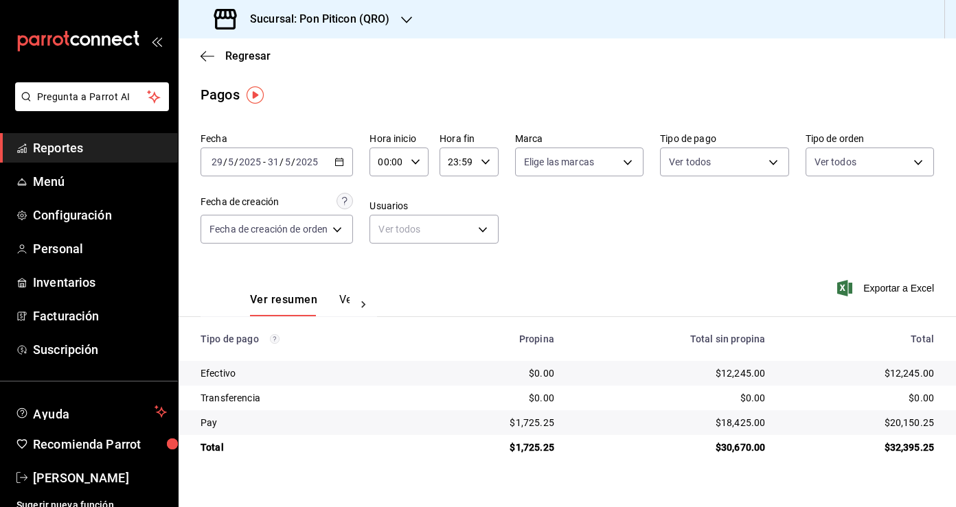
click at [339, 161] on \(Stroke\) "button" at bounding box center [340, 161] width 8 height 1
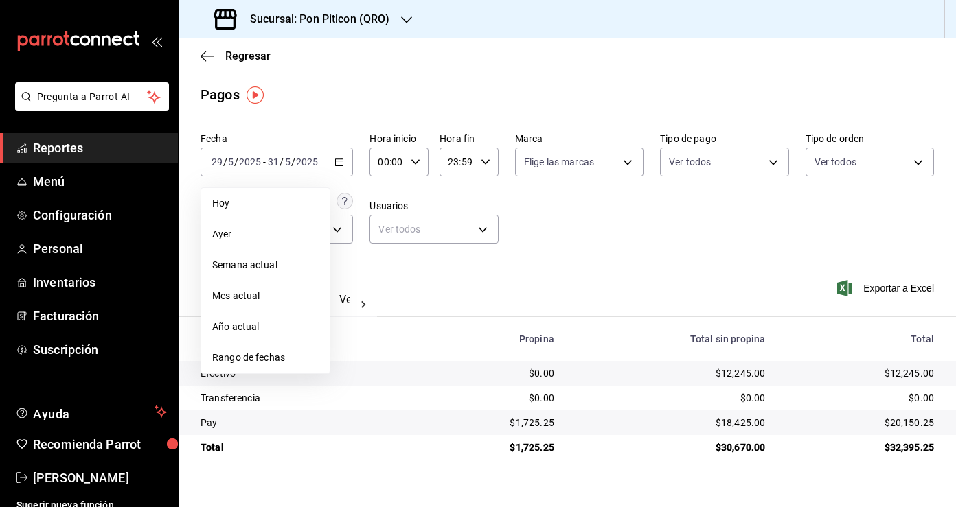
click at [324, 128] on div "Fecha [DATE] [DATE] - [DATE] [DATE] [DATE] [DATE] Semana actual Mes actual Año …" at bounding box center [566, 193] width 733 height 133
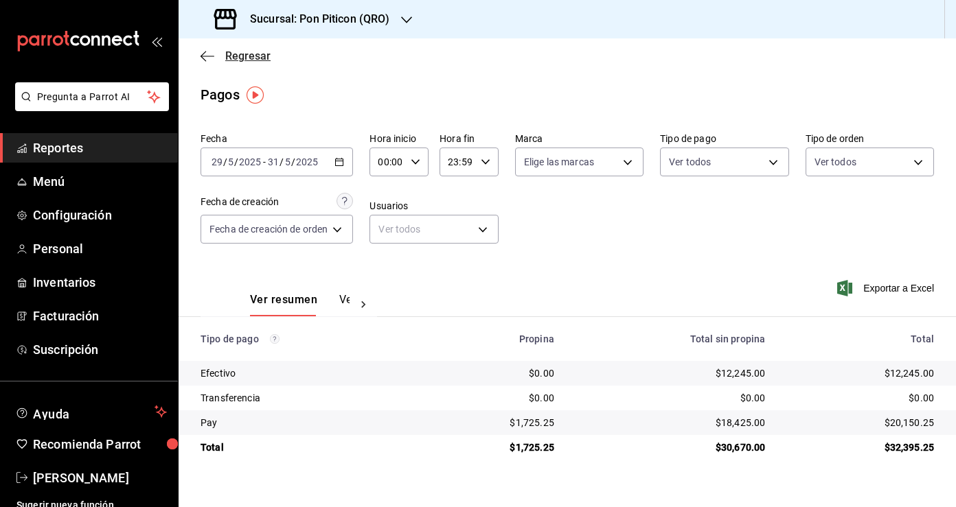
click at [202, 60] on icon "button" at bounding box center [207, 56] width 14 height 12
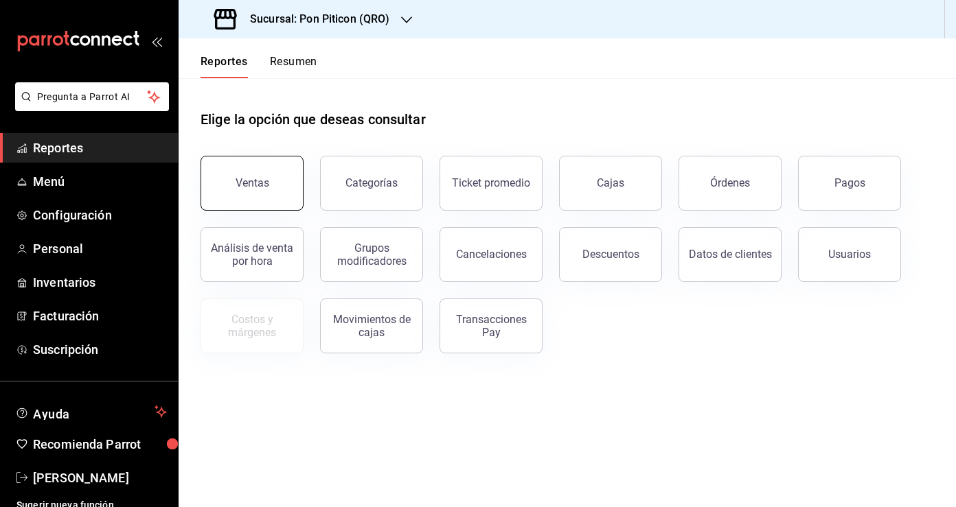
click at [251, 183] on div "Ventas" at bounding box center [253, 182] width 34 height 13
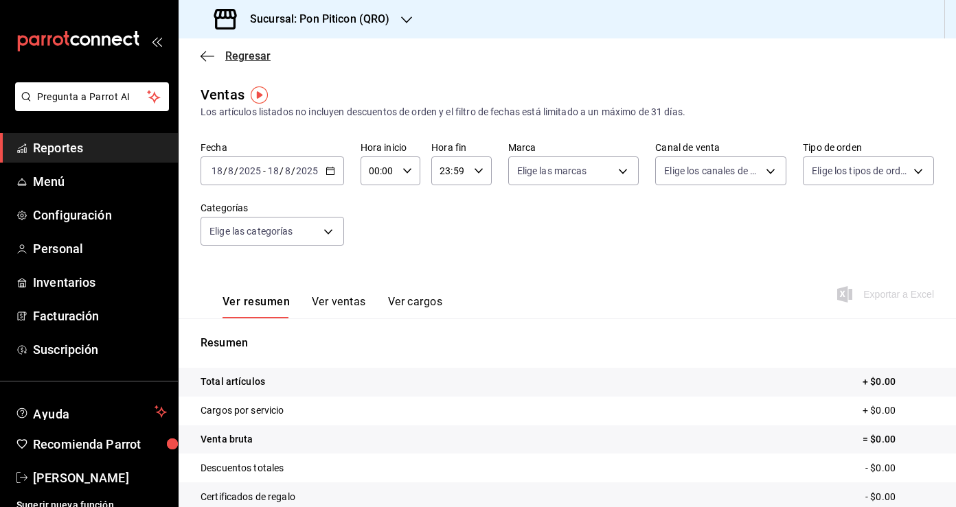
click at [211, 58] on icon "button" at bounding box center [207, 56] width 14 height 12
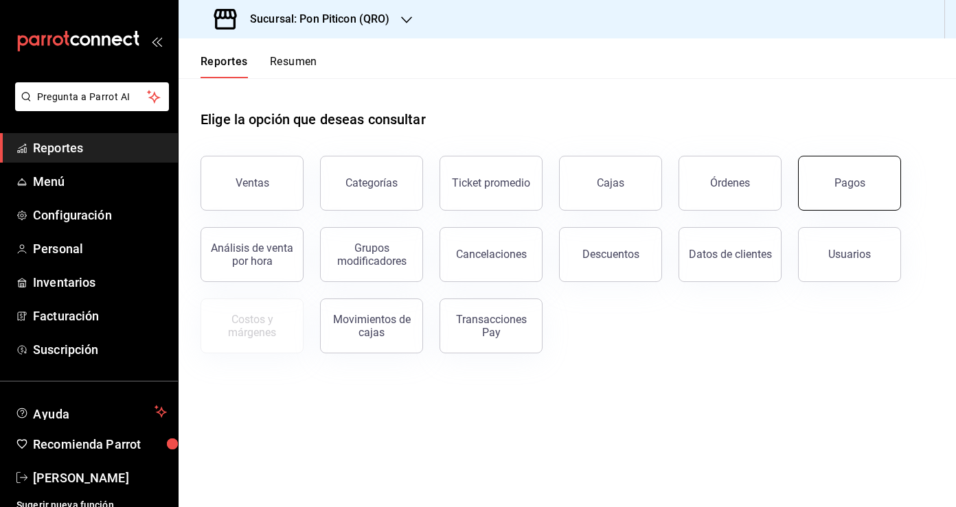
click at [846, 188] on div "Pagos" at bounding box center [849, 182] width 31 height 13
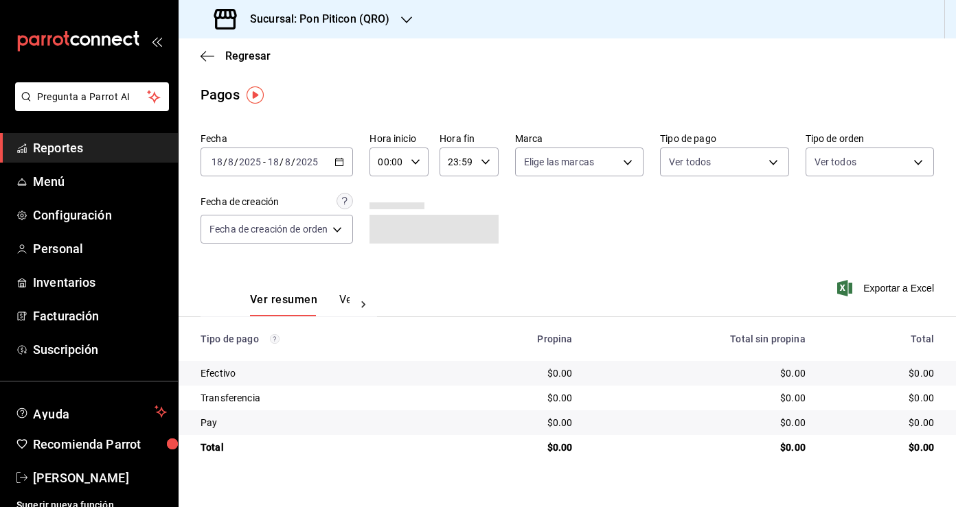
click at [347, 299] on button "Ver pagos" at bounding box center [364, 304] width 51 height 23
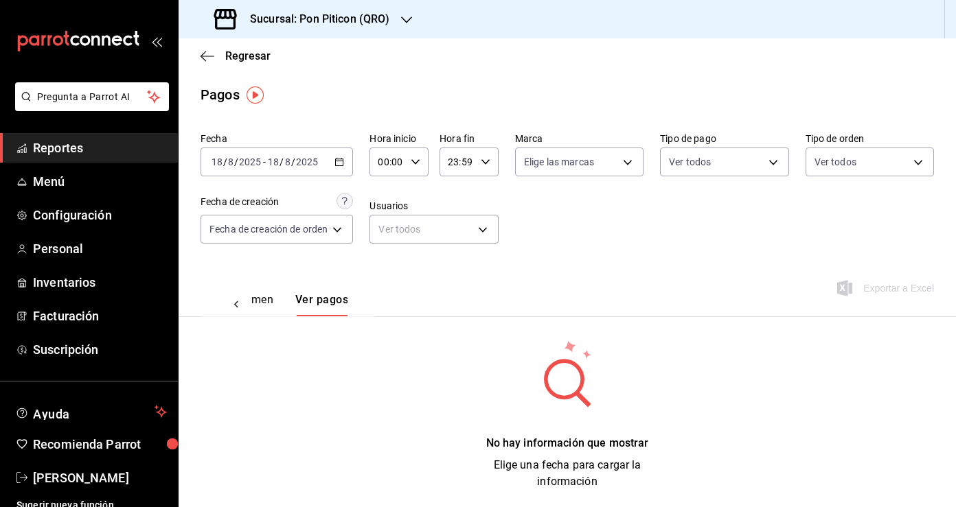
click at [237, 302] on icon at bounding box center [236, 304] width 4 height 7
click at [258, 302] on button "Ver resumen" at bounding box center [282, 304] width 64 height 23
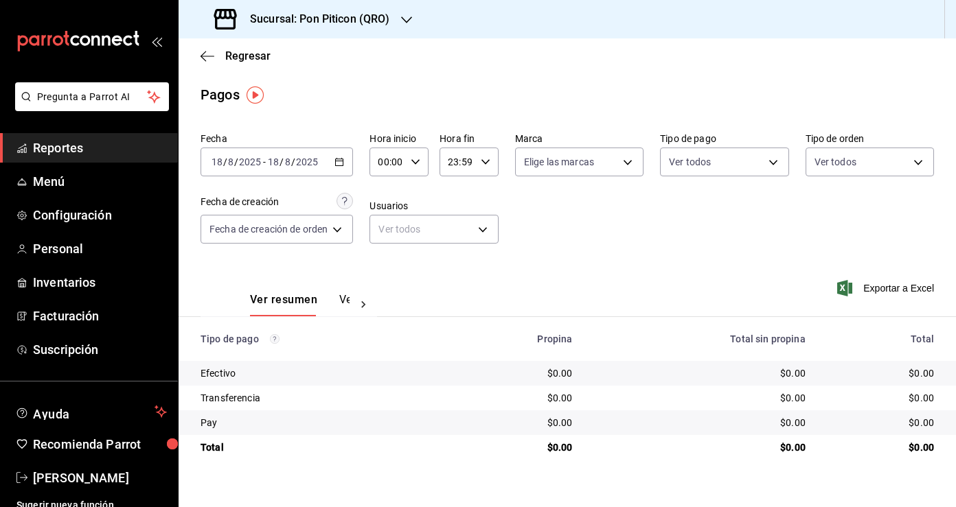
click at [339, 162] on icon "button" at bounding box center [339, 162] width 10 height 10
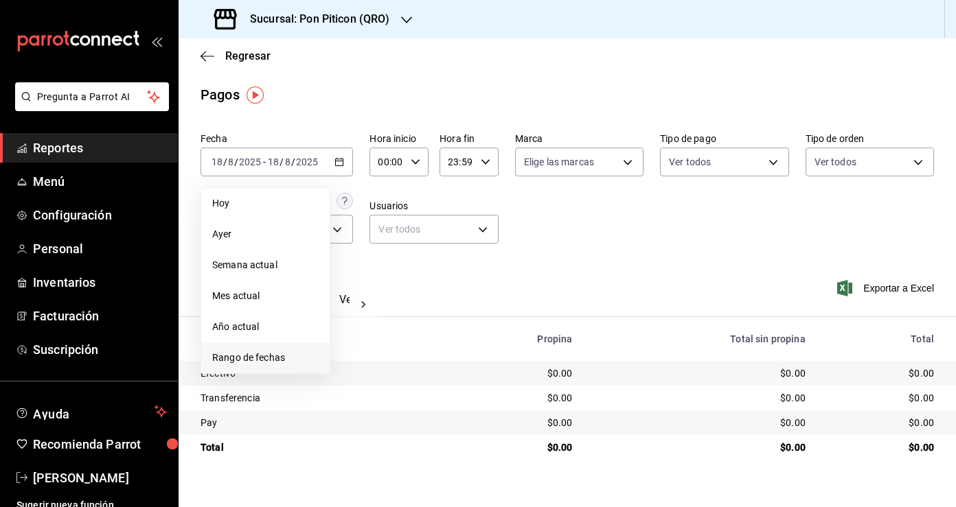
click at [288, 361] on span "Rango de fechas" at bounding box center [265, 358] width 106 height 14
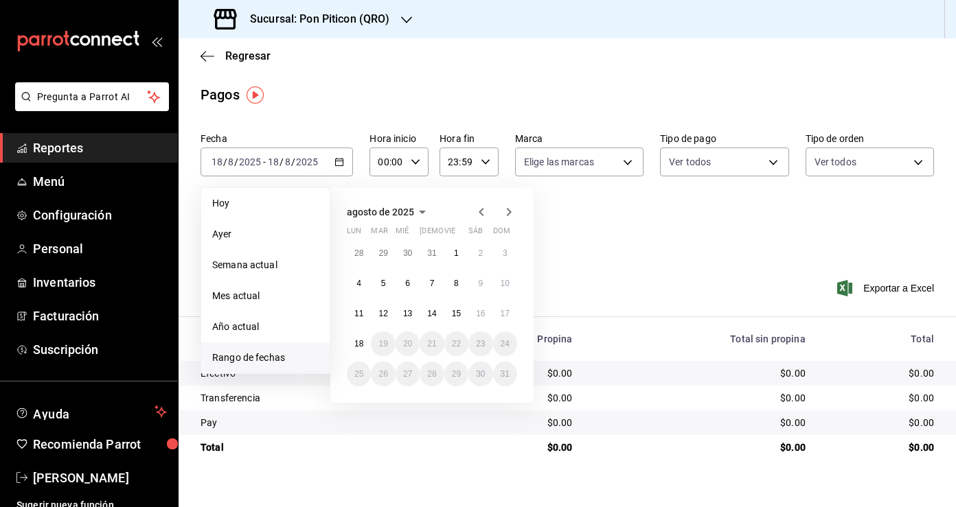
click at [483, 207] on icon "button" at bounding box center [481, 212] width 16 height 16
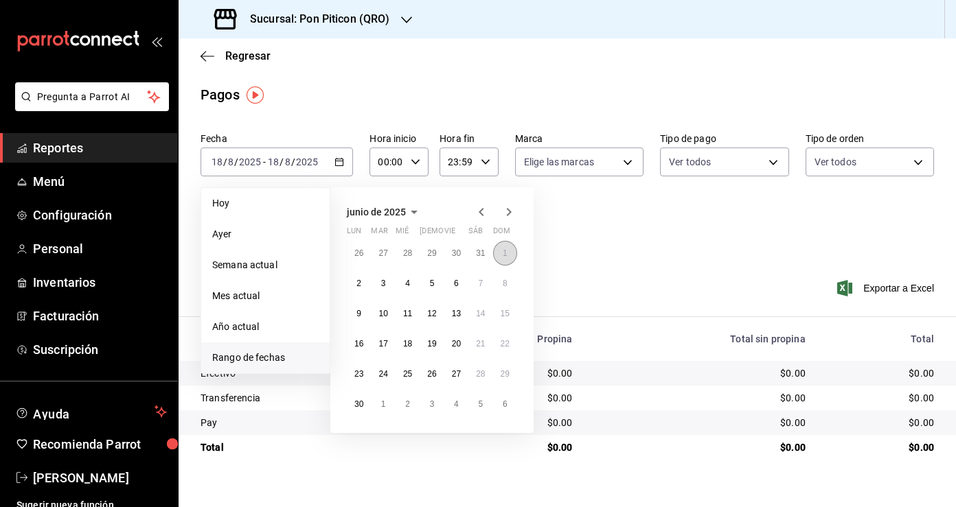
click at [507, 255] on abbr "1" at bounding box center [505, 254] width 5 height 10
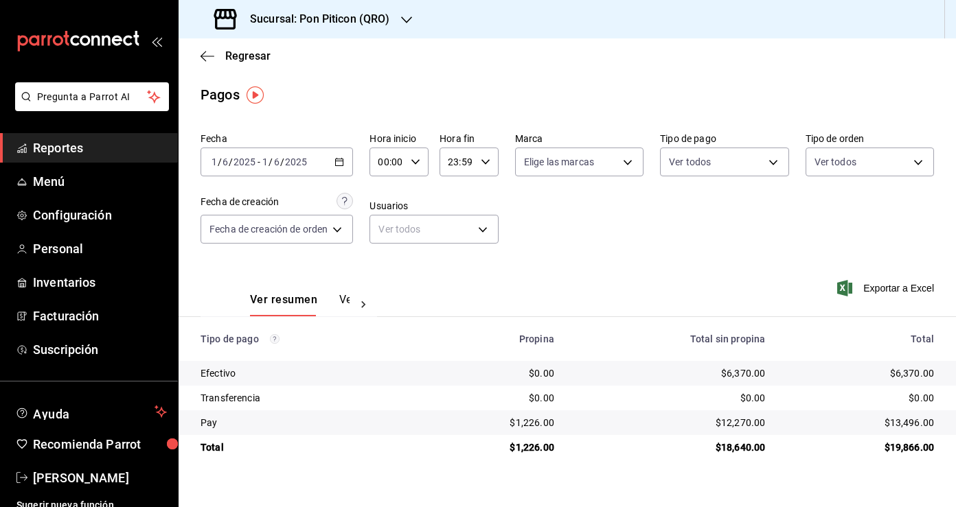
click at [907, 421] on div "$13,496.00" at bounding box center [860, 423] width 147 height 14
copy div "13,496.00"
